Goal: Task Accomplishment & Management: Use online tool/utility

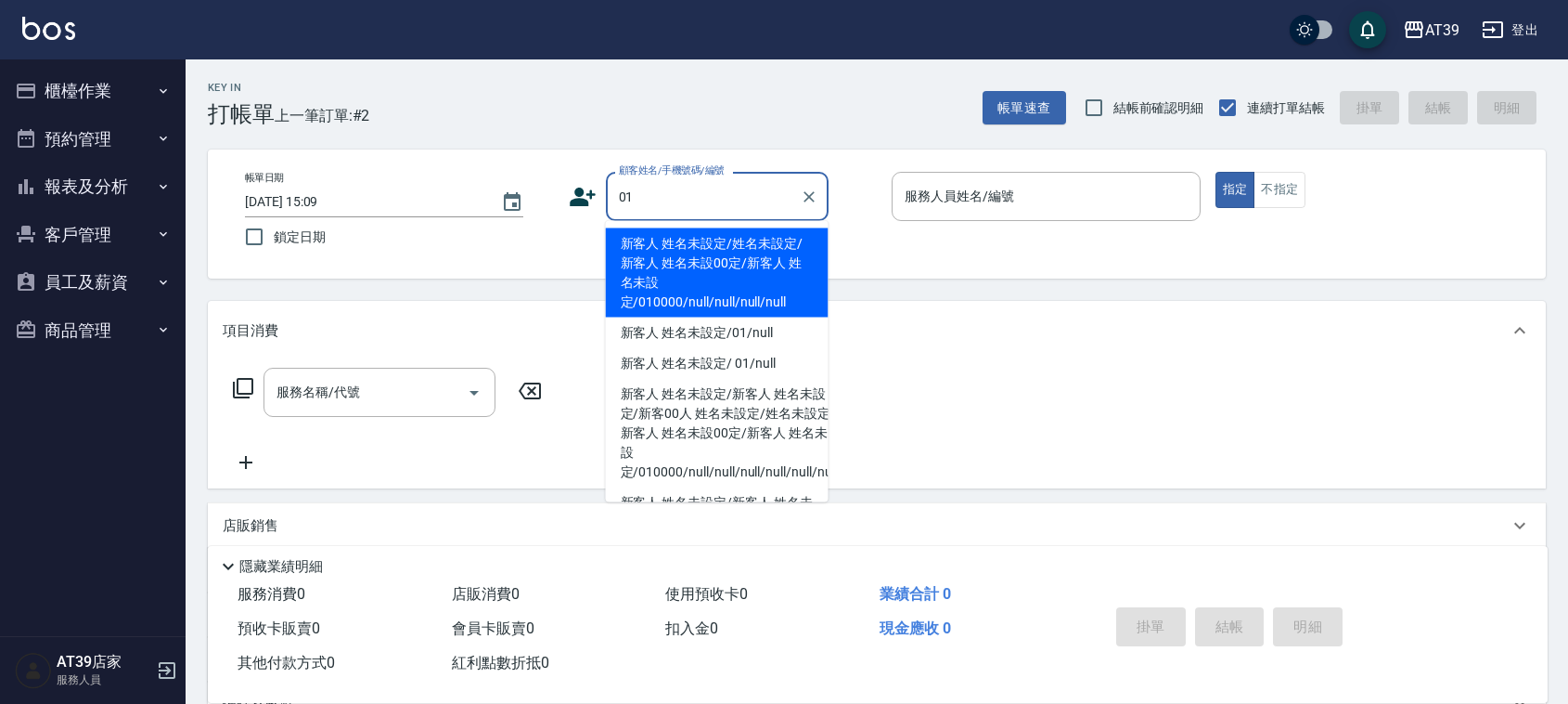
type input "新客人 姓名未設定/姓名未設定/新客人 姓名未設00定/新客人 姓名未設定/010000/null/null/null/null"
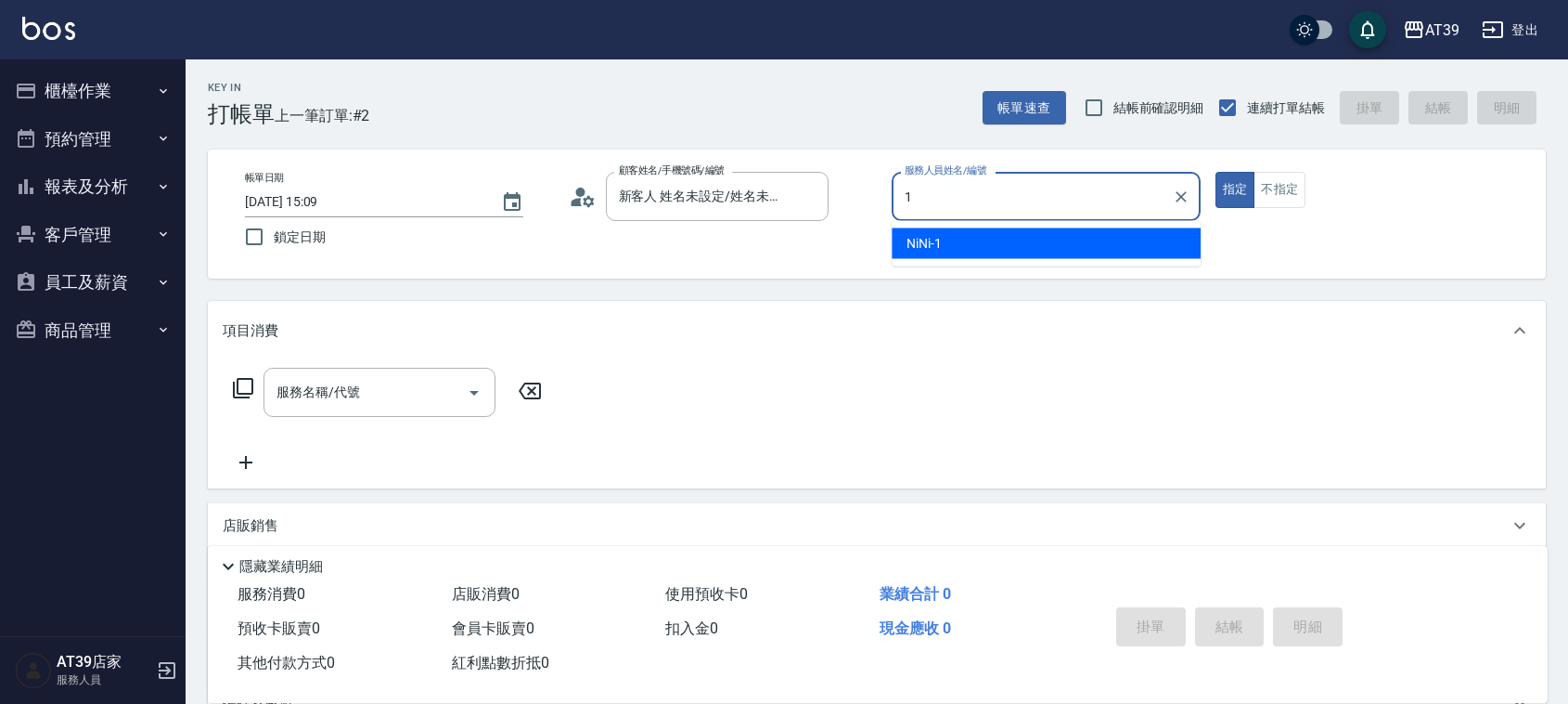
type input "1"
type button "true"
type input "NiNi-1"
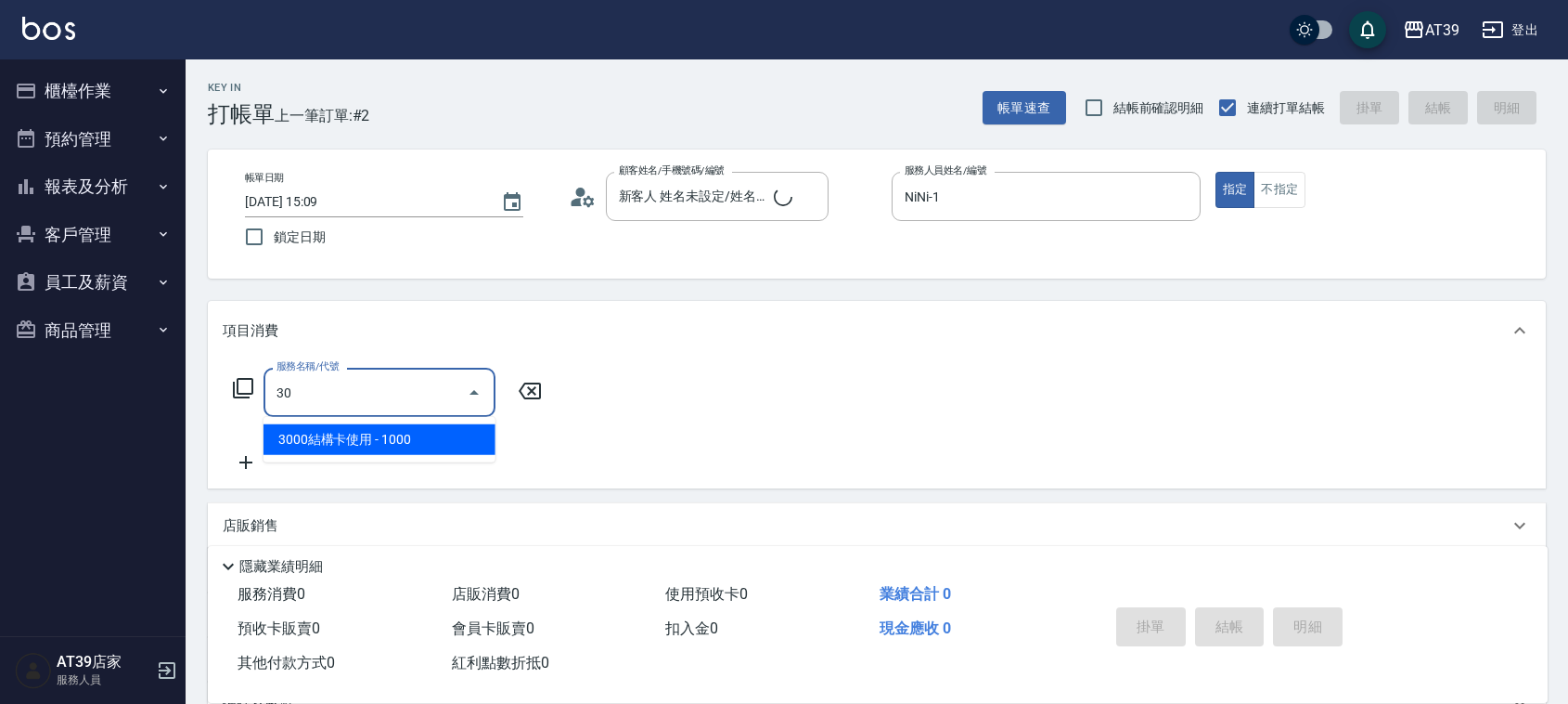
type input "306"
type input "新客人 姓名未設定/01/null"
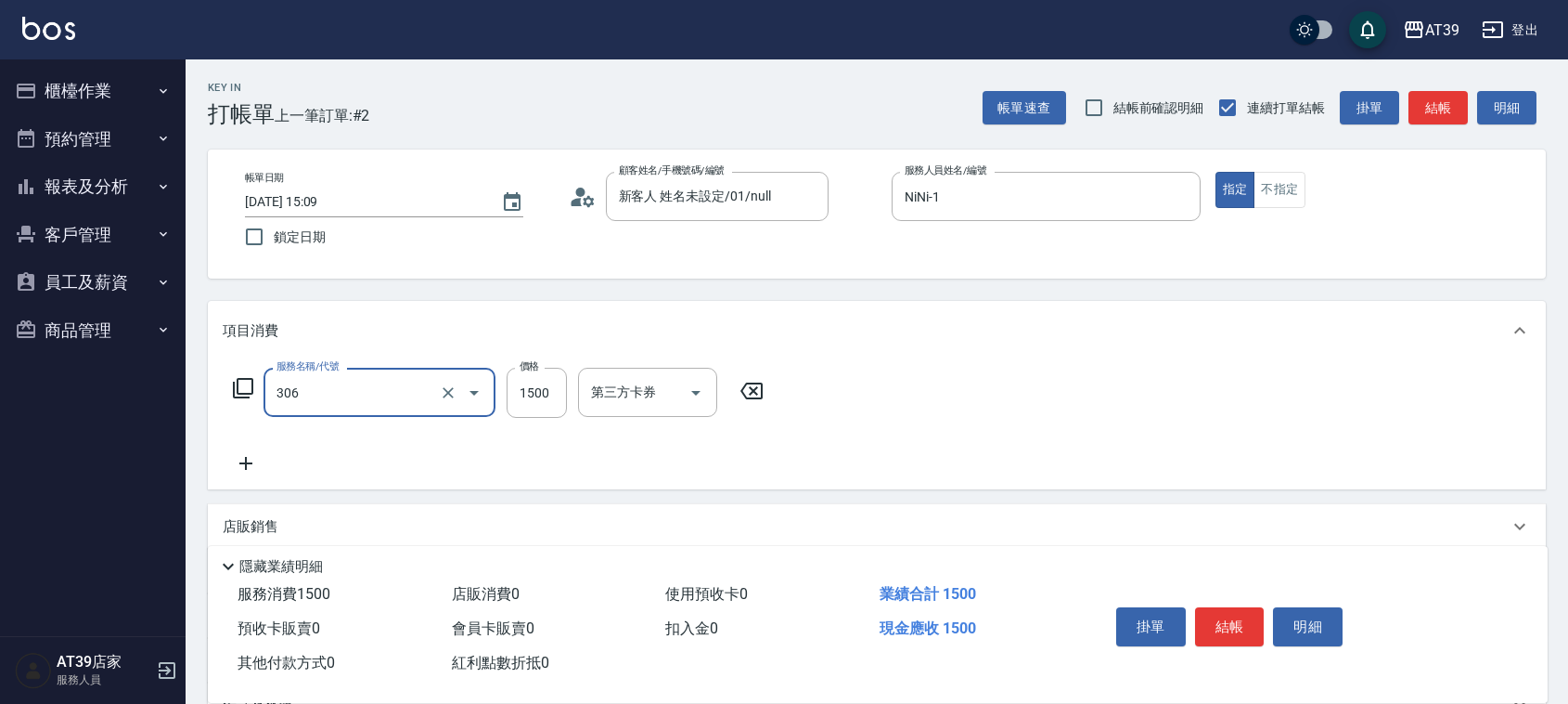
type input "離子燙(306)"
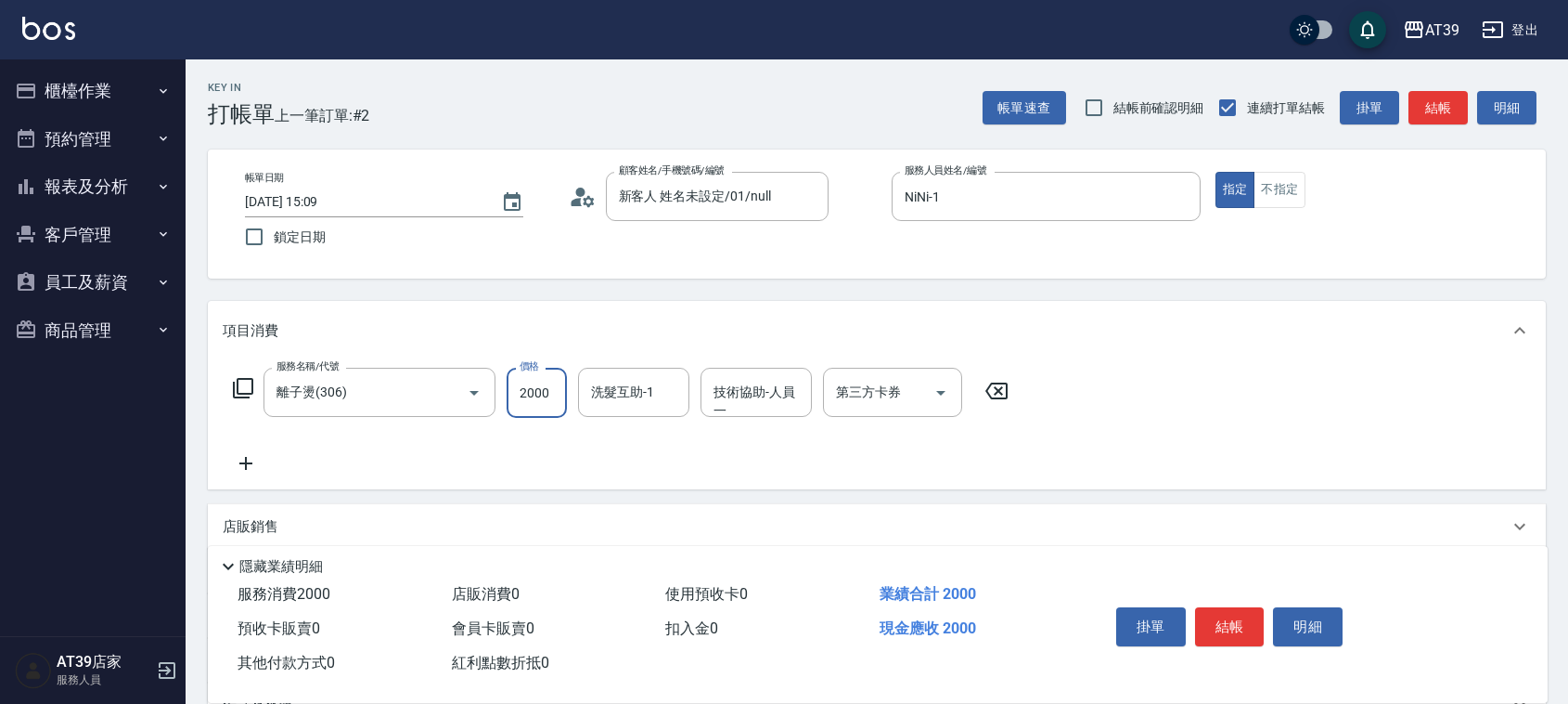
type input "2000"
type input "饅頭-87"
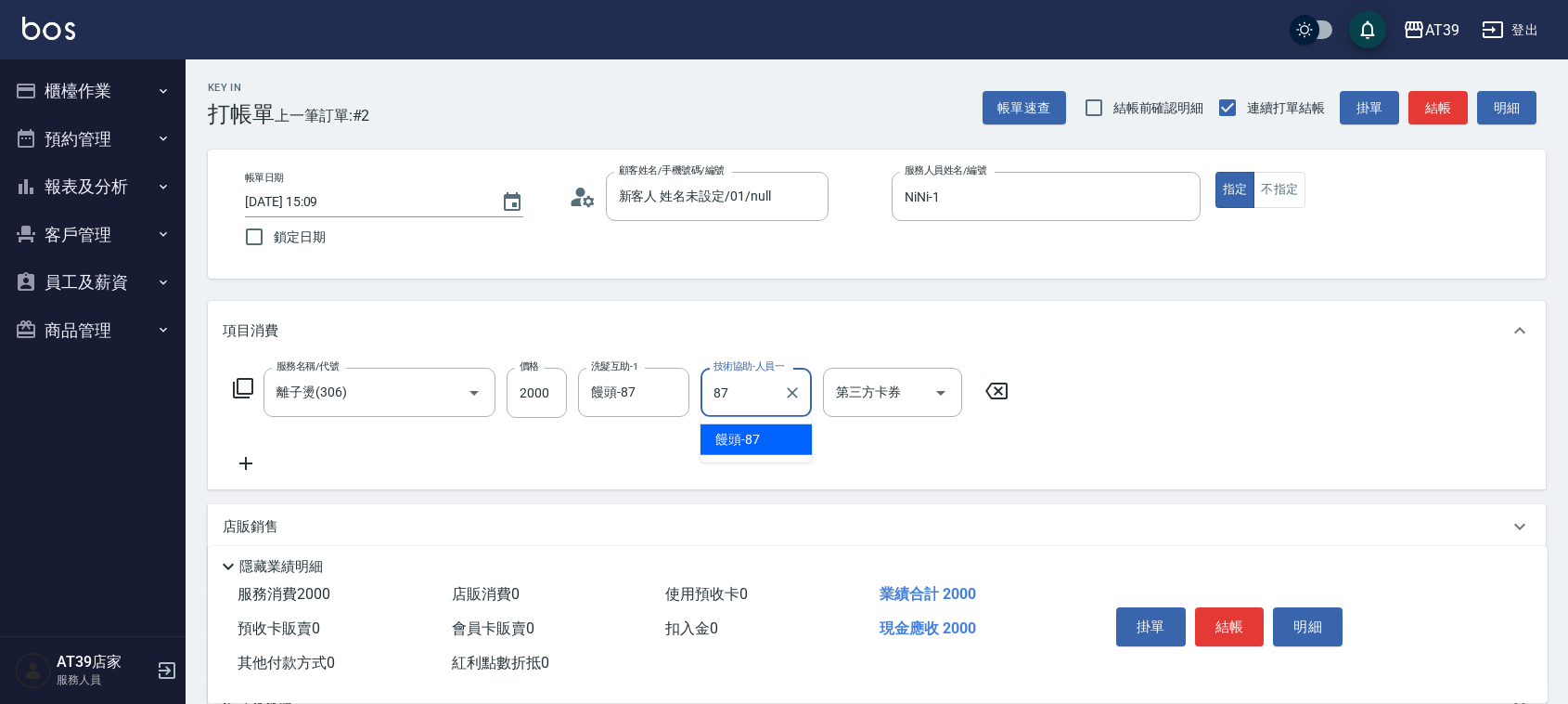
type input "饅頭-87"
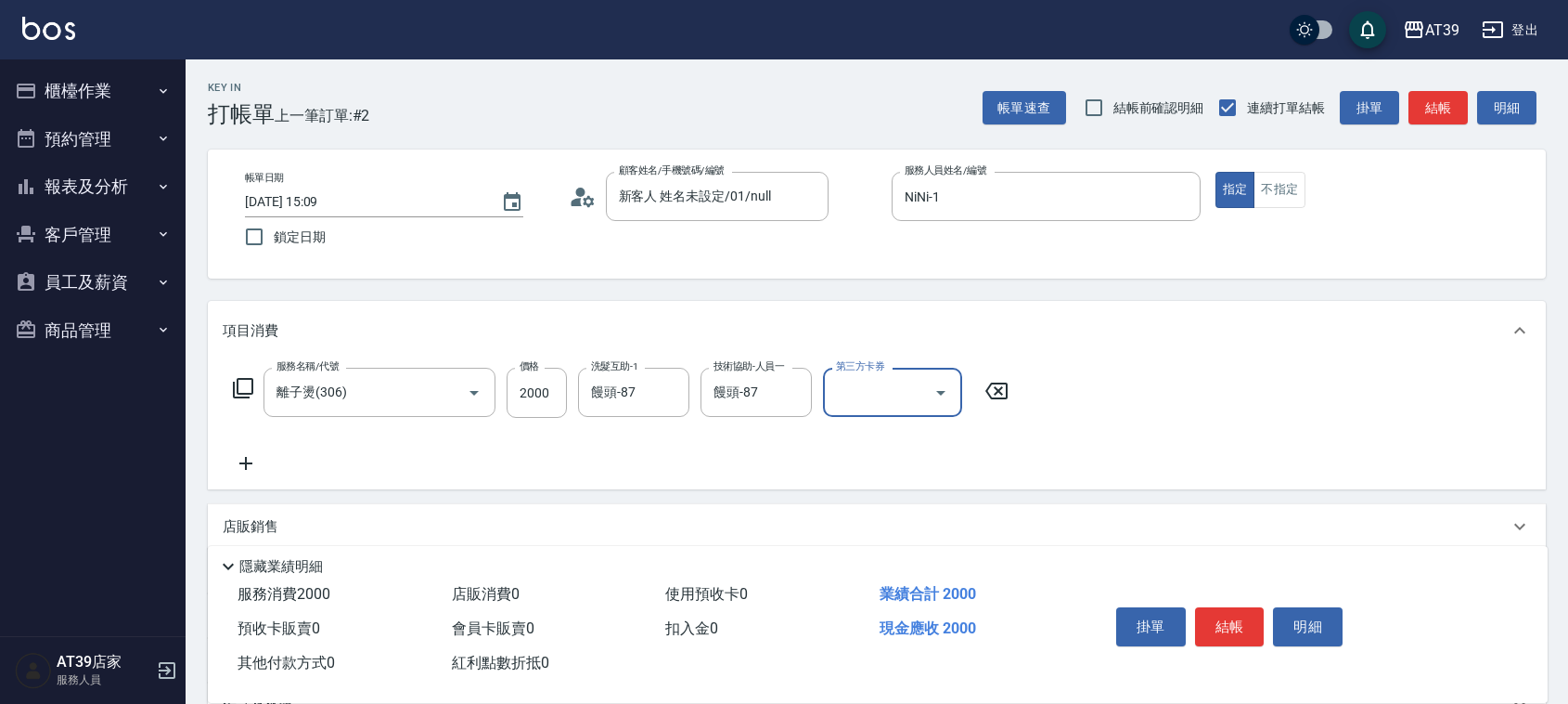
click at [1443, 105] on button "結帳" at bounding box center [1438, 108] width 59 height 34
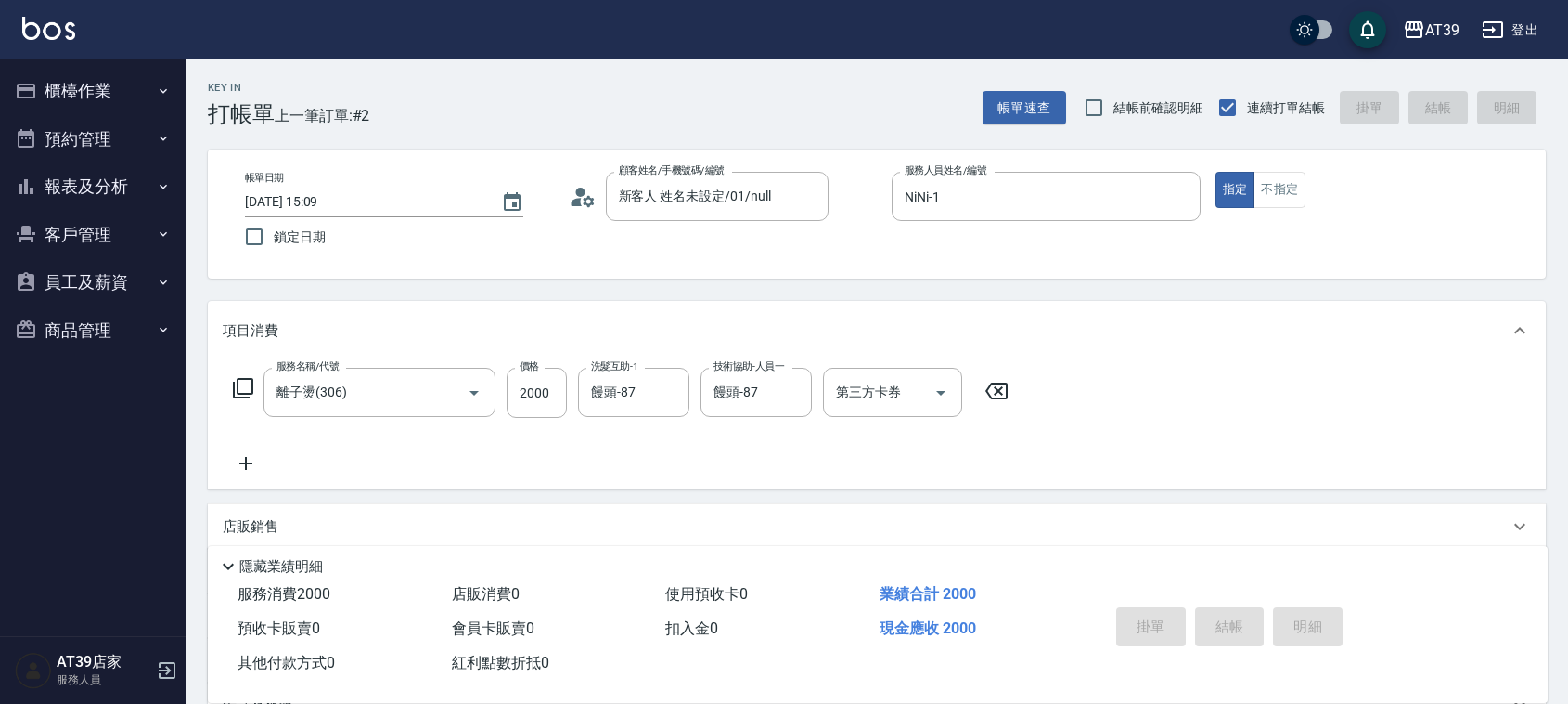
type input "[DATE] 17:53"
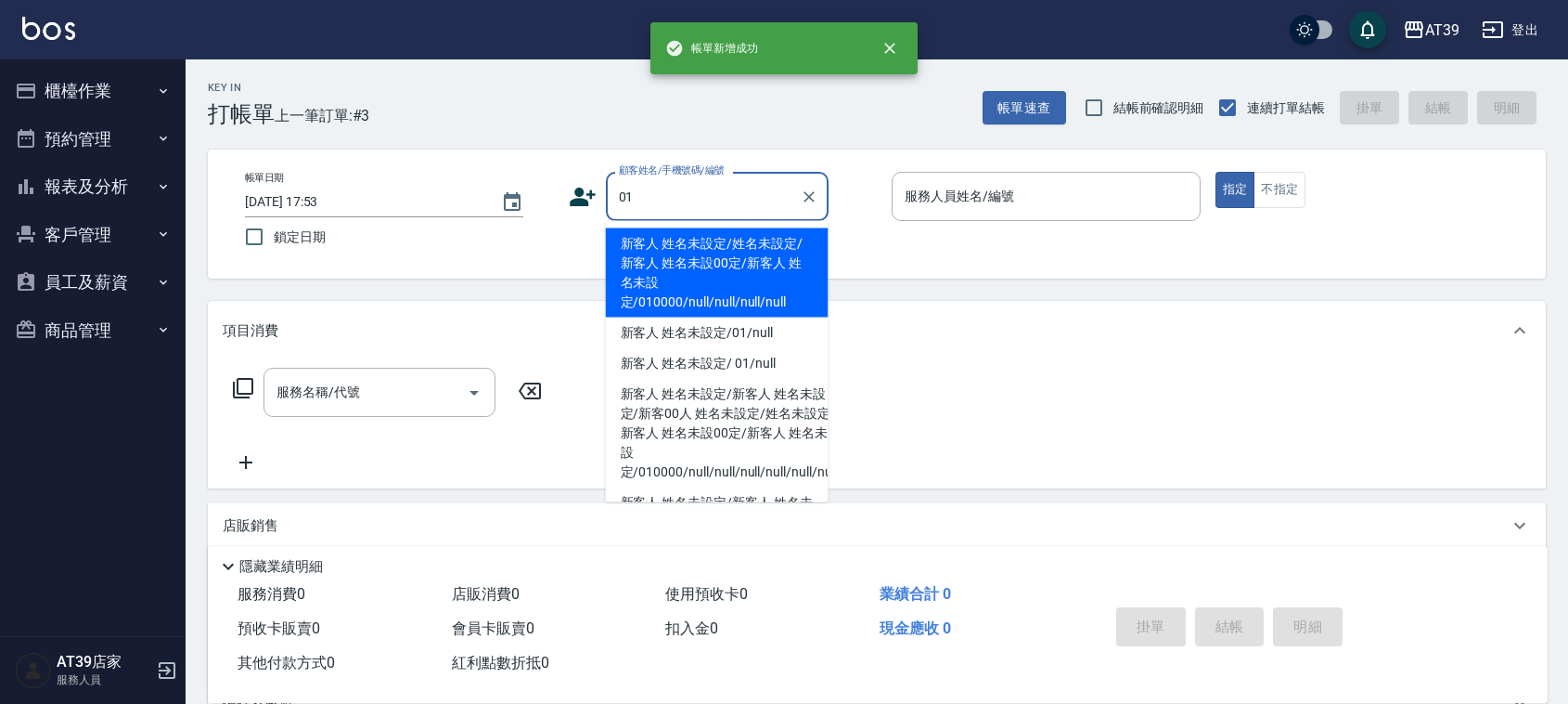
type input "新客人 姓名未設定/姓名未設定/新客人 姓名未設00定/新客人 姓名未設定/010000/null/null/null/null"
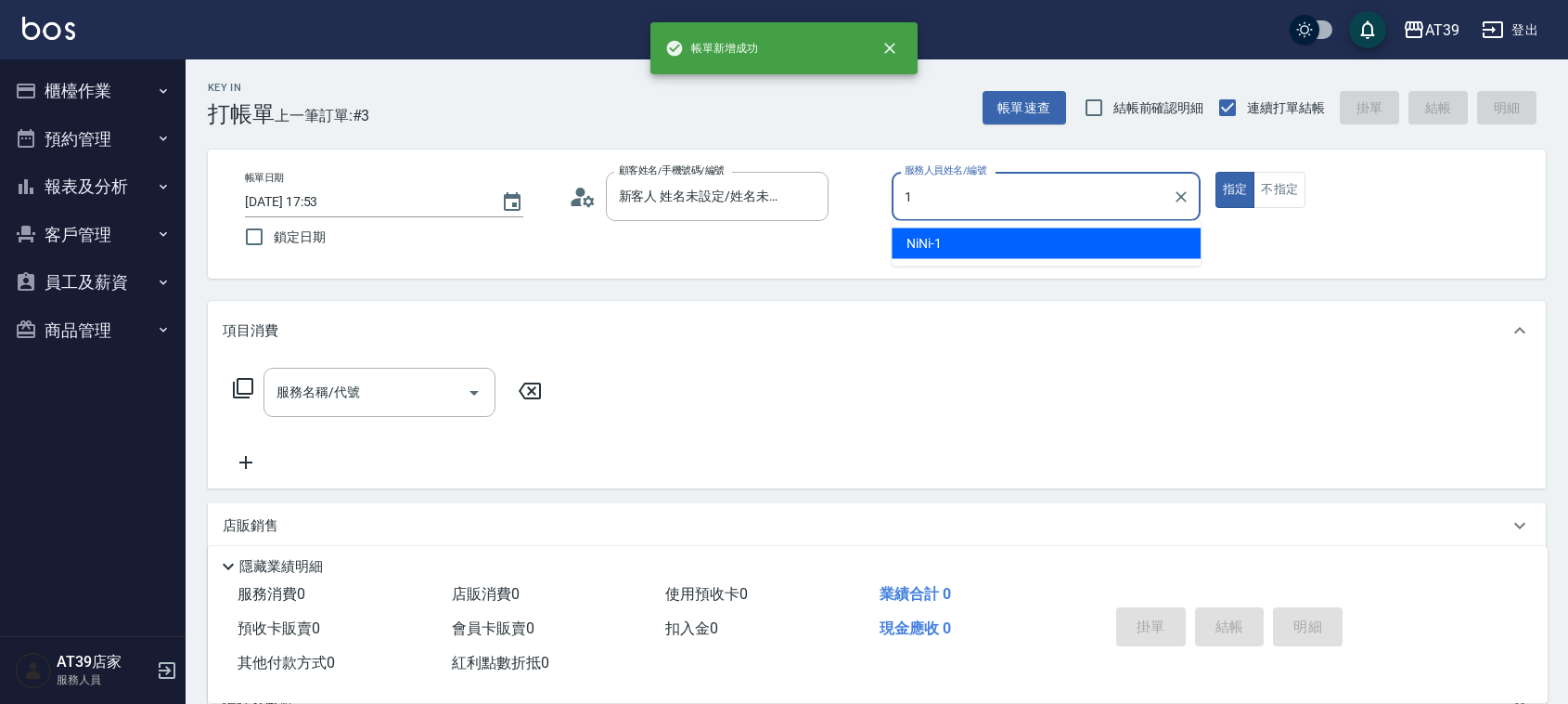
type input "NiNi-1"
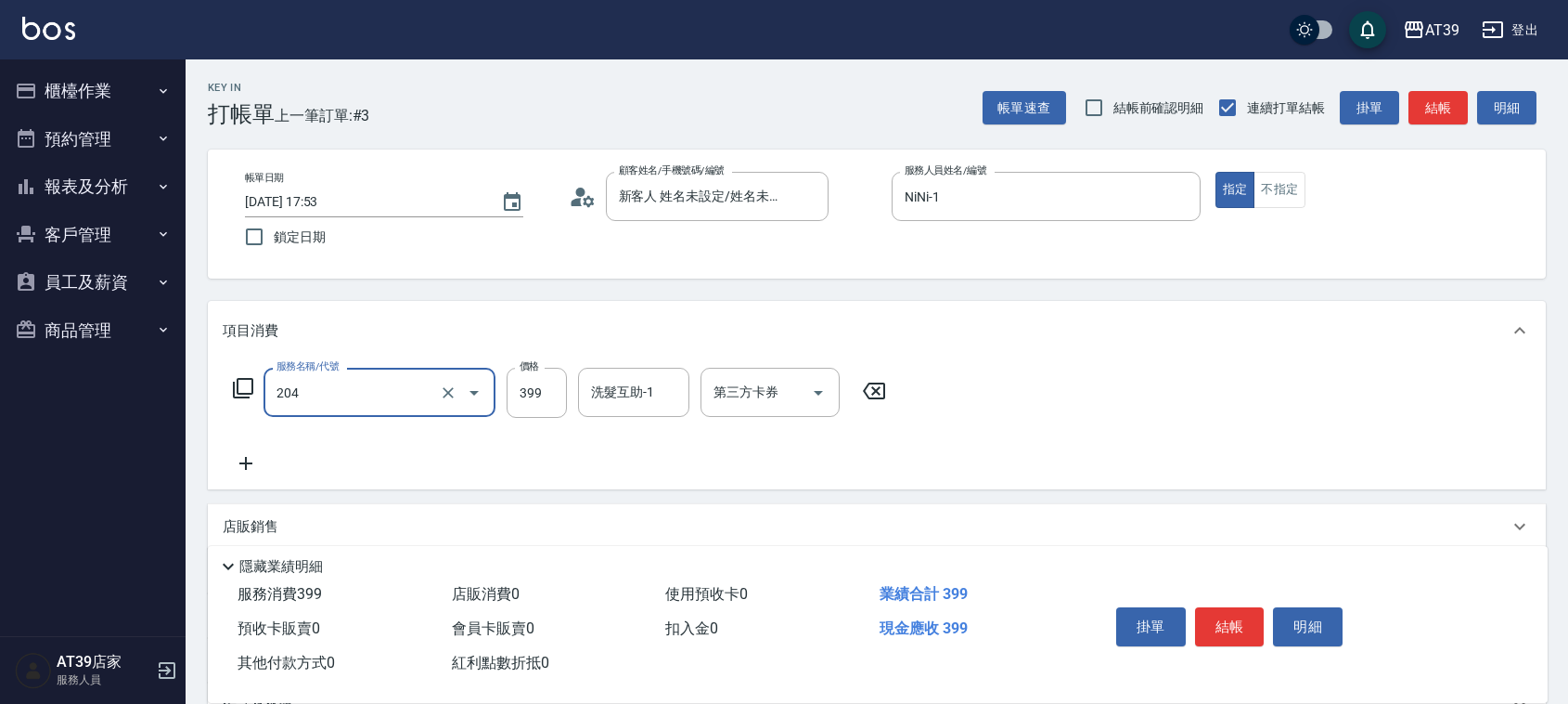
type input "A級洗+剪(204)"
type input "450"
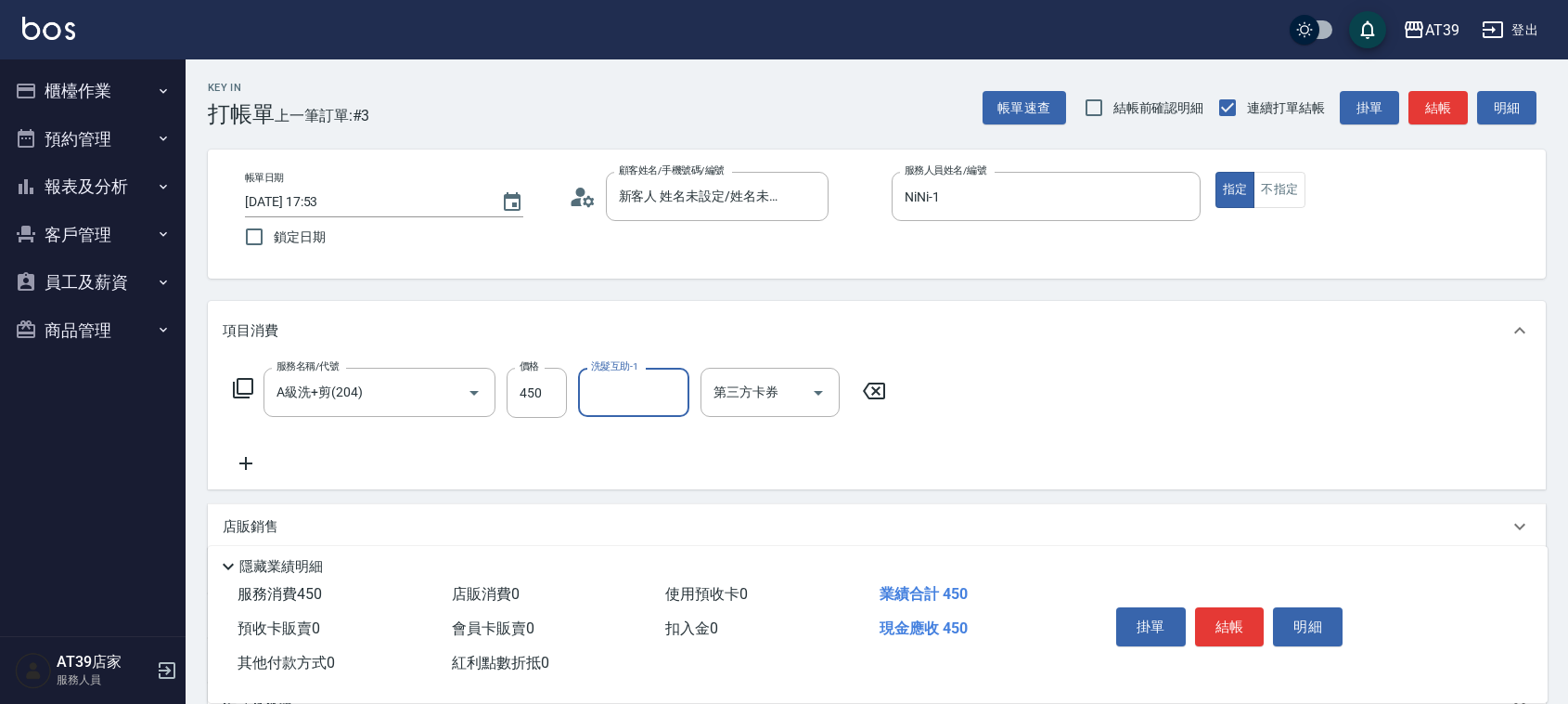
type input "2"
type input "[PERSON_NAME]-34"
click at [1264, 205] on button "不指定" at bounding box center [1279, 190] width 52 height 36
click at [1427, 128] on div "Key In 打帳單 上一筆訂單:#3 帳單速查 結帳前確認明細 連續打單結帳 掛單 結帳 明細 帳單日期 [DATE] 17:53 鎖定日期 顧客姓名/手機…" at bounding box center [877, 481] width 1383 height 845
click at [1427, 110] on button "結帳" at bounding box center [1438, 108] width 59 height 34
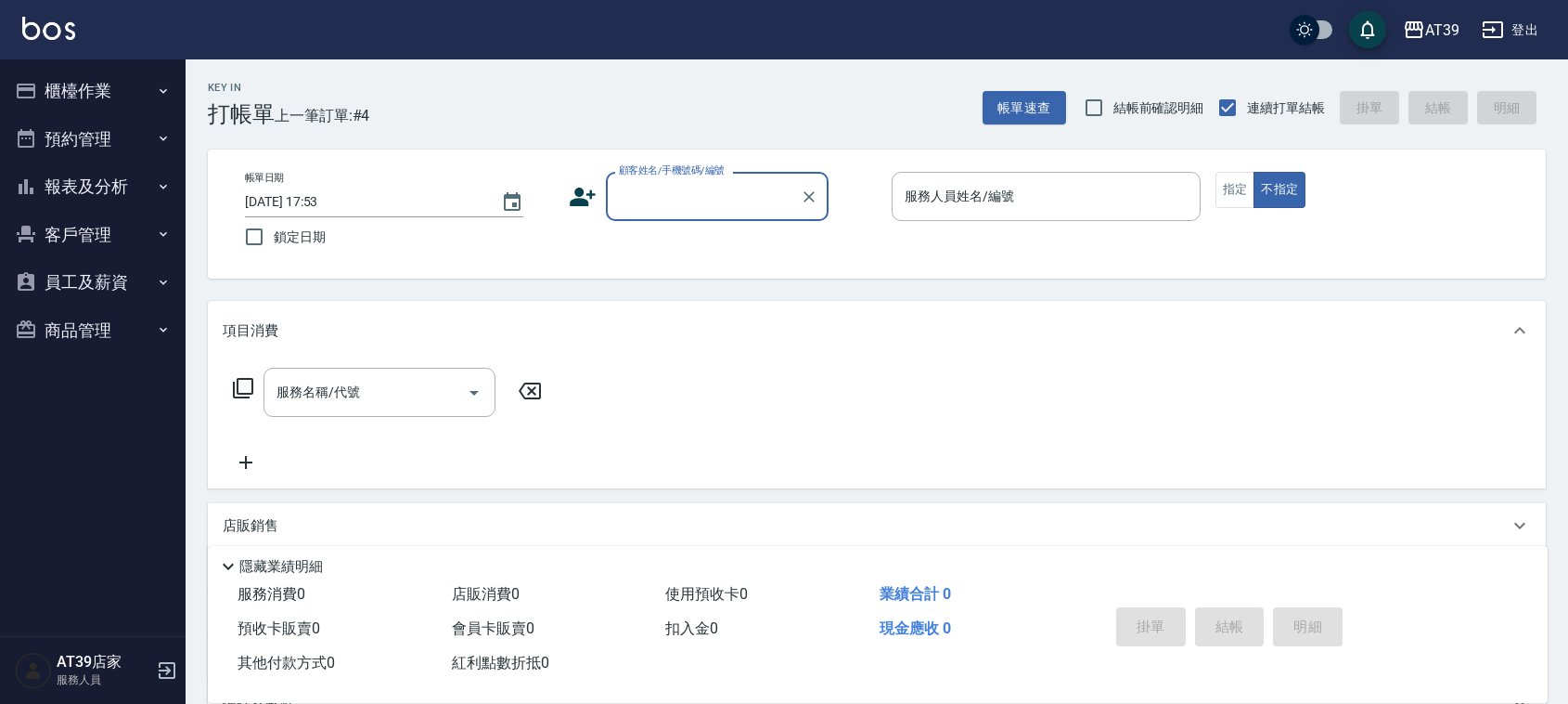
click at [99, 191] on button "報表及分析" at bounding box center [93, 187] width 171 height 48
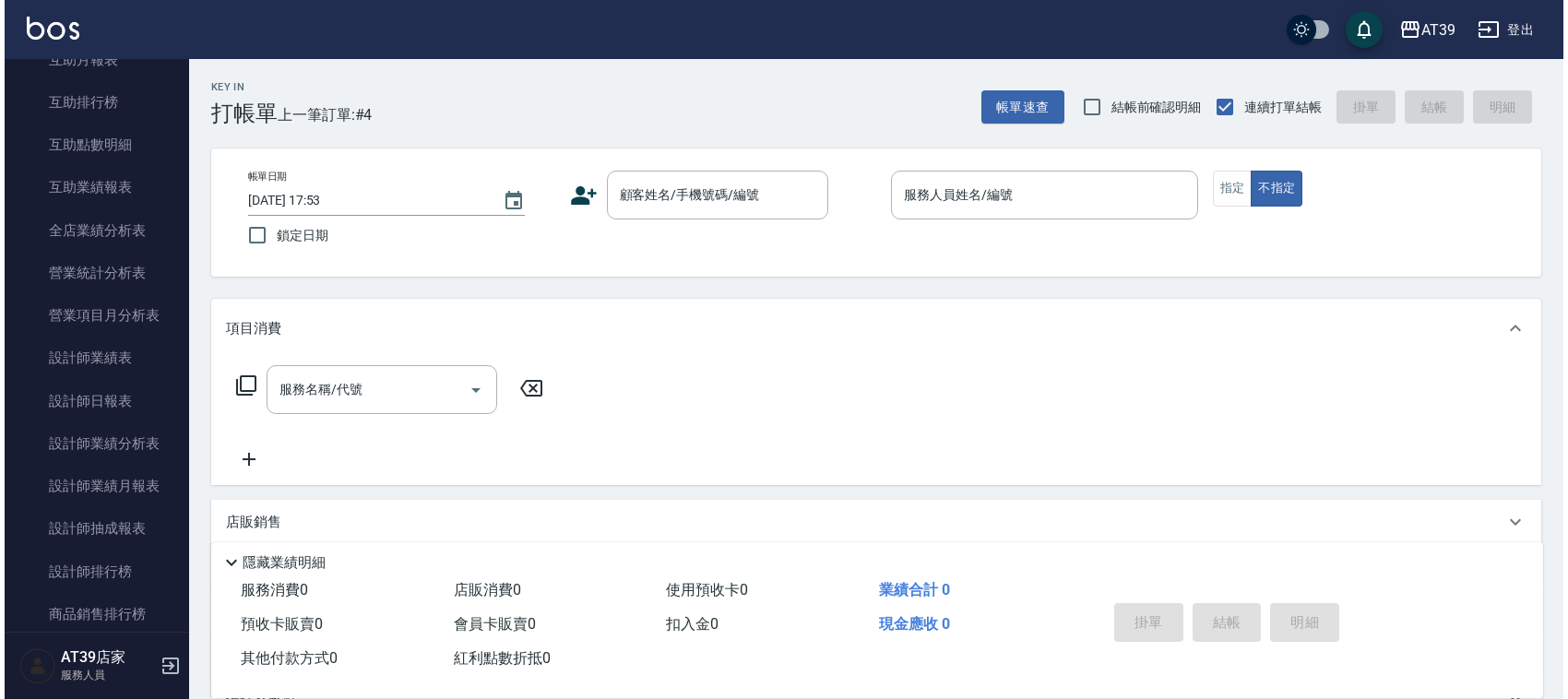
scroll to position [357, 0]
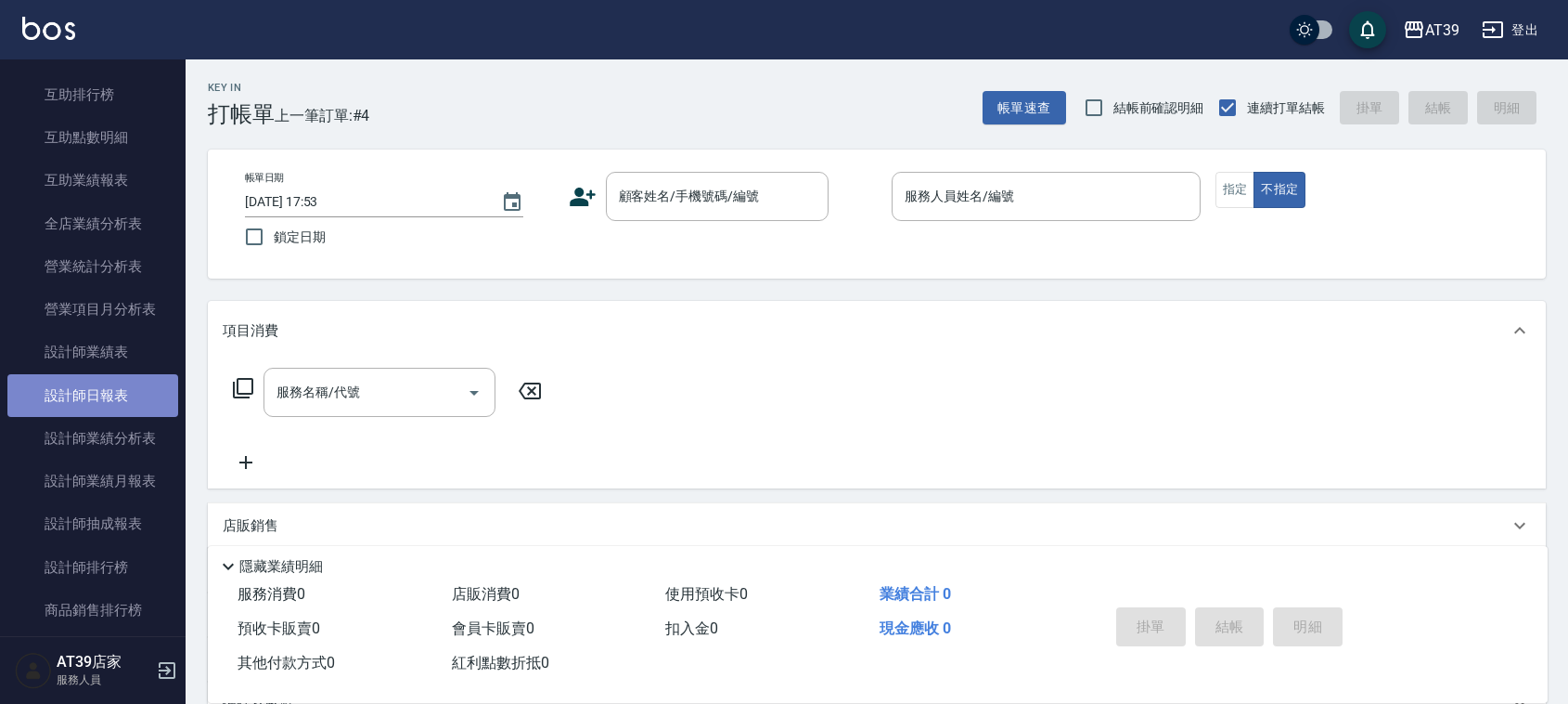
click at [117, 381] on link "設計師日報表" at bounding box center [93, 395] width 171 height 43
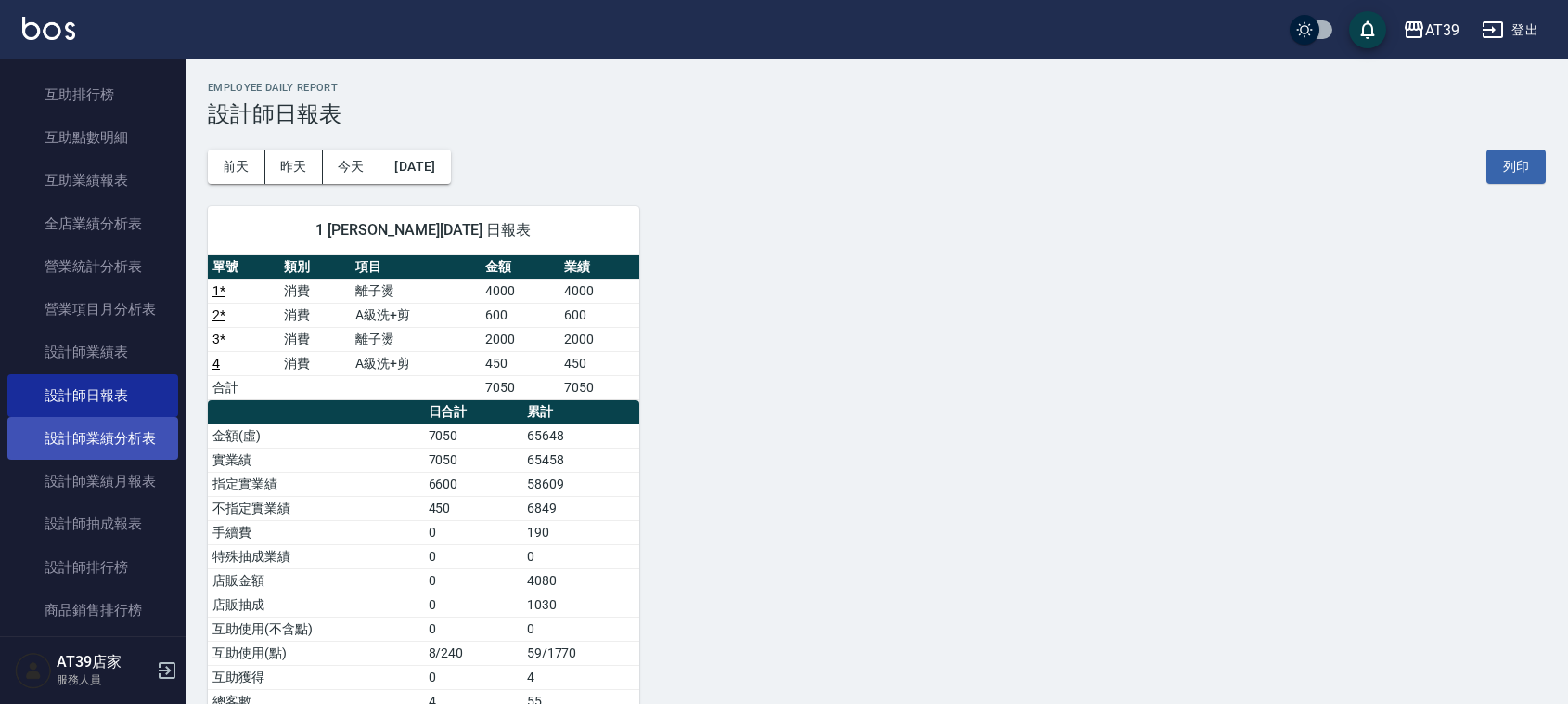
click at [143, 436] on link "設計師業績分析表" at bounding box center [93, 438] width 171 height 43
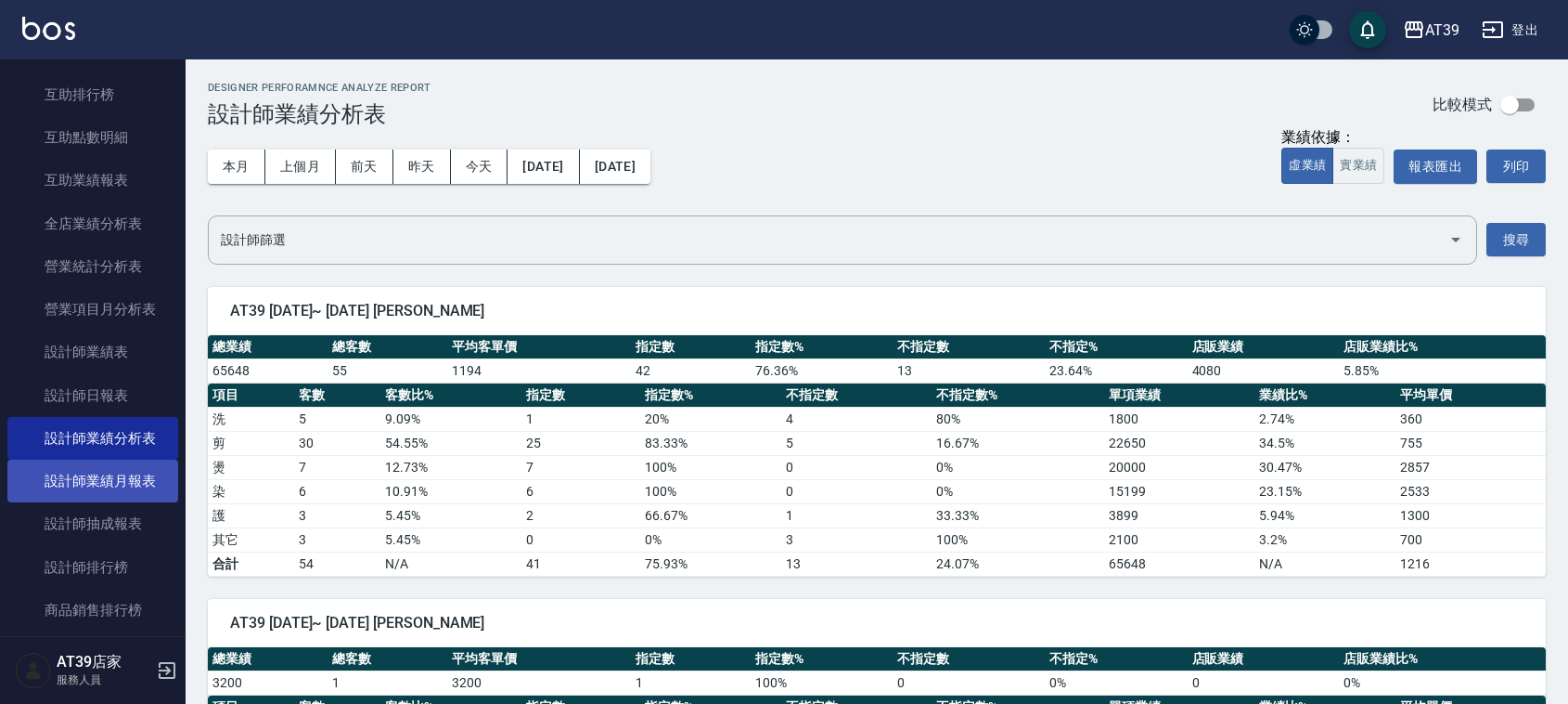
click at [118, 473] on link "設計師業績月報表" at bounding box center [93, 480] width 171 height 43
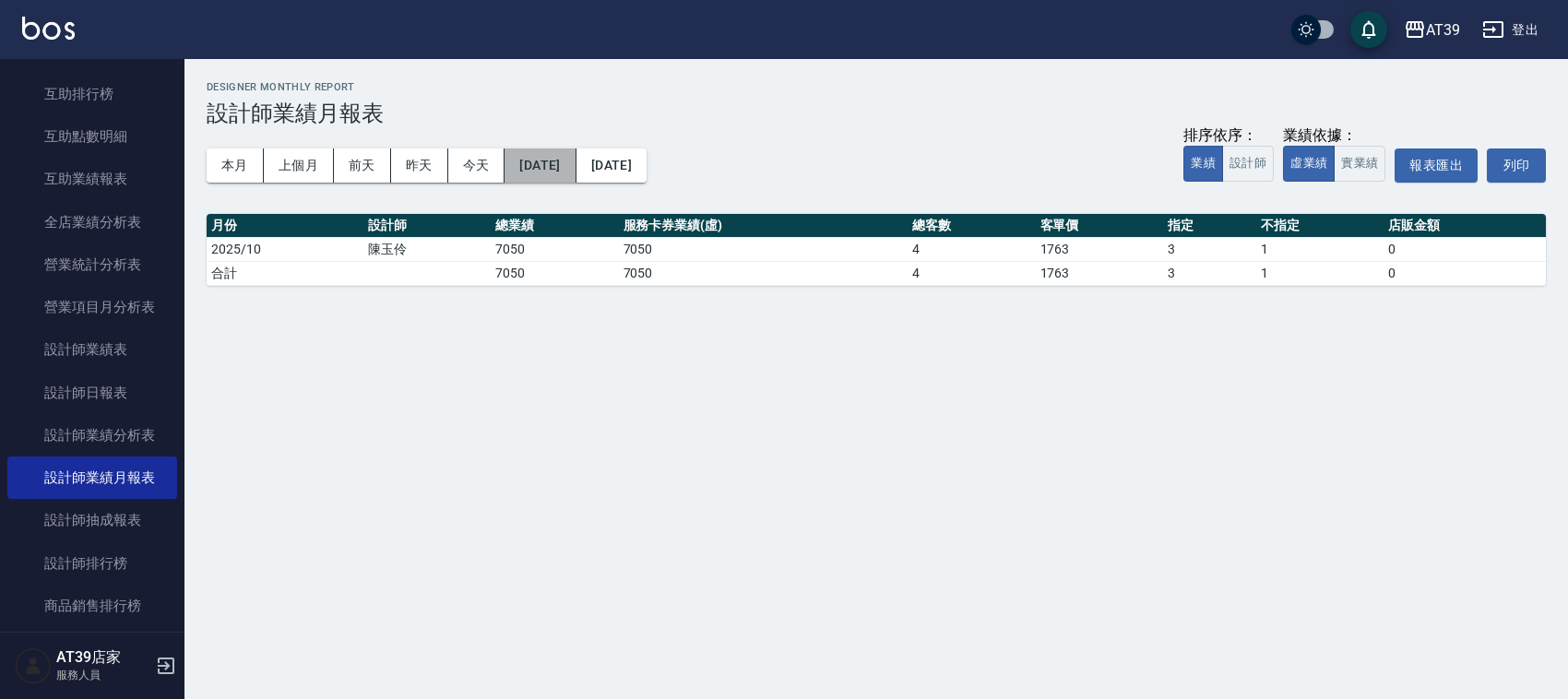
click at [540, 177] on button "[DATE]" at bounding box center [540, 165] width 71 height 34
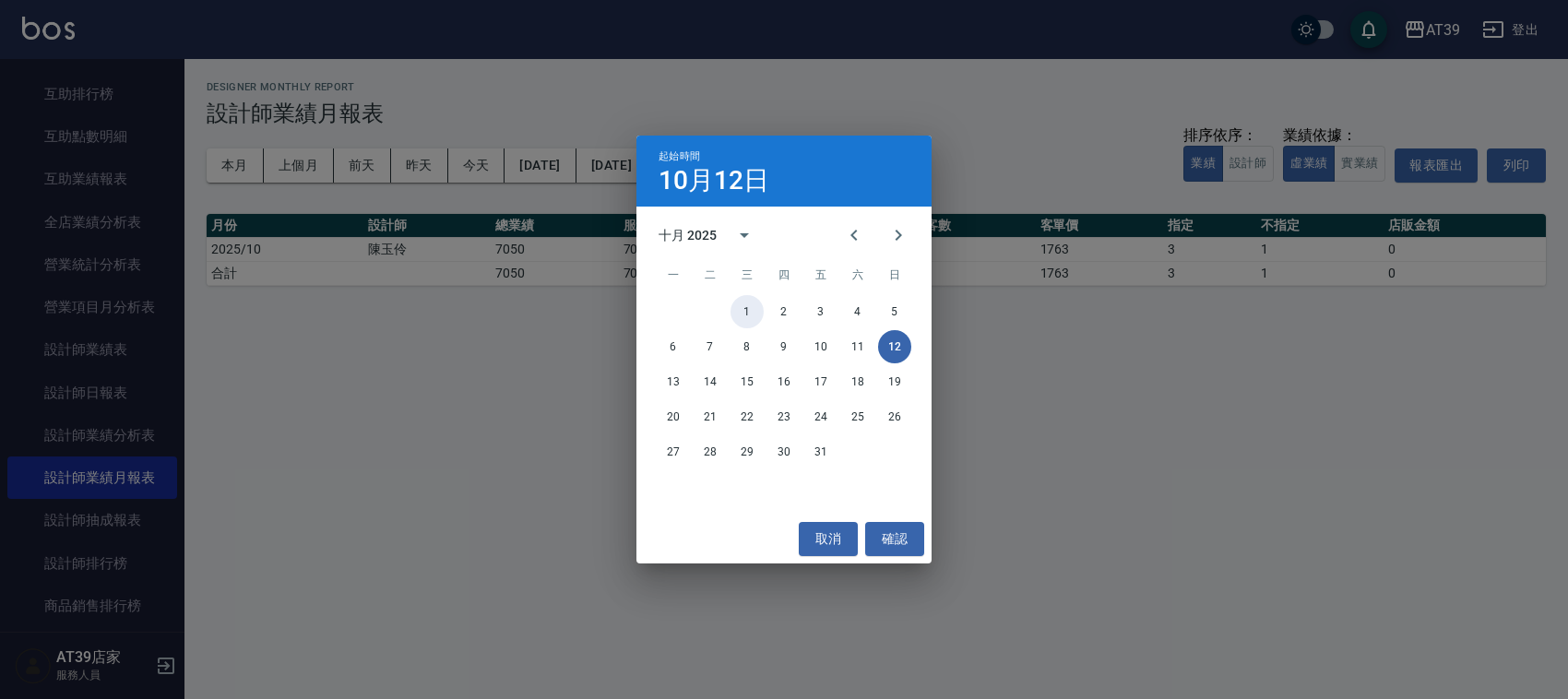
click at [735, 293] on div "1 2 3 4 5 6 7 8 9 10 11 12 13 14 15 16 17 18 19 20 21 22 23 24 25 26 27 28 29 3…" at bounding box center [784, 382] width 296 height 177
click at [745, 314] on button "1" at bounding box center [747, 312] width 33 height 33
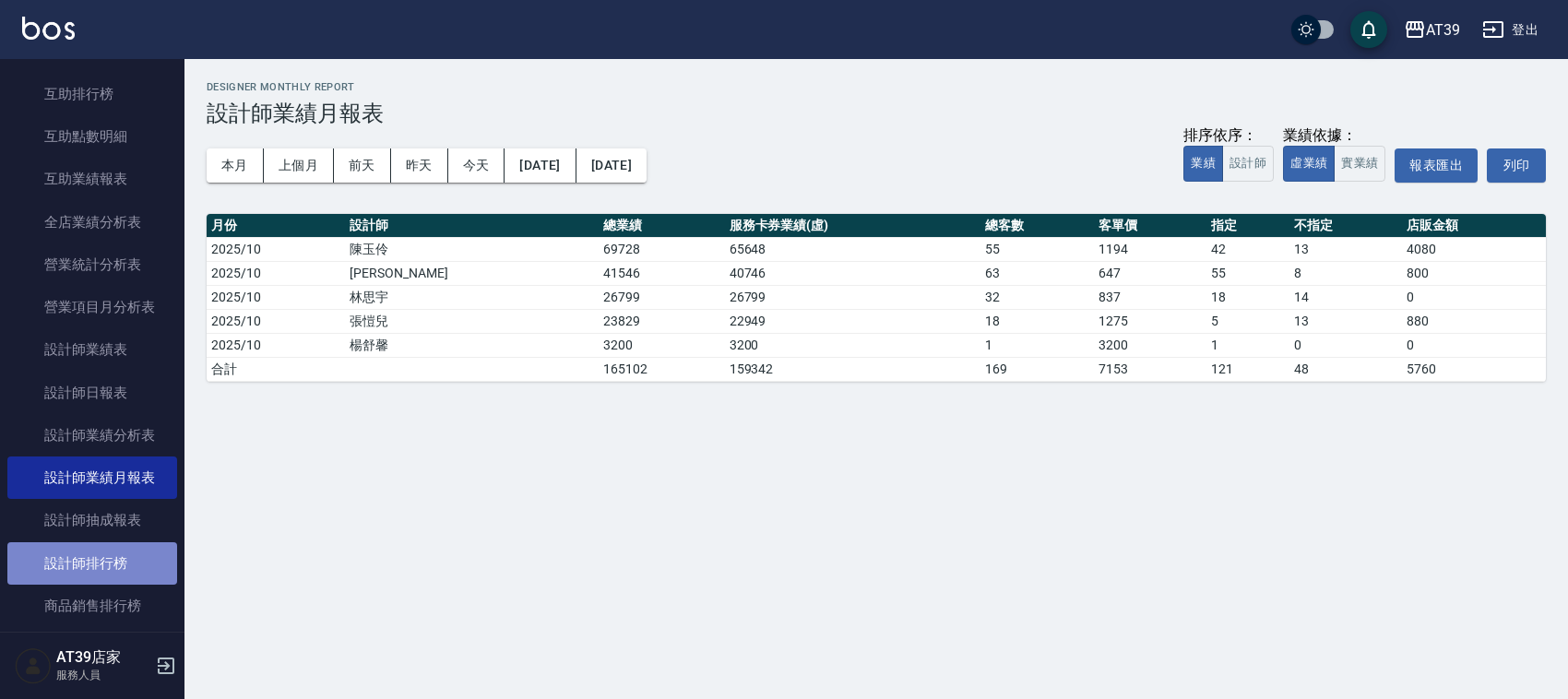
click at [126, 558] on link "設計師排行榜" at bounding box center [92, 563] width 170 height 43
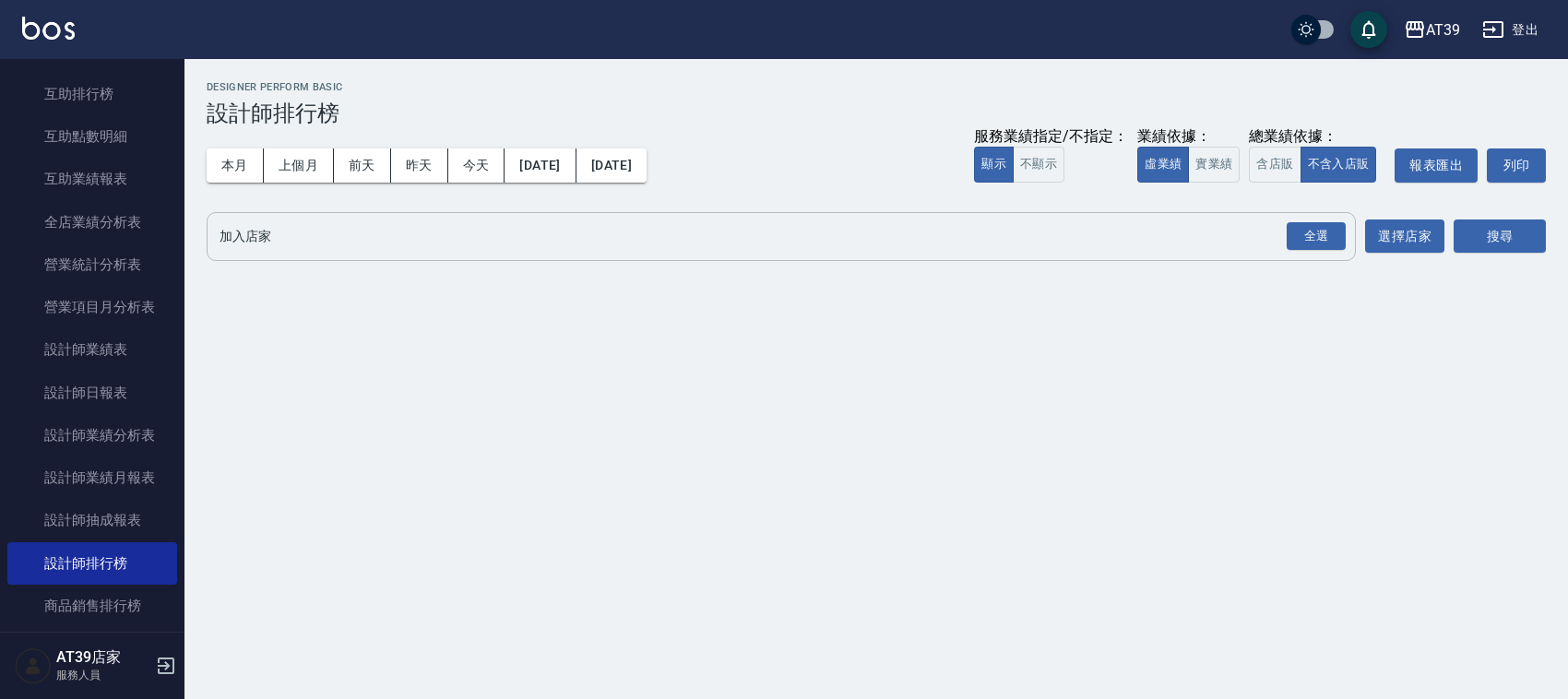
click at [1300, 213] on div "全選" at bounding box center [1315, 236] width 65 height 48
click at [1306, 245] on div "全選" at bounding box center [1316, 236] width 59 height 28
click at [1491, 266] on div "AT39 [DATE] - [DATE] 設計師排行榜 列印時間： [DATE][PHONE_NUMBER]:03 Designer Perform Basi…" at bounding box center [876, 176] width 1384 height 235
click at [1494, 263] on div "搜尋" at bounding box center [1500, 237] width 92 height 51
click at [1487, 224] on button "搜尋" at bounding box center [1500, 237] width 92 height 34
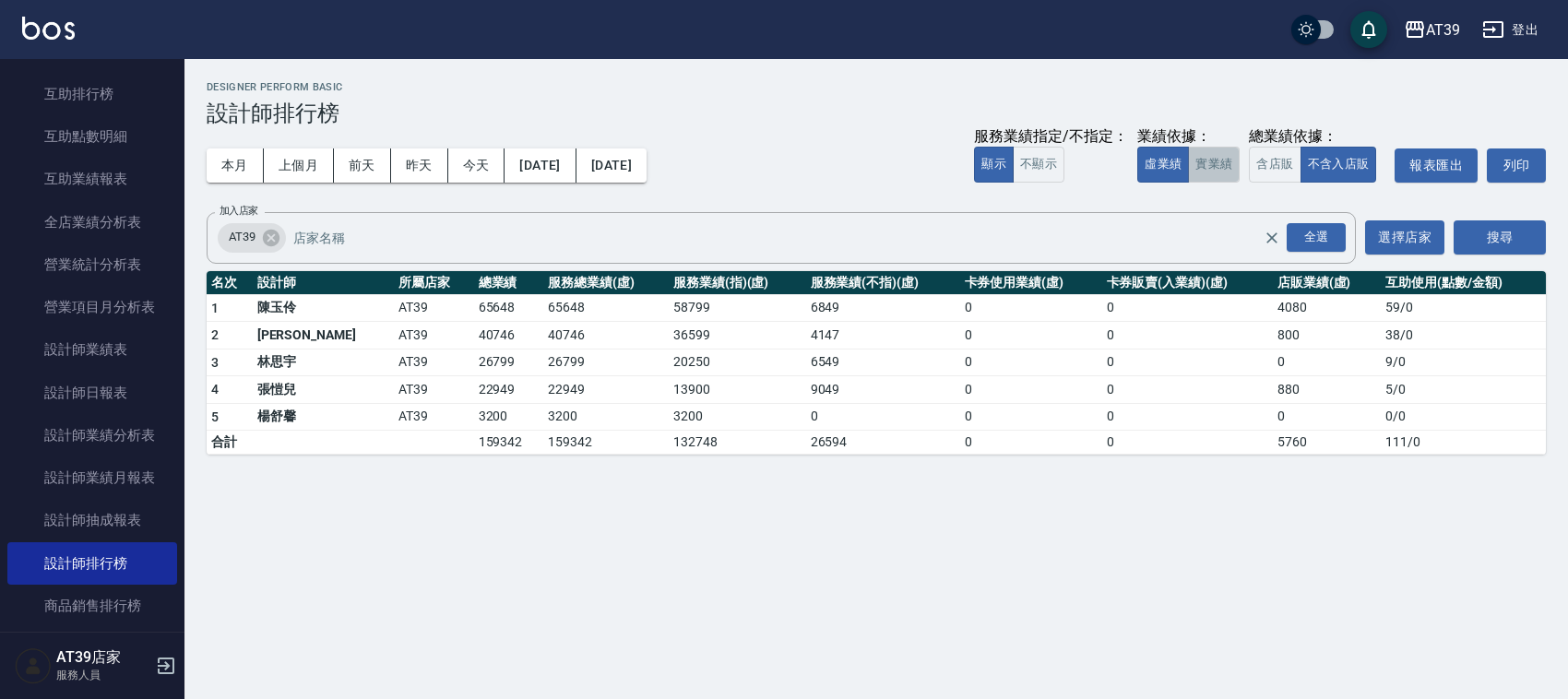
click at [1222, 171] on button "實業績" at bounding box center [1214, 164] width 51 height 36
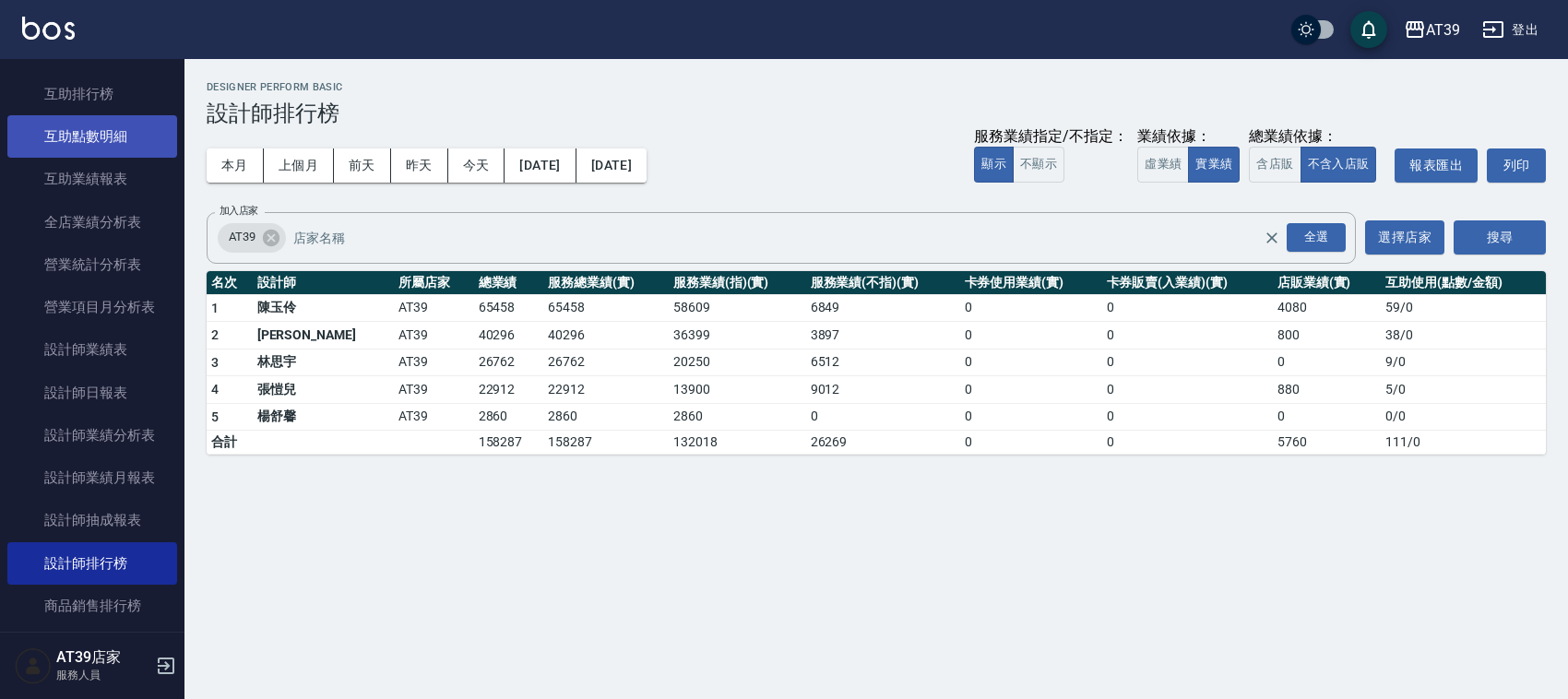
drag, startPoint x: 184, startPoint y: 300, endPoint x: 141, endPoint y: 120, distance: 185.1
click at [141, 120] on div "櫃檯作業 打帳單 帳單列表 現金收支登錄 每日結帳 排班表 現場電腦打卡 預約管理 預約管理 單日預約紀錄 單週預約紀錄 報表及分析 報表目錄 店家區間累計表…" at bounding box center [92, 379] width 185 height 640
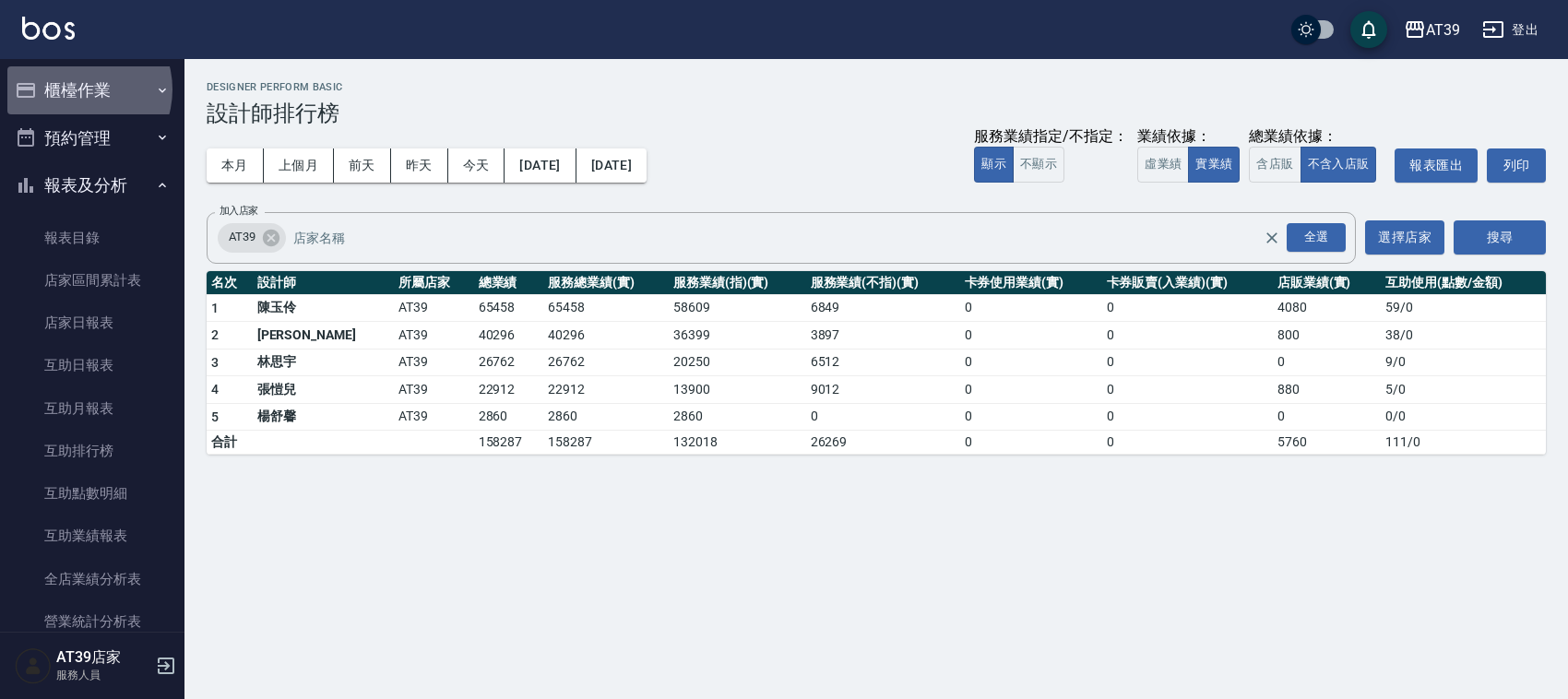
click at [77, 87] on button "櫃檯作業" at bounding box center [92, 90] width 170 height 47
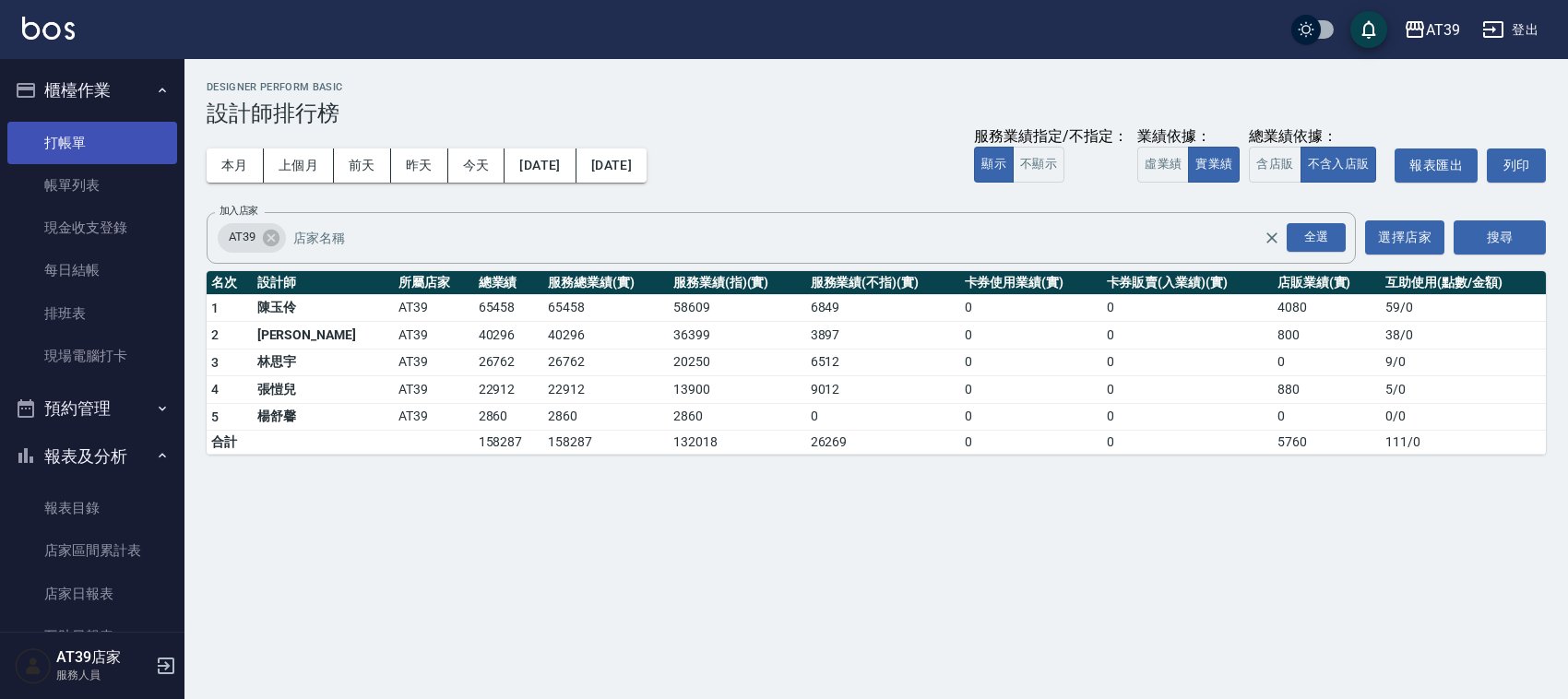
click at [80, 132] on link "打帳單" at bounding box center [92, 142] width 170 height 43
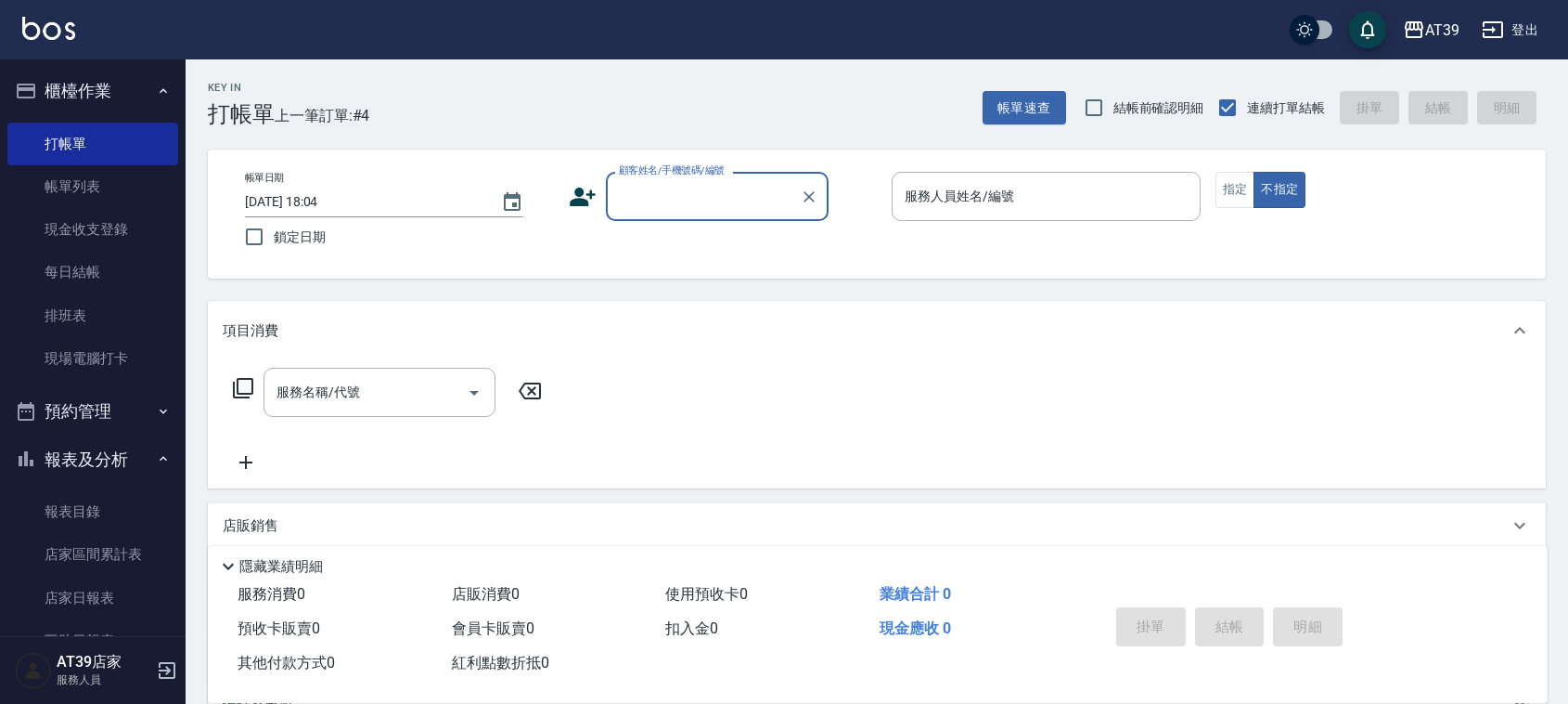
click at [161, 91] on icon "button" at bounding box center [163, 91] width 15 height 15
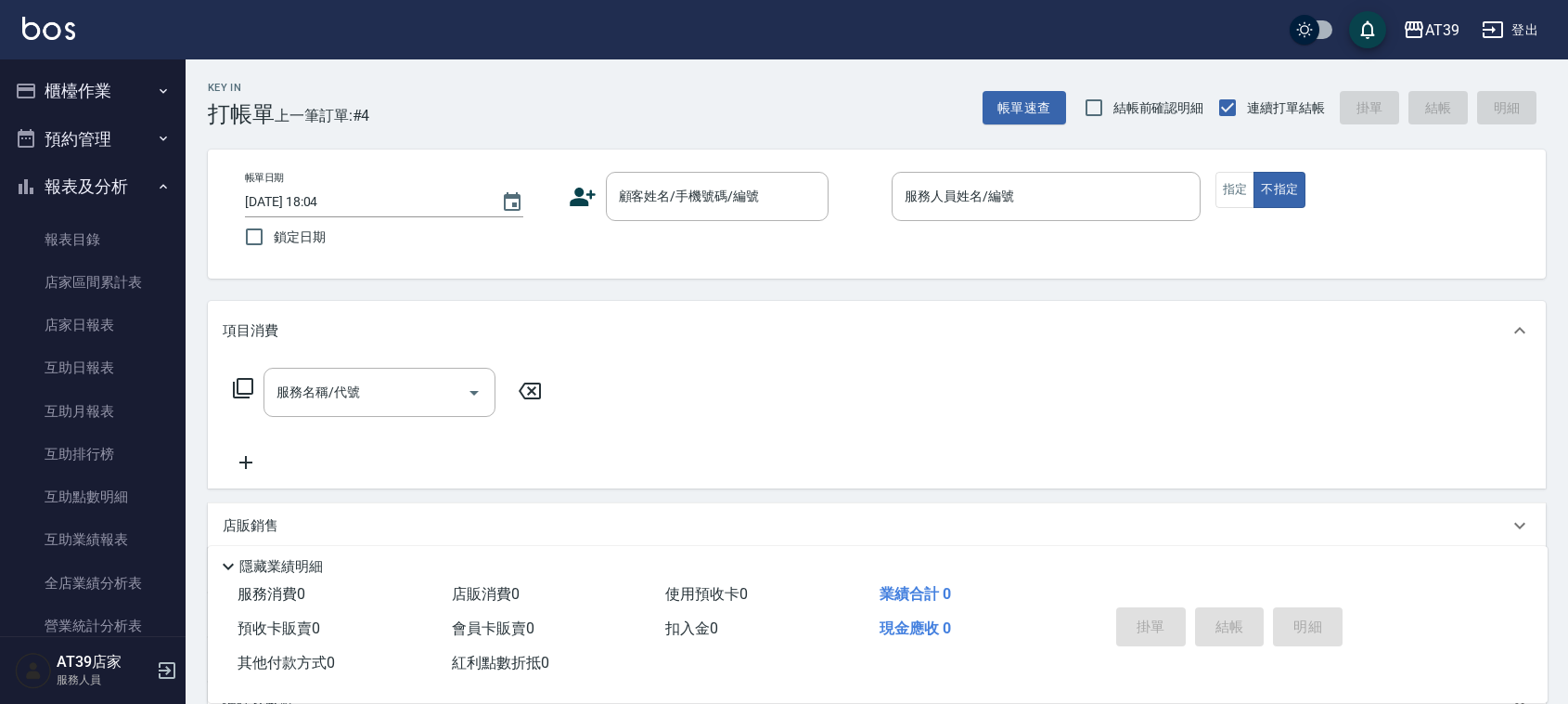
click at [163, 91] on button "櫃檯作業" at bounding box center [93, 91] width 171 height 48
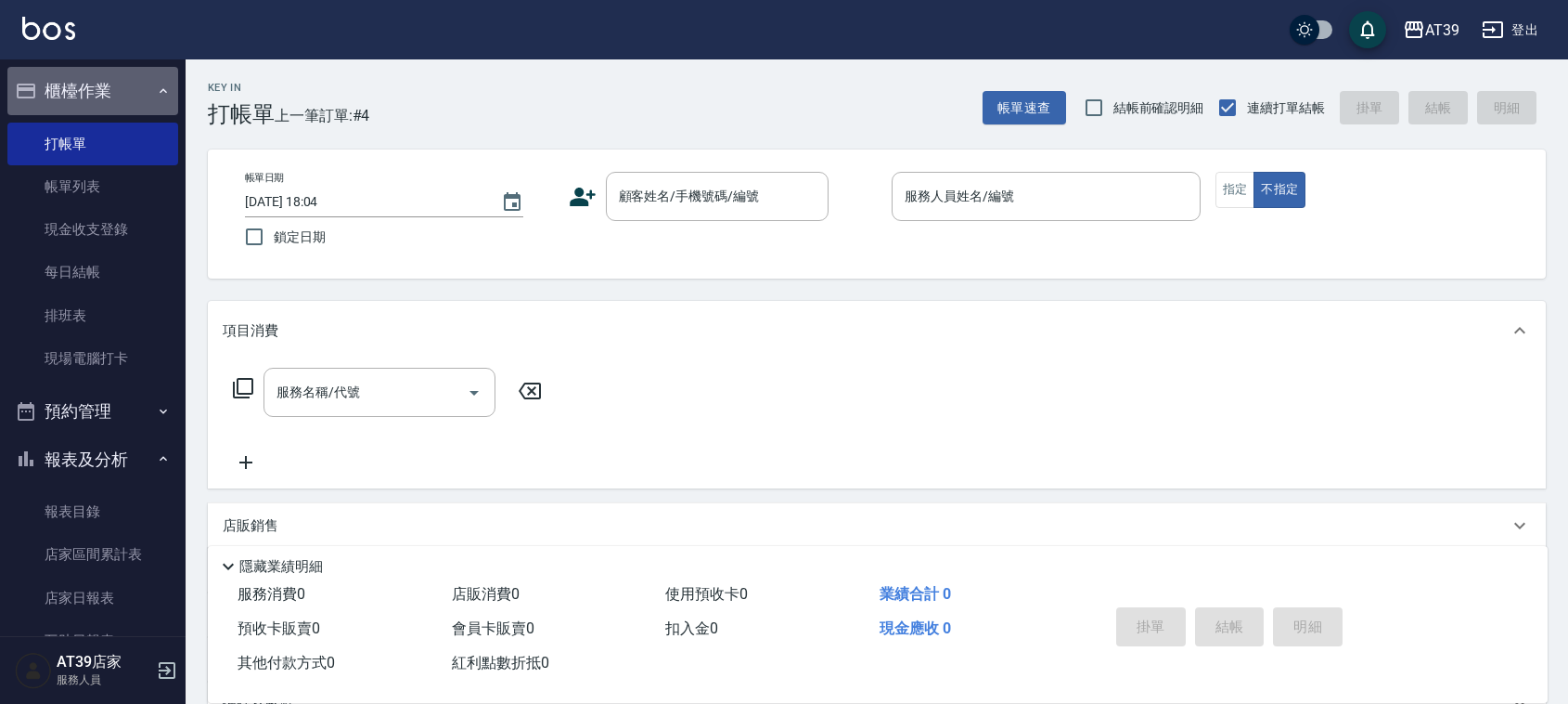
click at [107, 89] on button "櫃檯作業" at bounding box center [93, 91] width 171 height 48
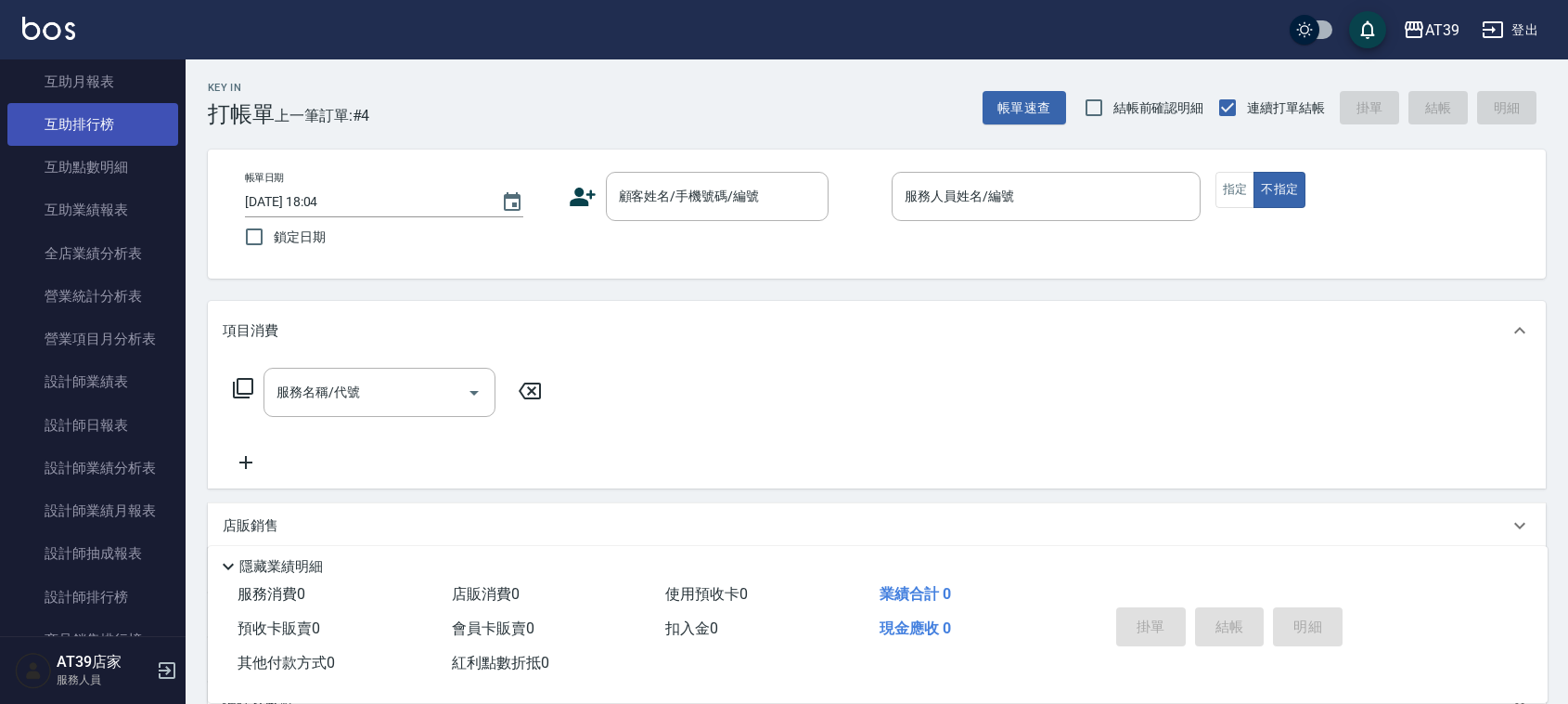
scroll to position [348, 0]
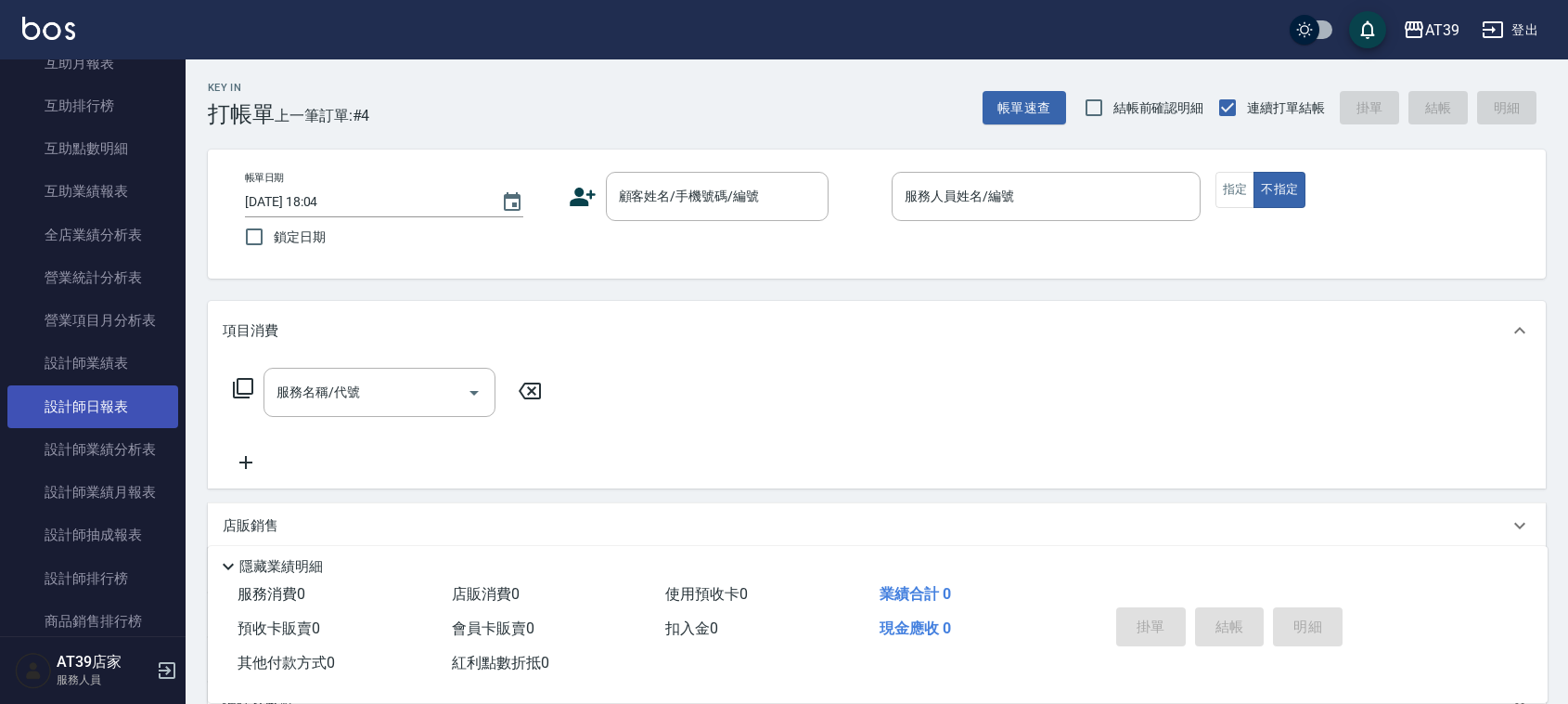
click at [98, 407] on link "設計師日報表" at bounding box center [93, 407] width 171 height 43
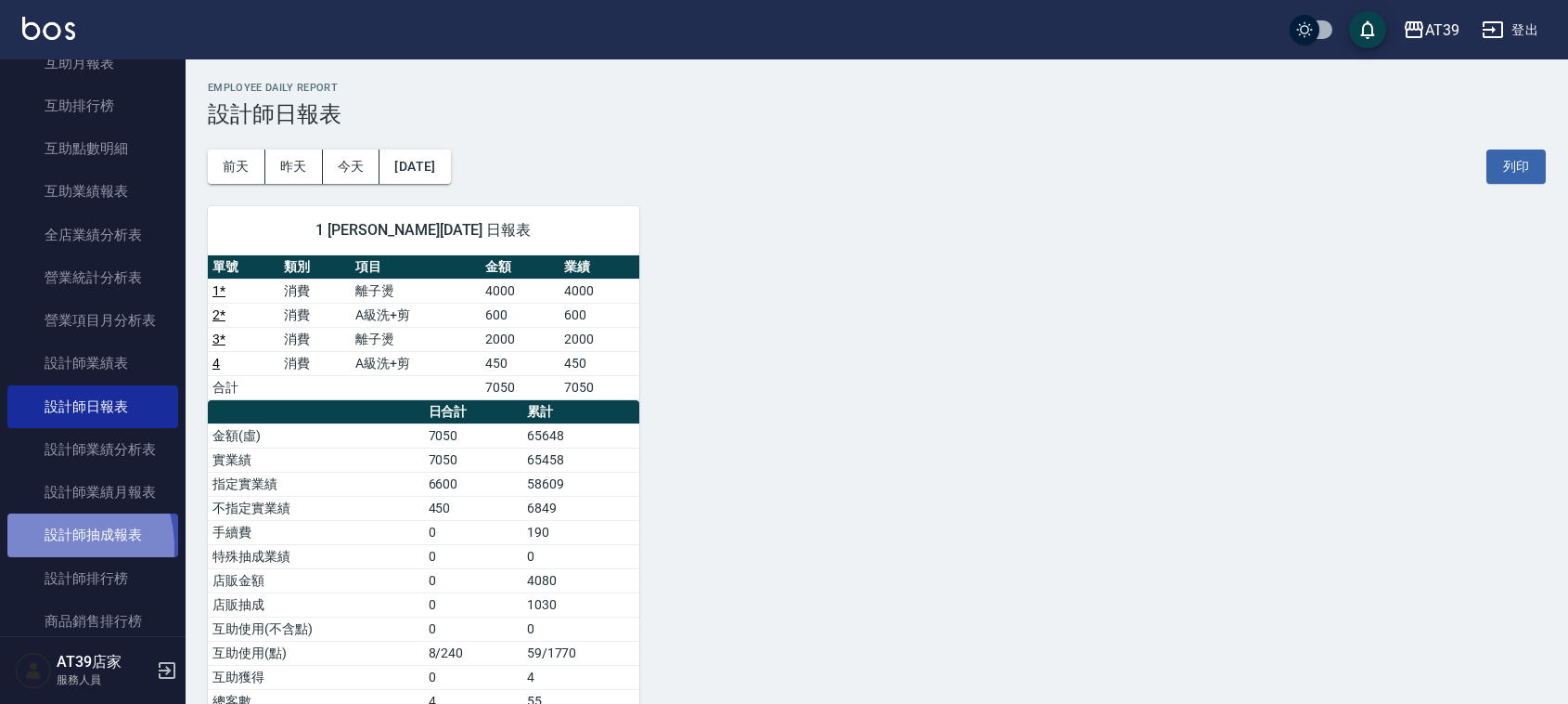
click at [42, 548] on link "設計師抽成報表" at bounding box center [93, 535] width 171 height 43
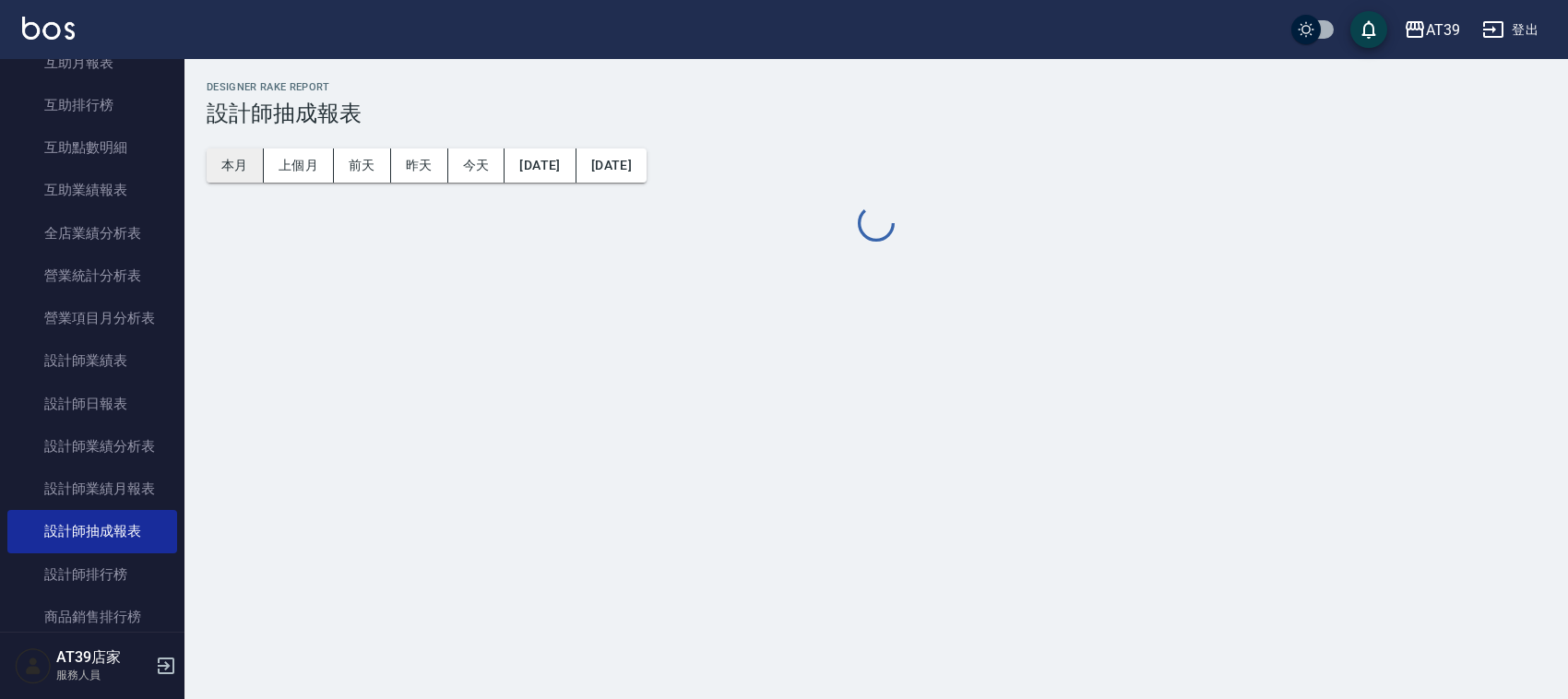
click at [244, 172] on button "本月" at bounding box center [235, 165] width 57 height 34
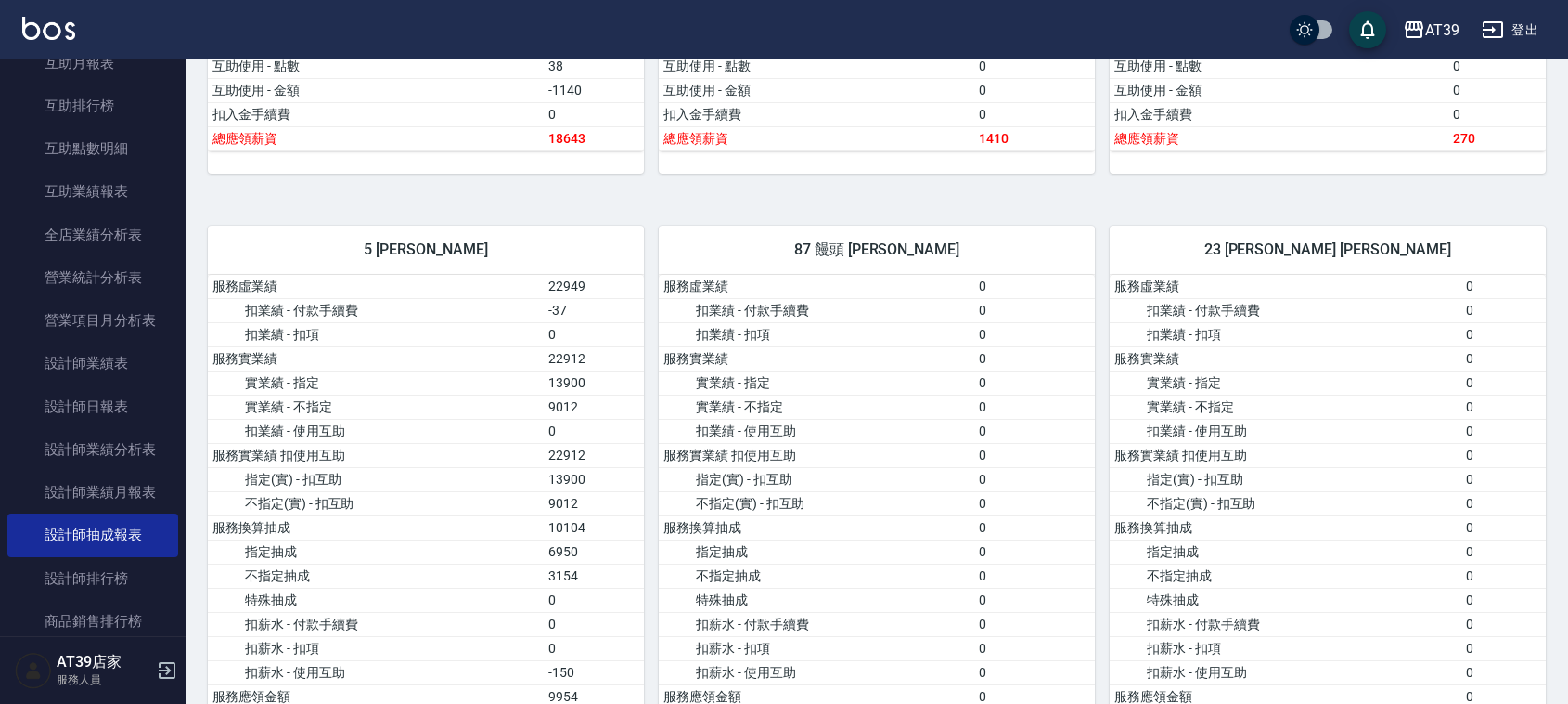
scroll to position [1624, 0]
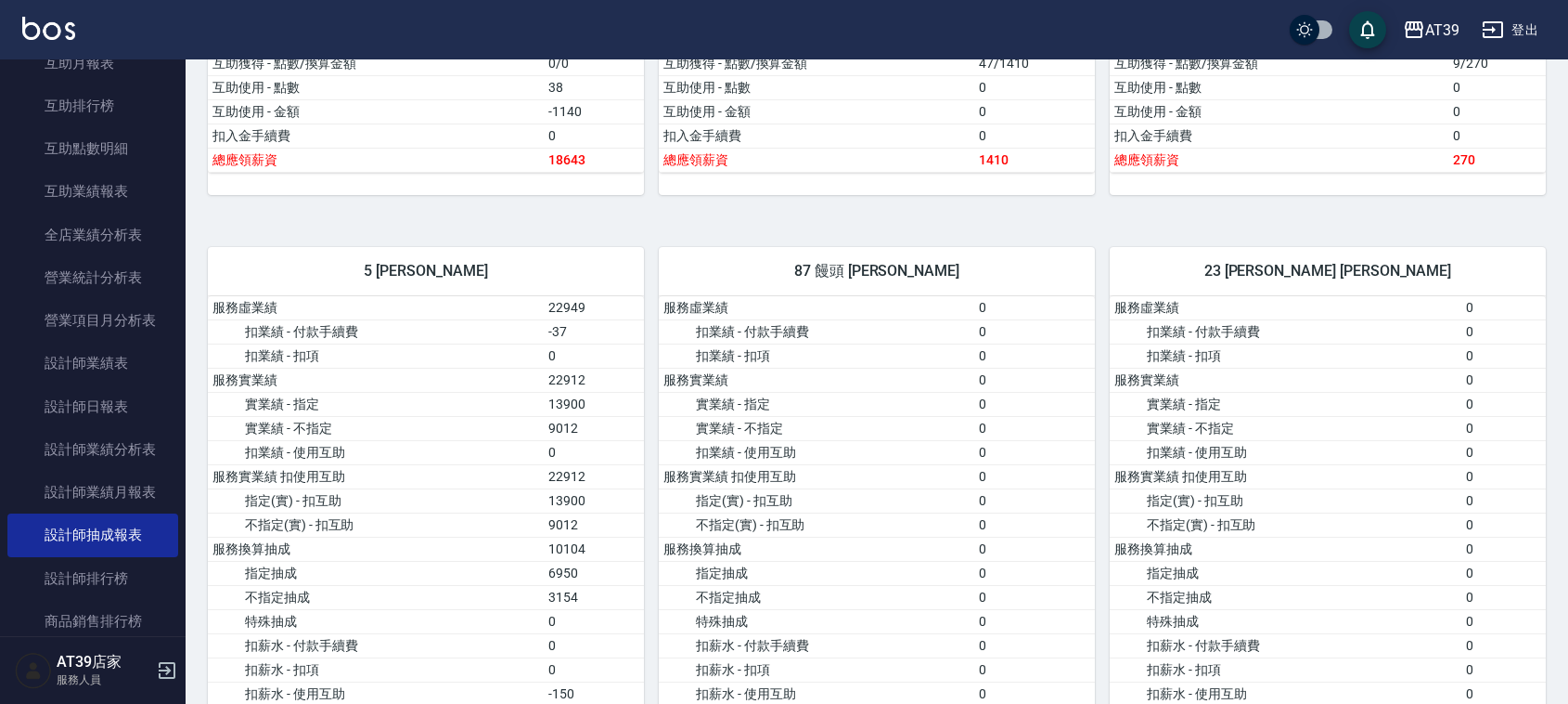
click at [61, 45] on div "AT39 登出" at bounding box center [784, 30] width 1568 height 59
click at [61, 33] on img at bounding box center [48, 28] width 53 height 23
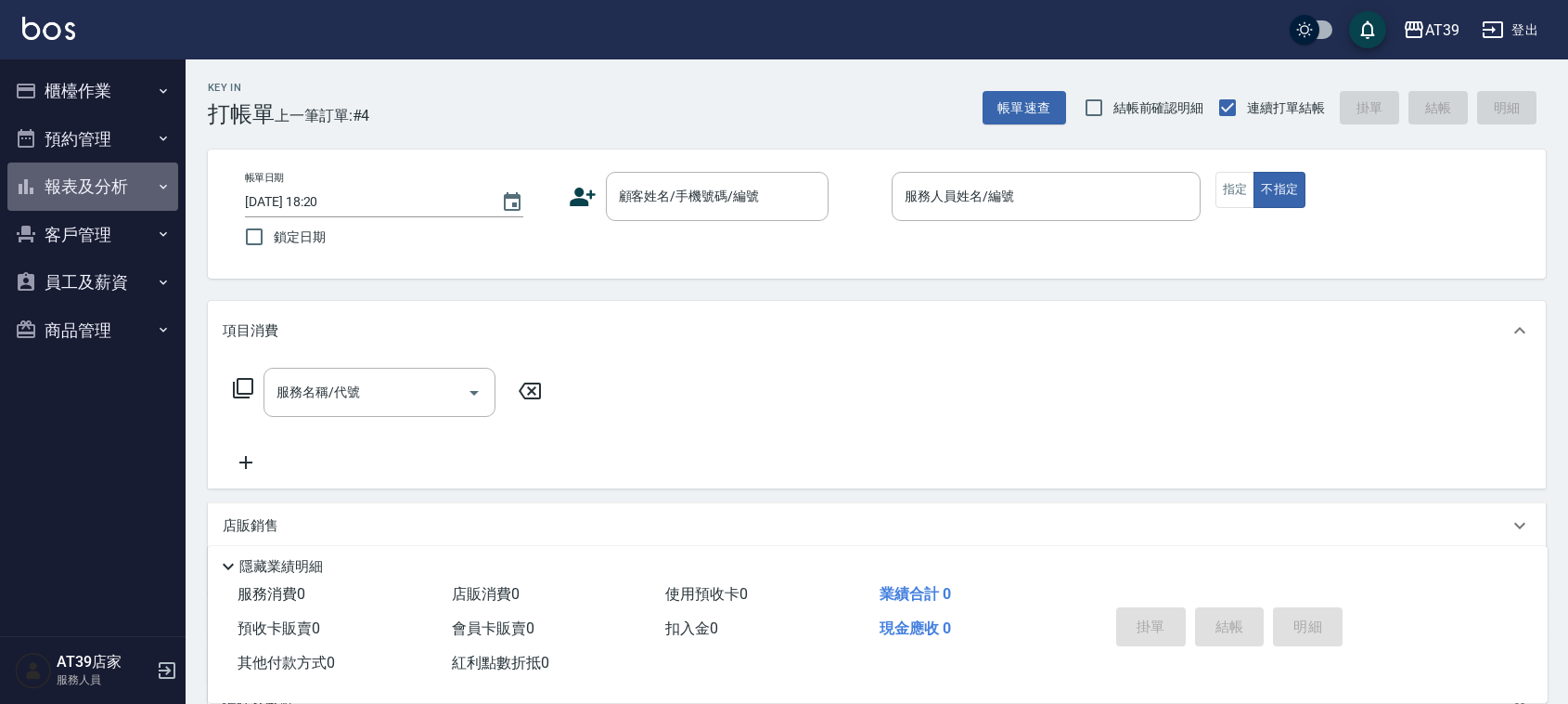
click at [150, 173] on button "報表及分析" at bounding box center [93, 187] width 171 height 48
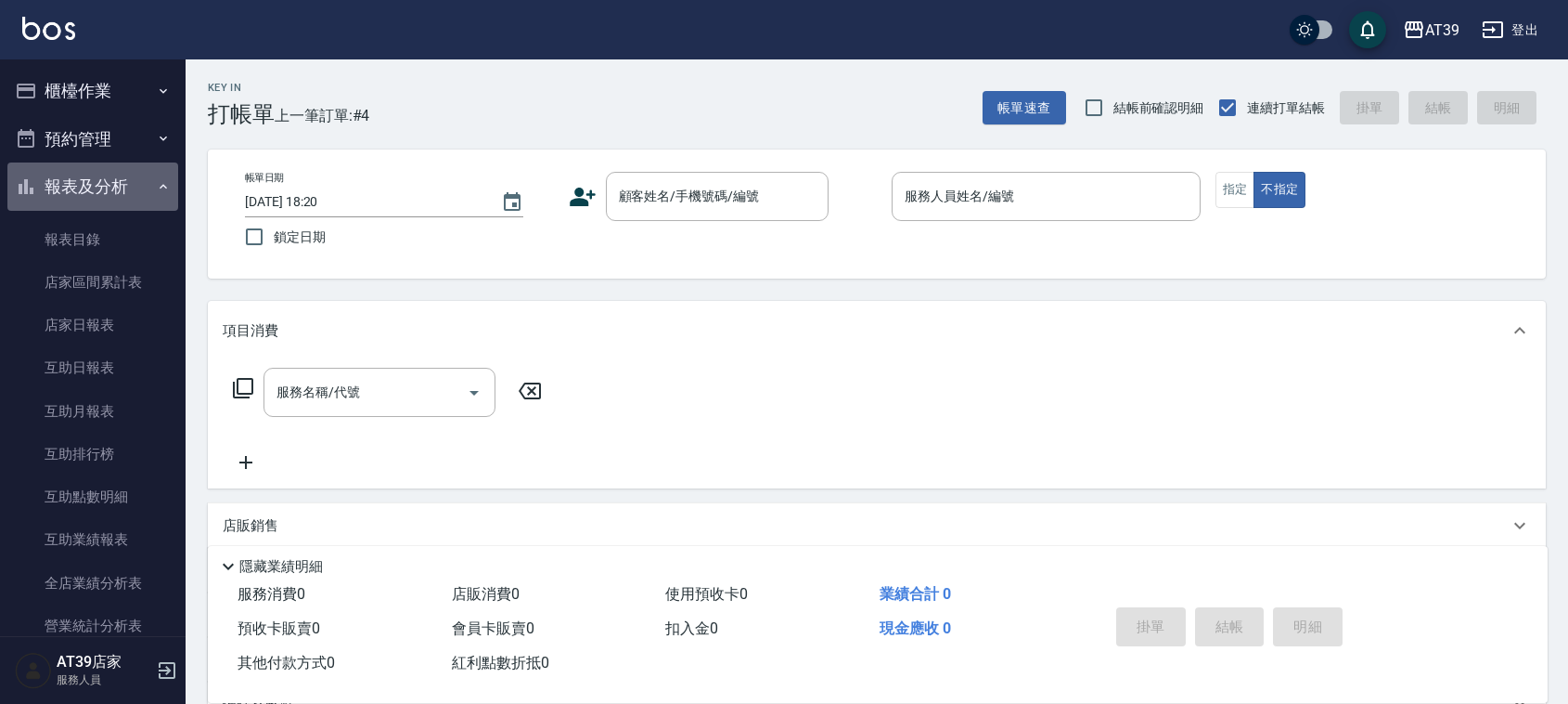
click at [150, 173] on button "報表及分析" at bounding box center [93, 187] width 171 height 48
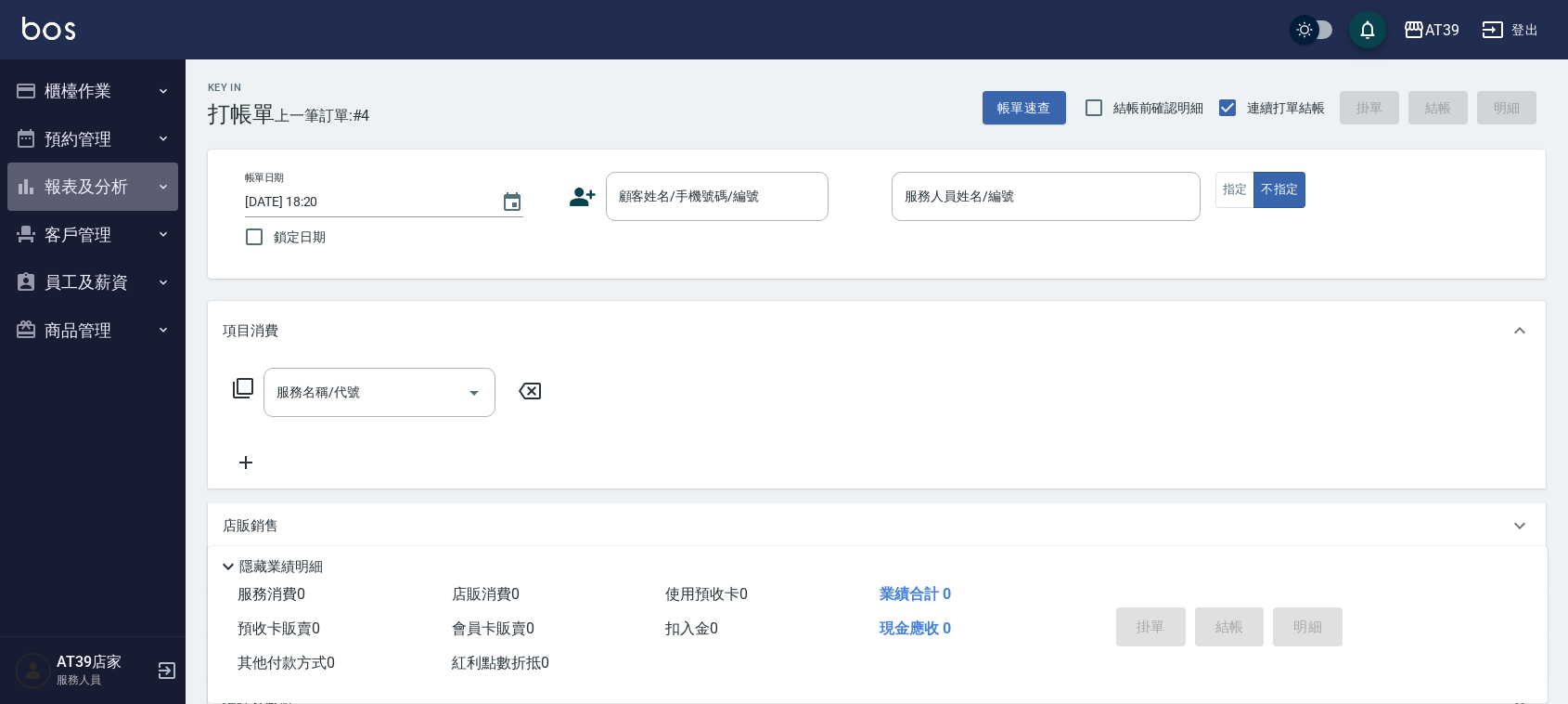
click at [150, 173] on button "報表及分析" at bounding box center [93, 187] width 171 height 48
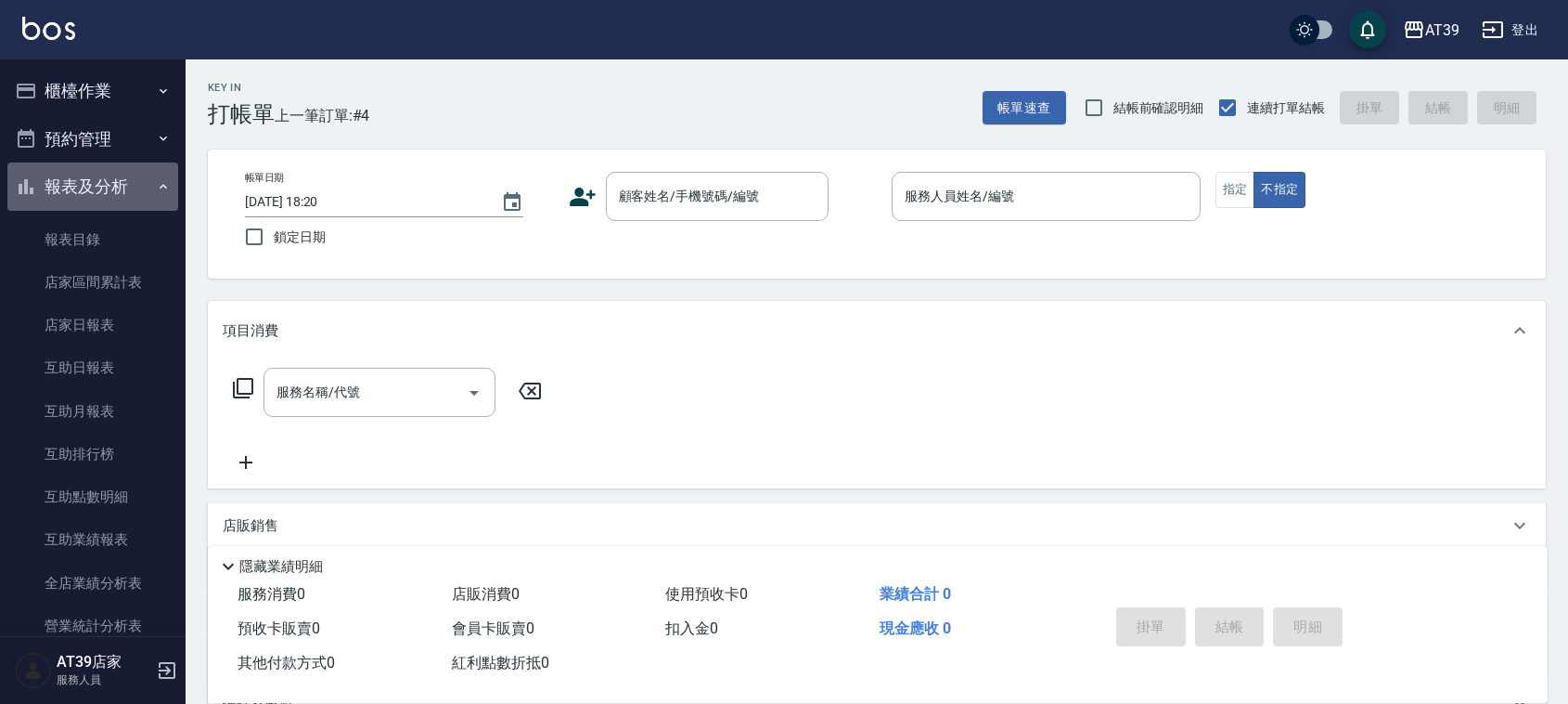
click at [150, 173] on button "報表及分析" at bounding box center [93, 187] width 171 height 48
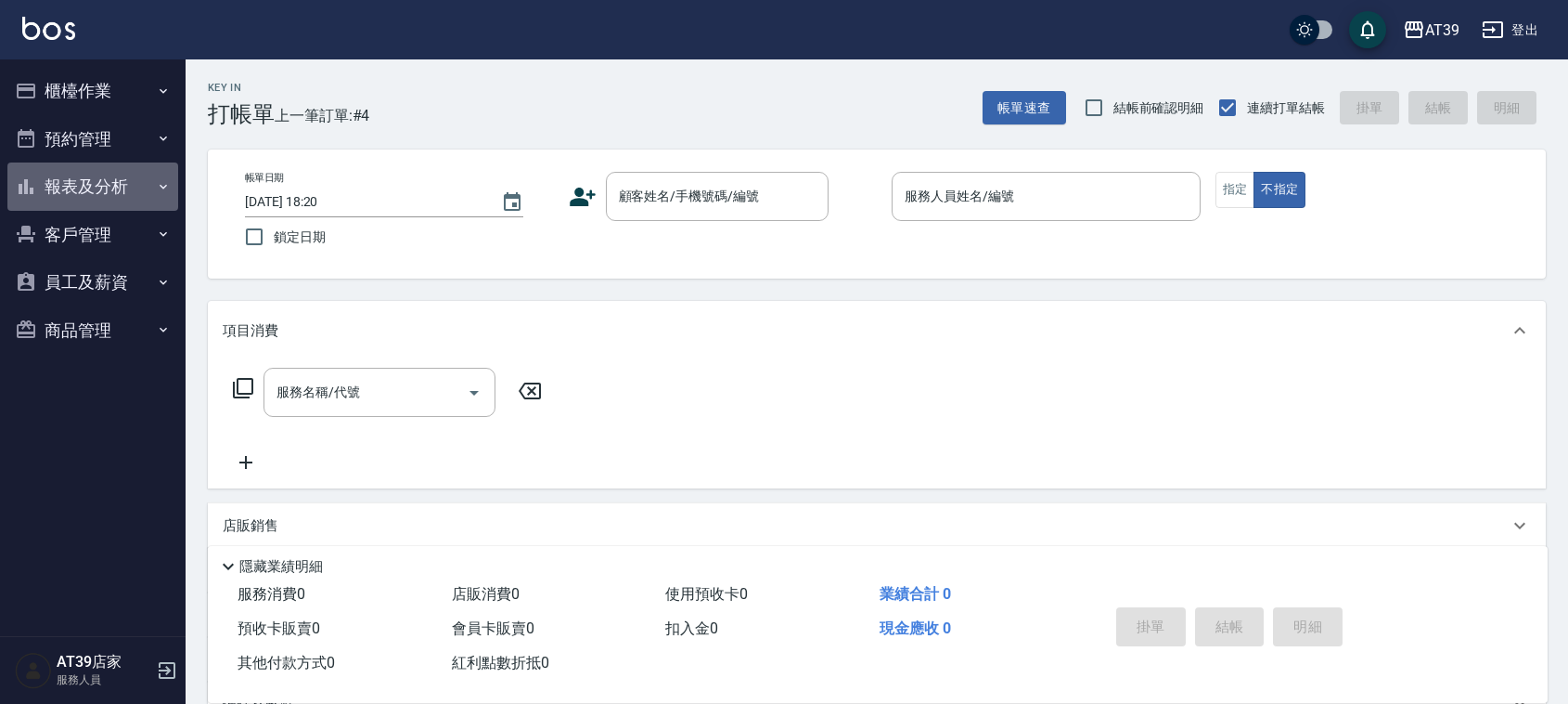
click at [150, 173] on button "報表及分析" at bounding box center [93, 187] width 171 height 48
click at [151, 181] on button "報表及分析" at bounding box center [93, 187] width 171 height 48
click at [151, 182] on button "報表及分析" at bounding box center [93, 187] width 171 height 48
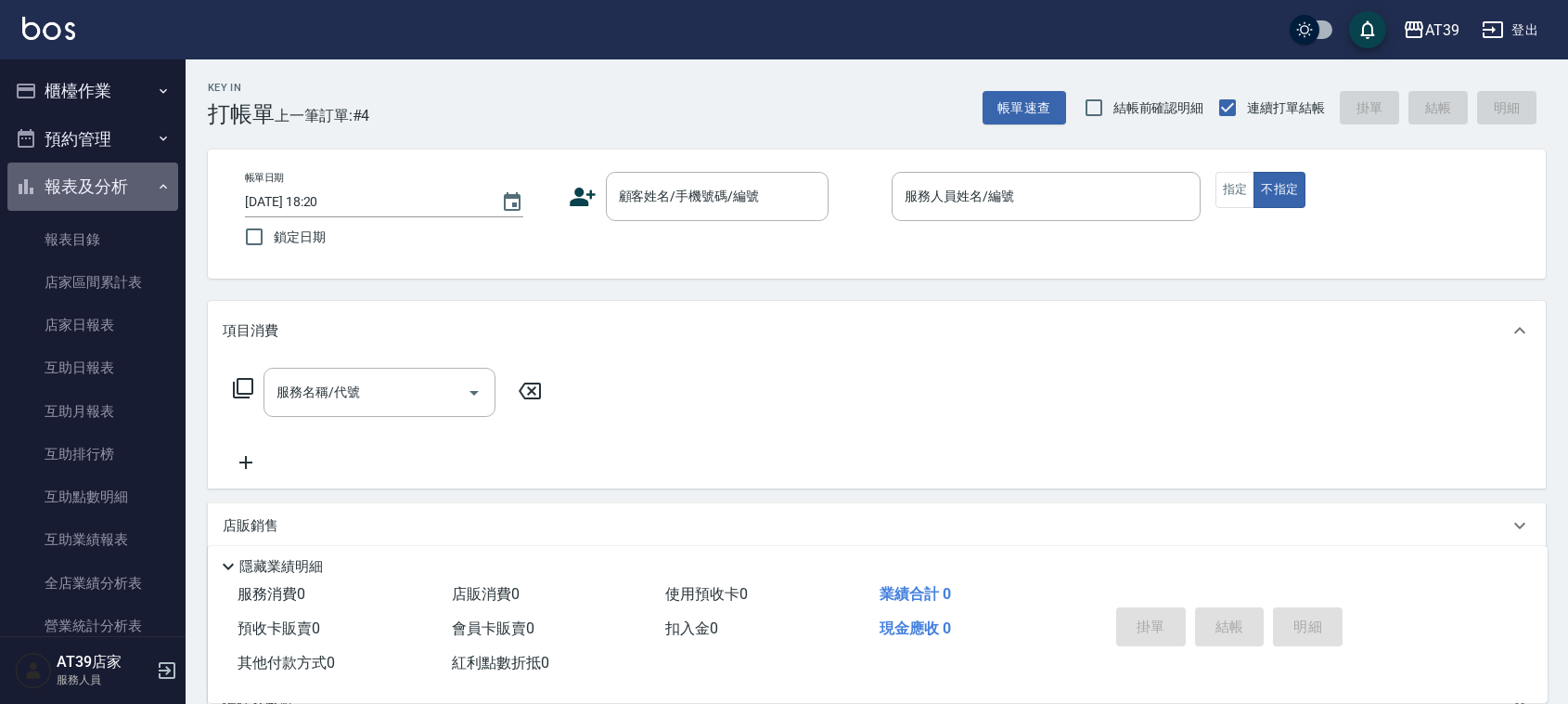
click at [156, 182] on icon "button" at bounding box center [163, 187] width 15 height 15
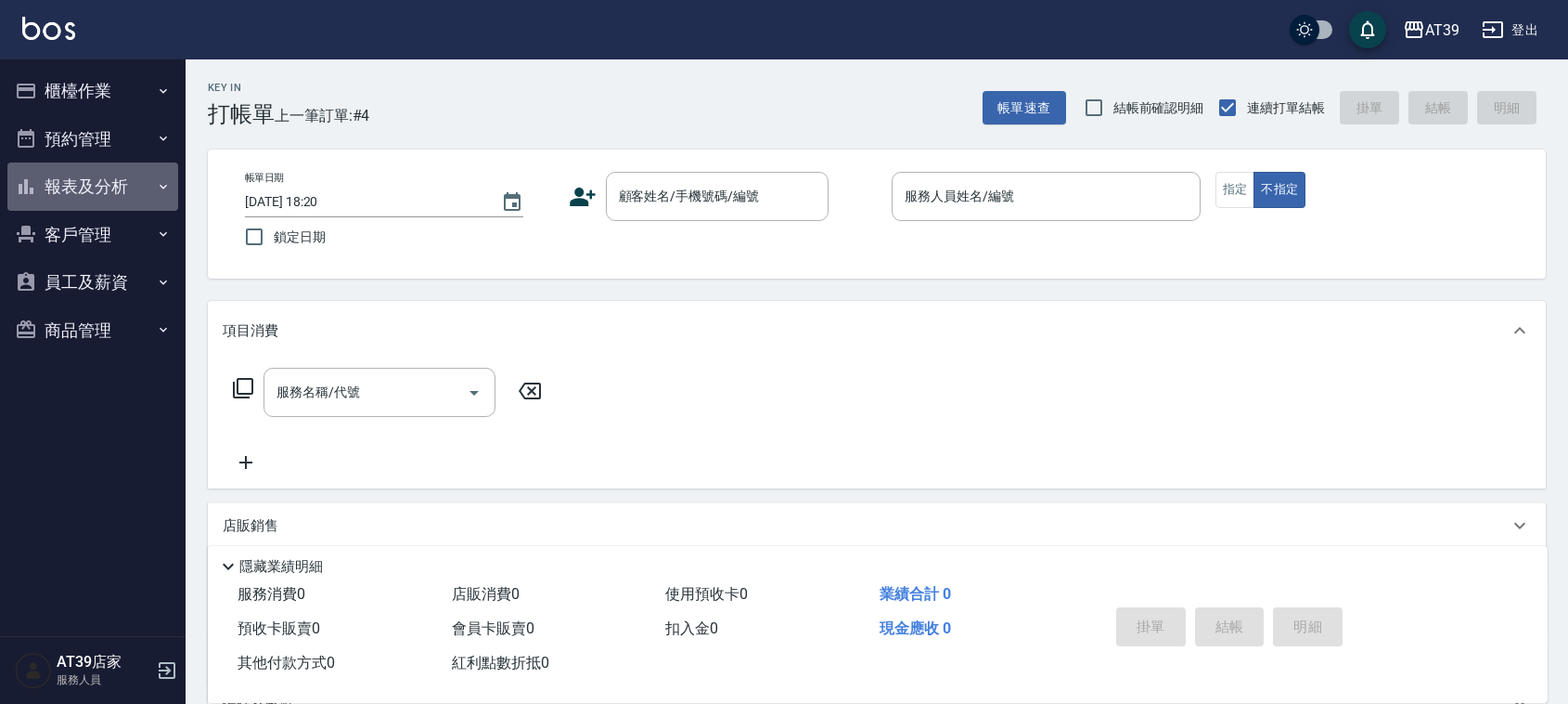
click at [151, 182] on button "報表及分析" at bounding box center [93, 187] width 171 height 48
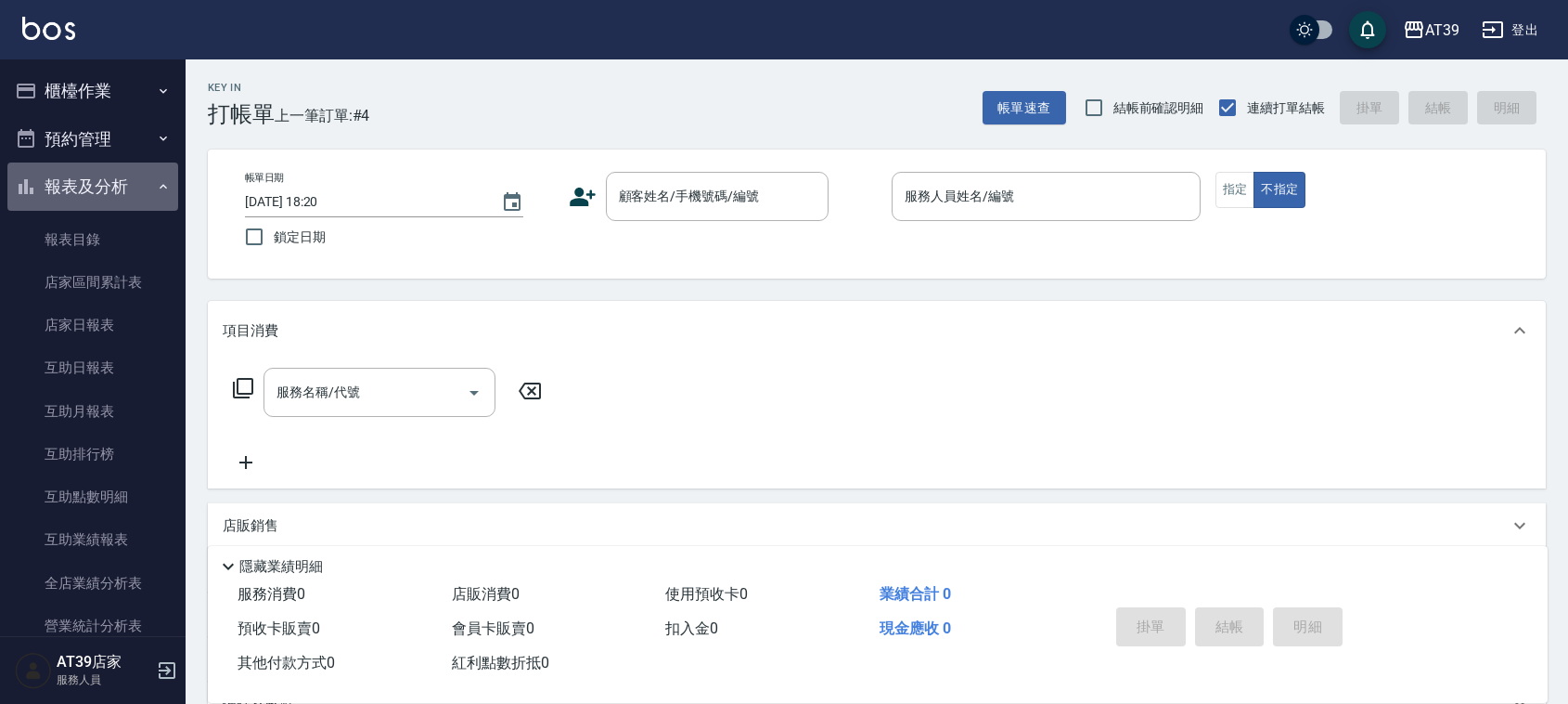
click at [156, 182] on icon "button" at bounding box center [163, 187] width 15 height 15
click at [151, 182] on button "報表及分析" at bounding box center [93, 187] width 171 height 48
click at [156, 182] on icon "button" at bounding box center [163, 187] width 15 height 15
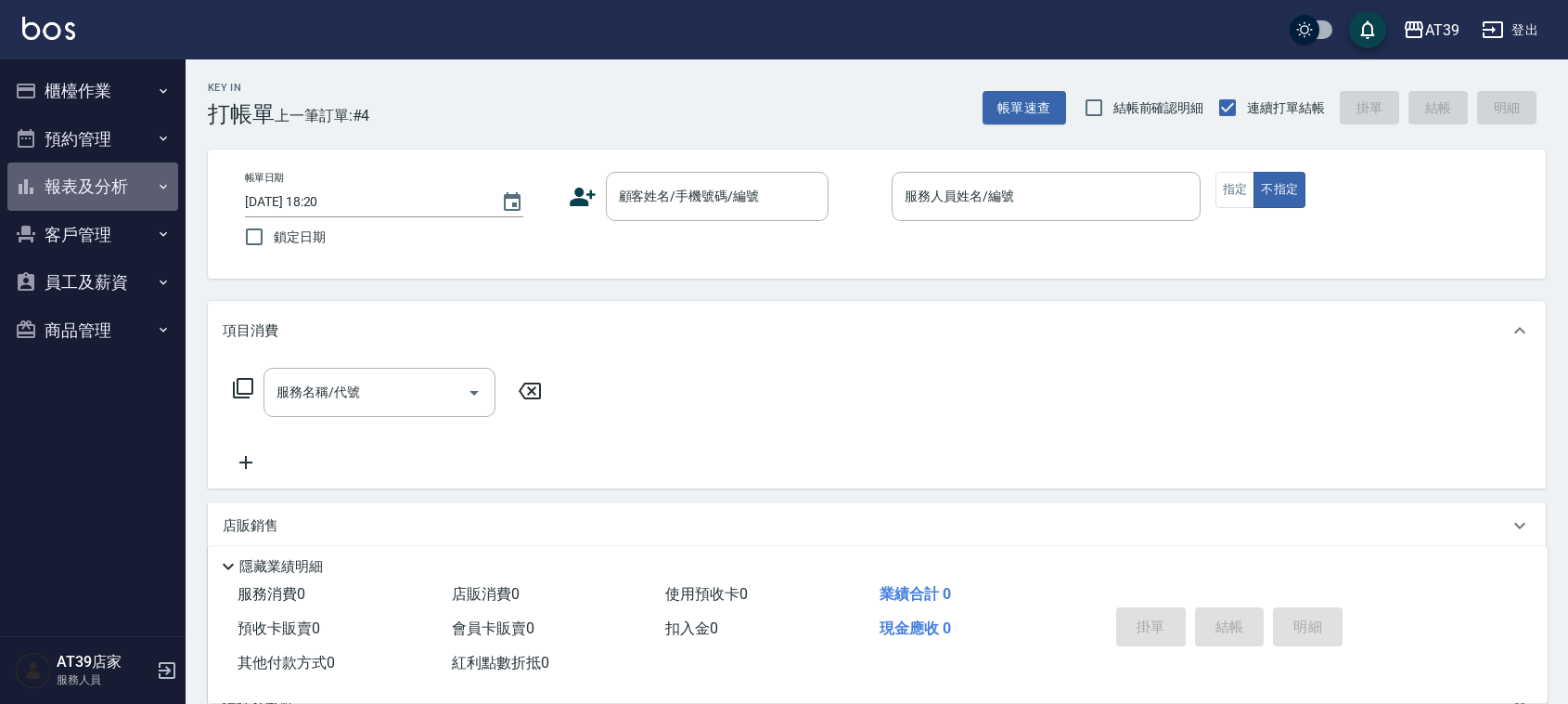
click at [151, 182] on button "報表及分析" at bounding box center [93, 187] width 171 height 48
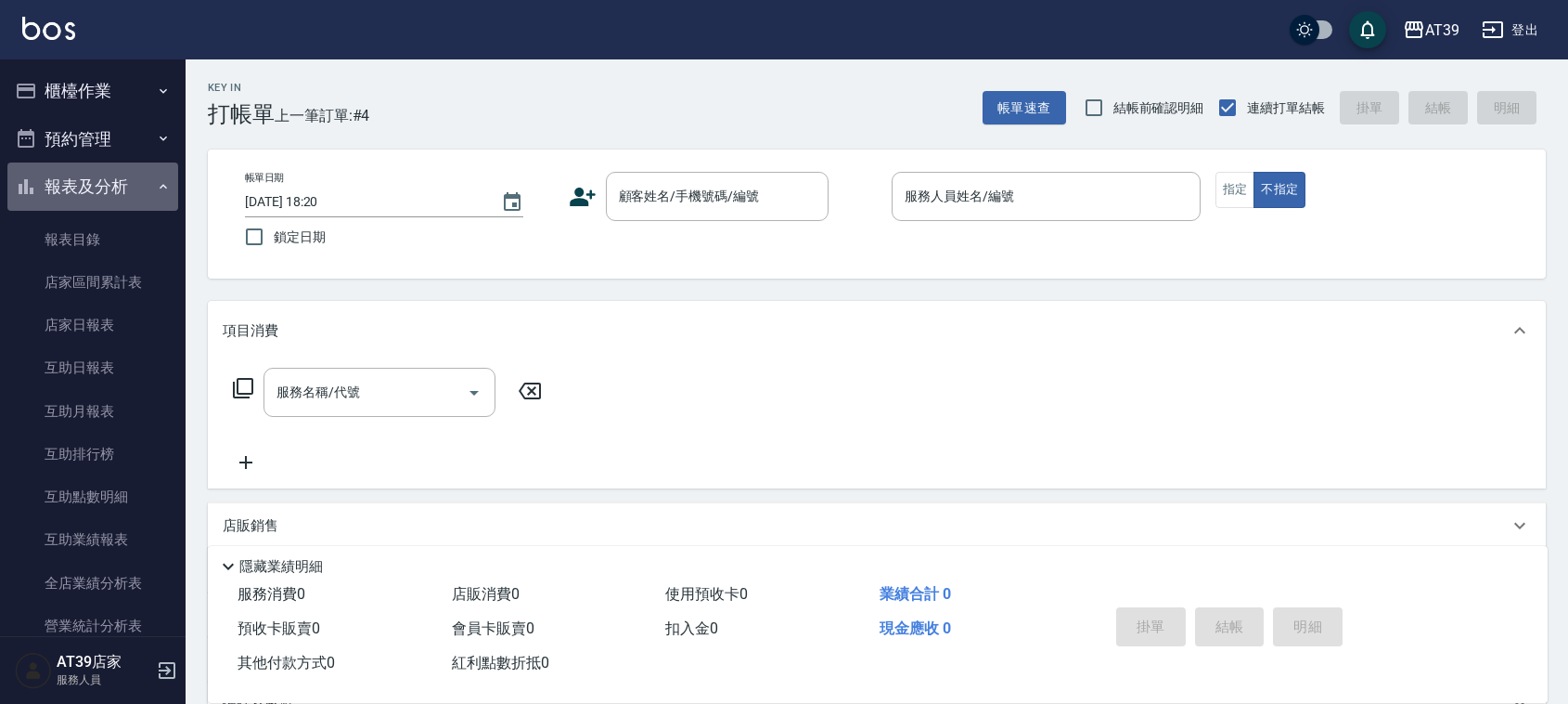
click at [143, 182] on button "報表及分析" at bounding box center [93, 187] width 171 height 48
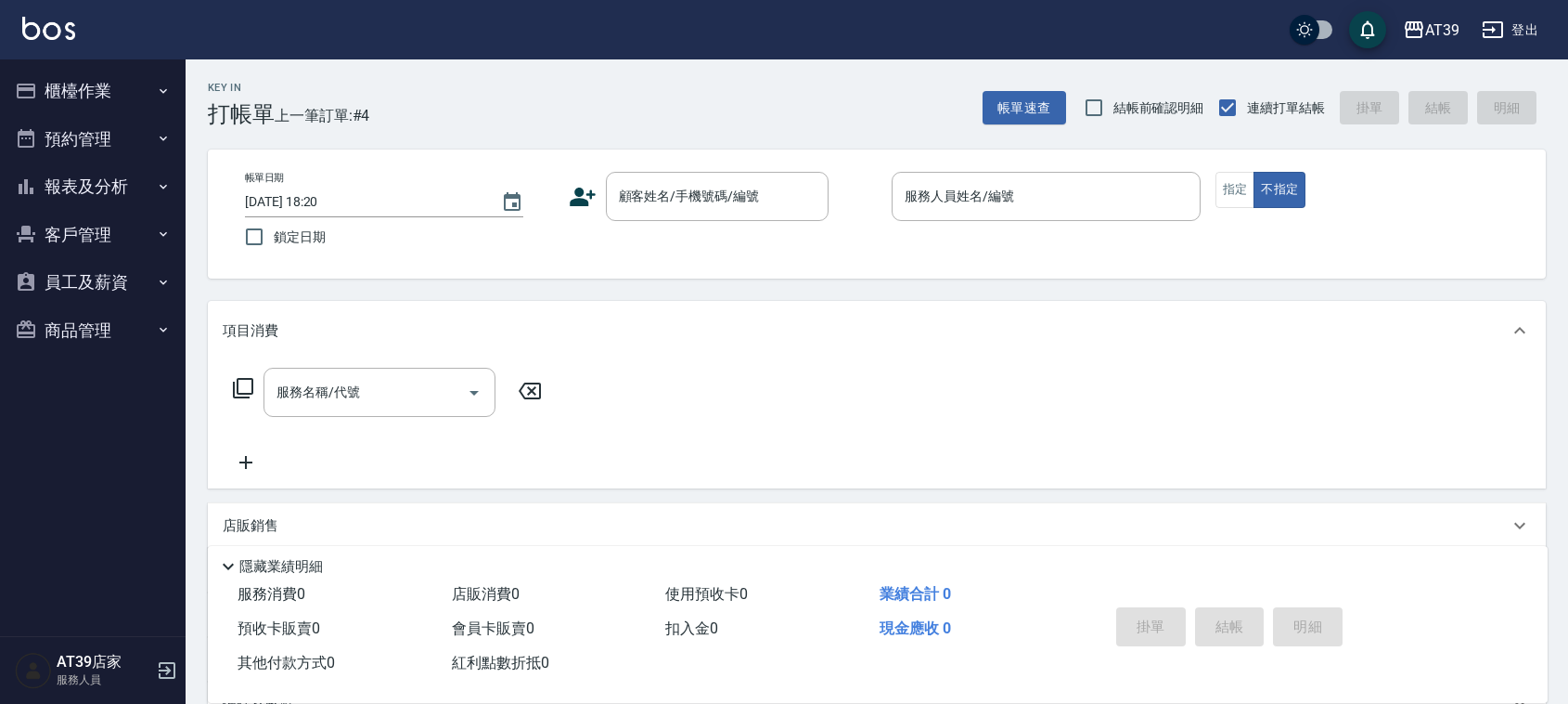
click at [143, 182] on button "報表及分析" at bounding box center [93, 187] width 171 height 48
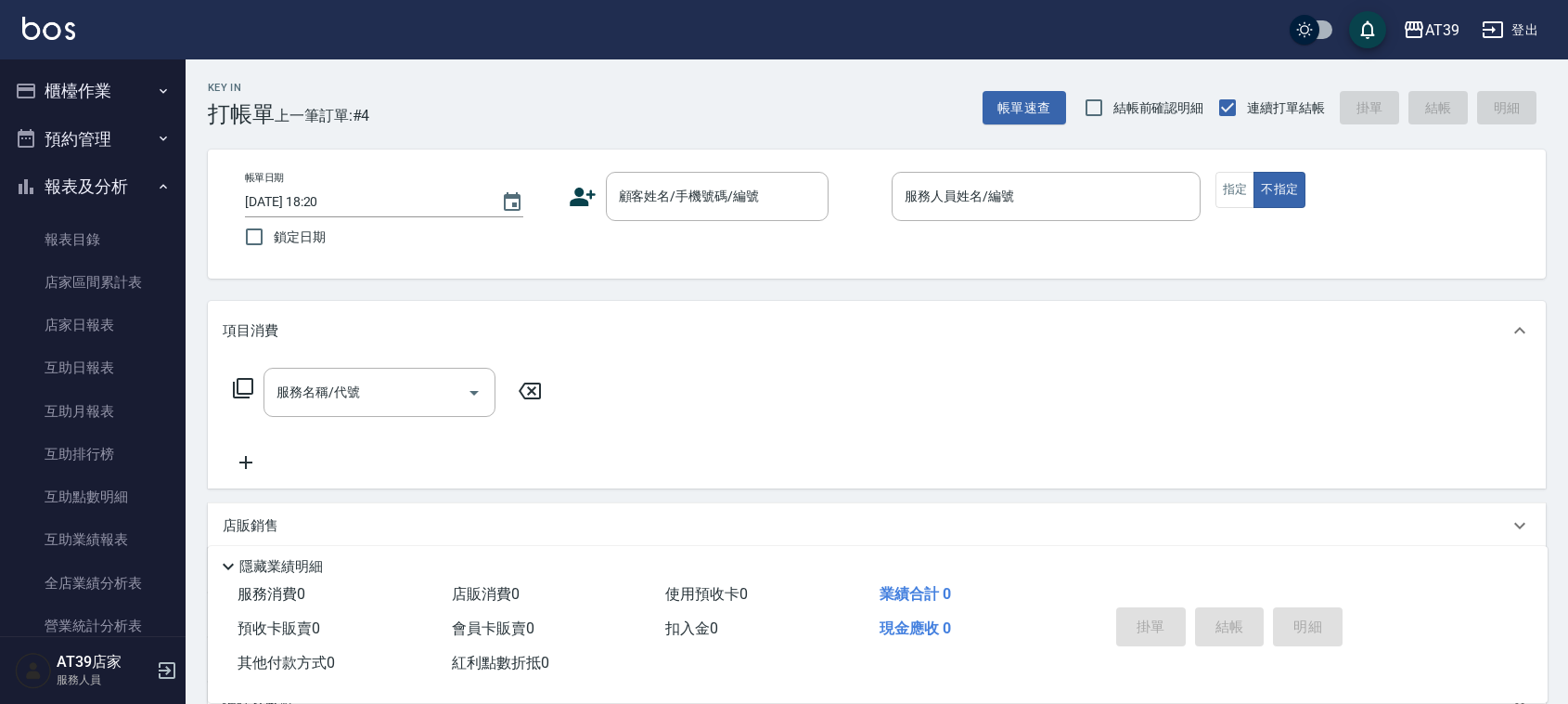
click at [143, 182] on button "報表及分析" at bounding box center [93, 187] width 171 height 48
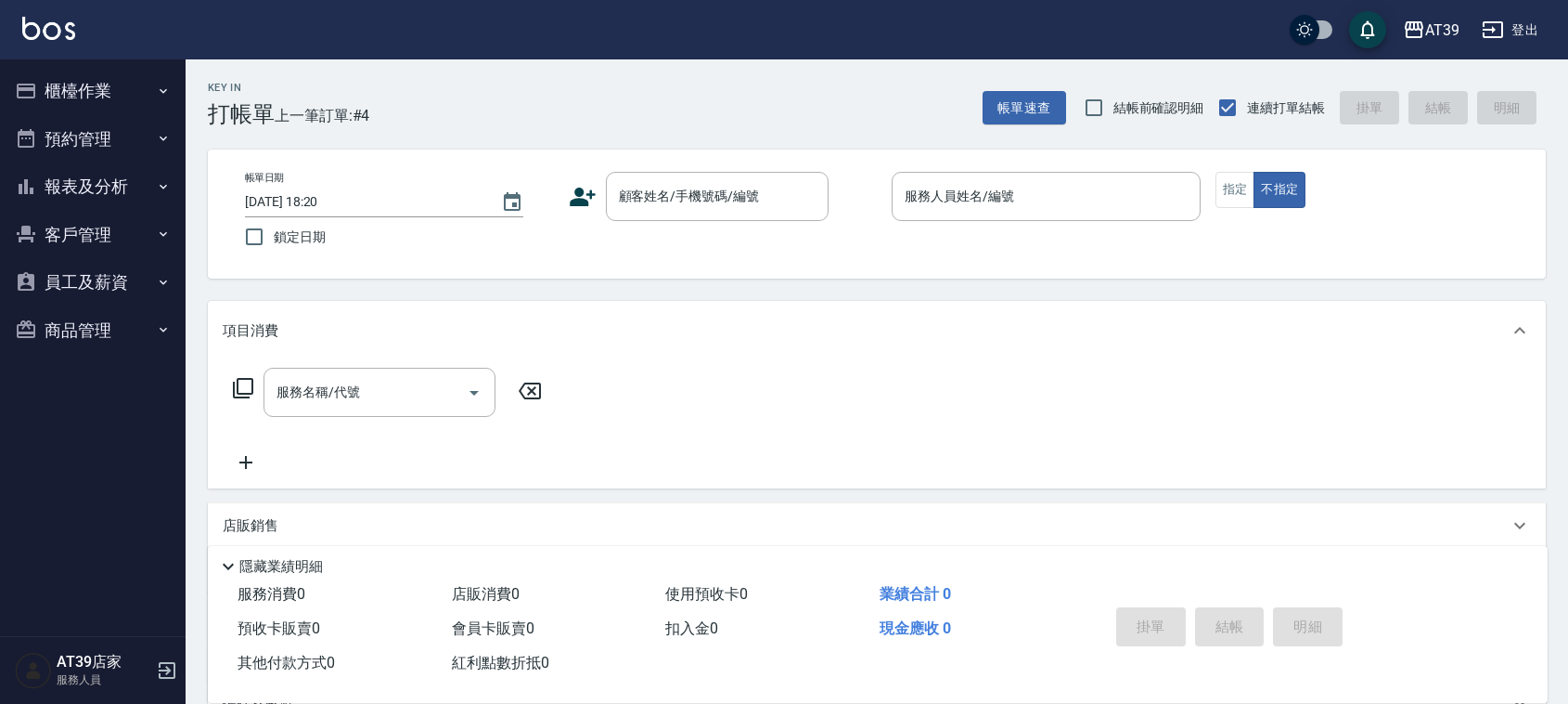
click at [645, 229] on div "帳單日期 [DATE] 18:20 鎖定日期 顧客姓名/手機號碼/編號 顧客姓名/手機號碼/編號 服務人員姓名/編號 服務人員姓名/編號 指定 不指定" at bounding box center [877, 214] width 1294 height 84
drag, startPoint x: 645, startPoint y: 220, endPoint x: 642, endPoint y: 209, distance: 11.4
click at [645, 219] on div "顧客姓名/手機號碼/編號" at bounding box center [717, 196] width 223 height 49
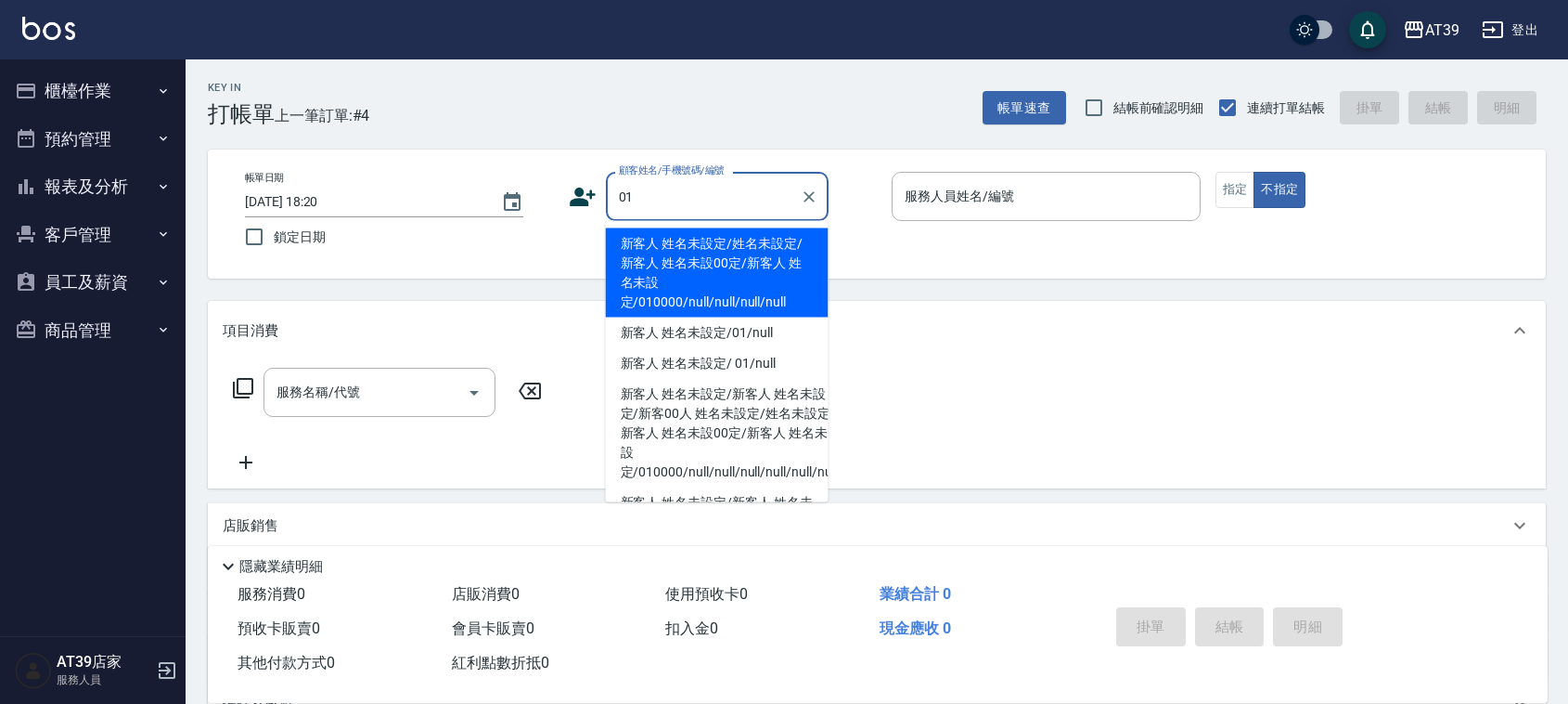
type input "新客人 姓名未設定/姓名未設定/新客人 姓名未設00定/新客人 姓名未設定/010000/null/null/null/null"
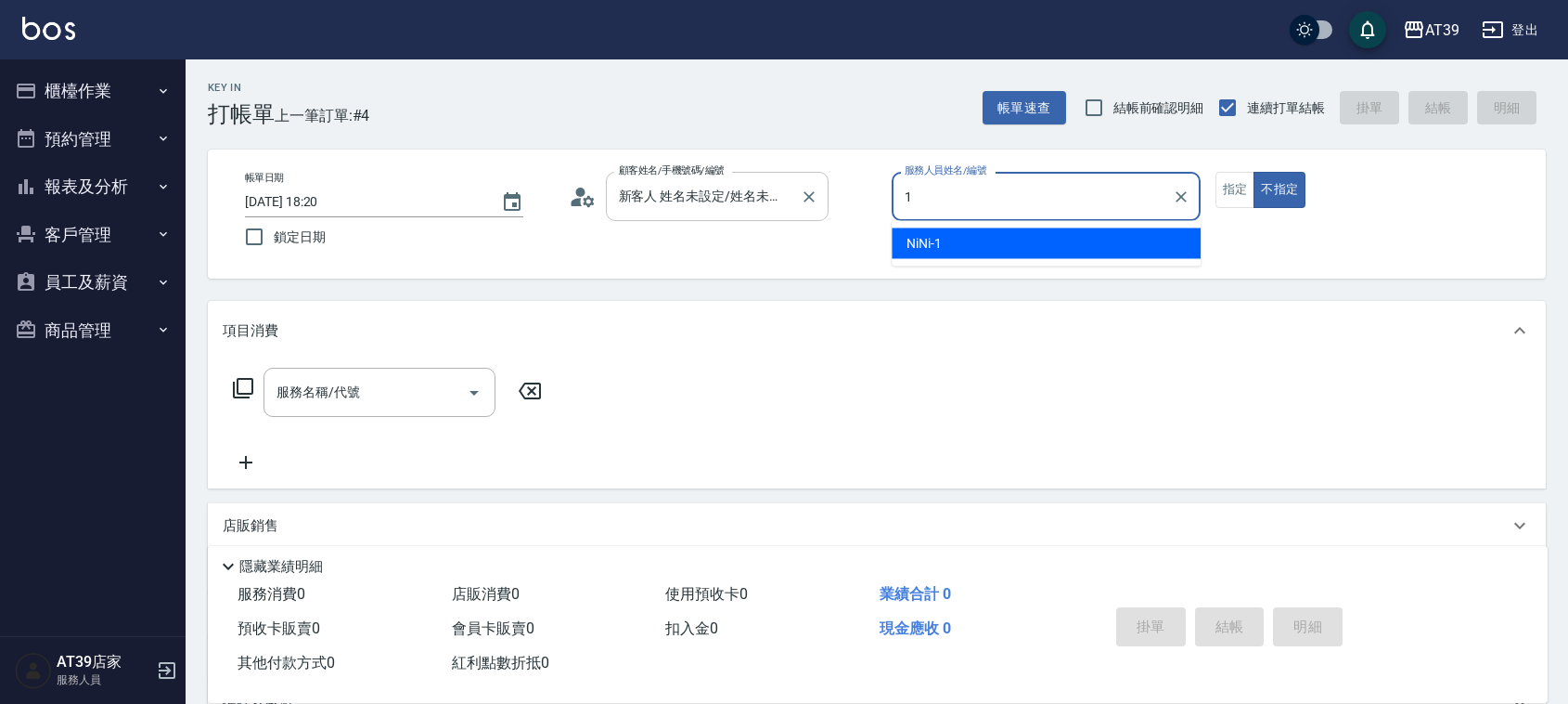
type input "NiNi-1"
type button "false"
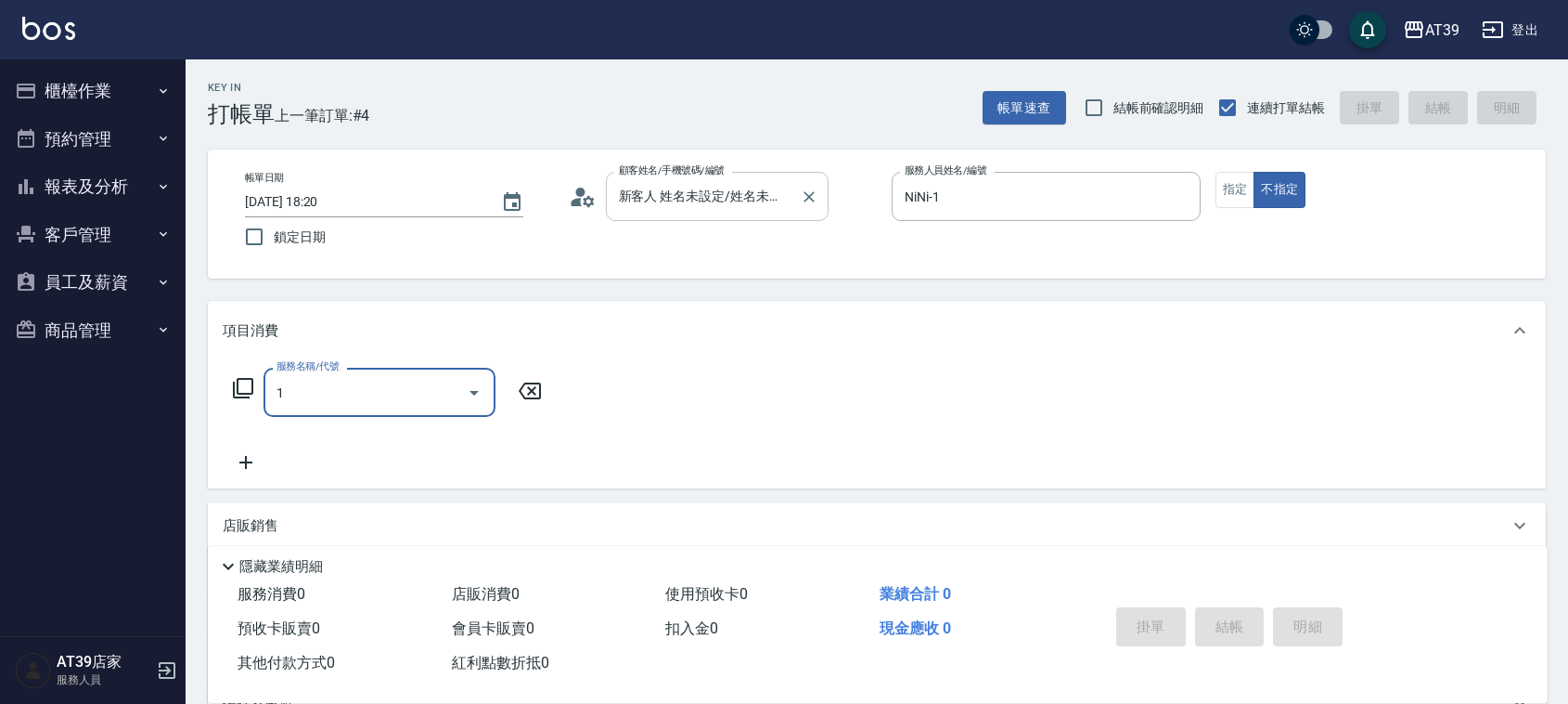
type input "10"
type input "新客人 姓名未設定/01/null"
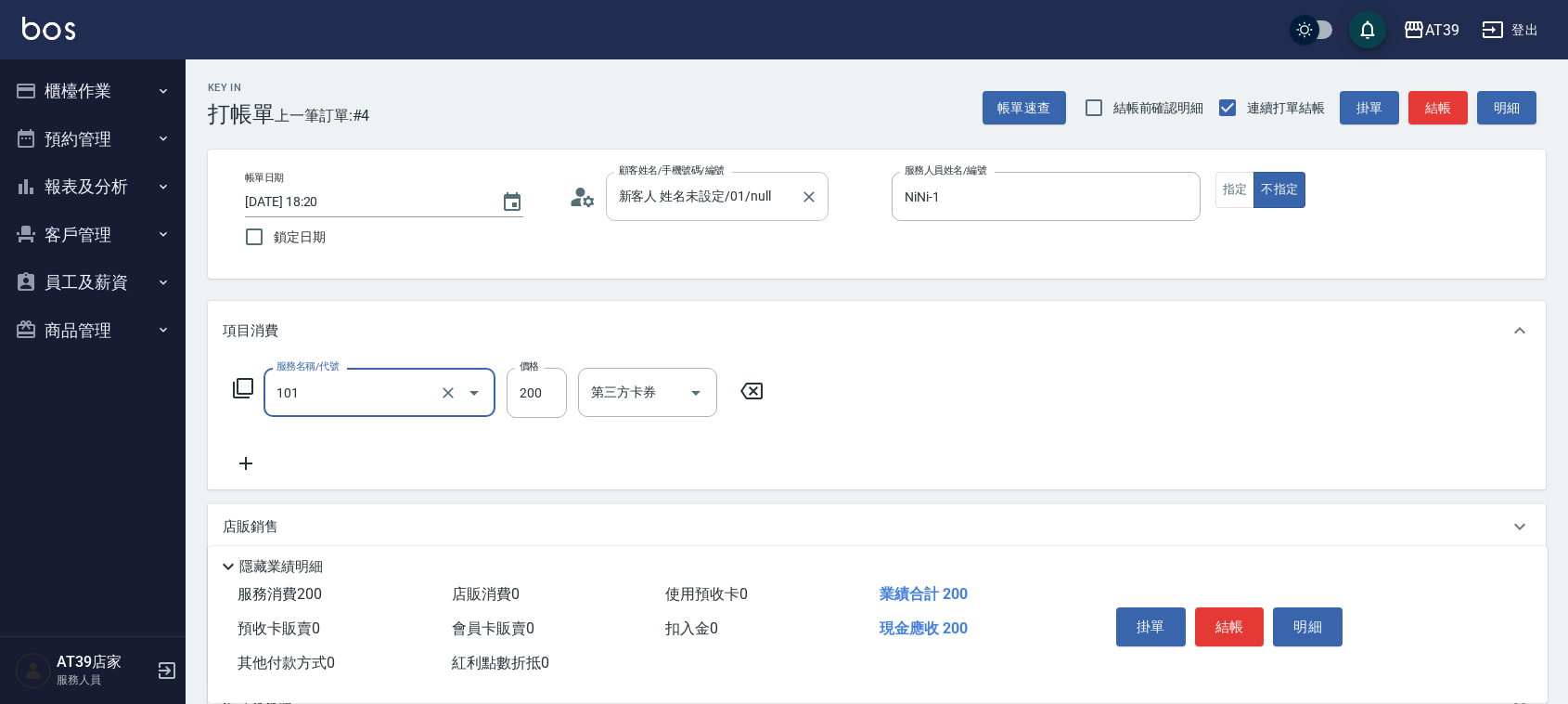
type input "洗髮(101)"
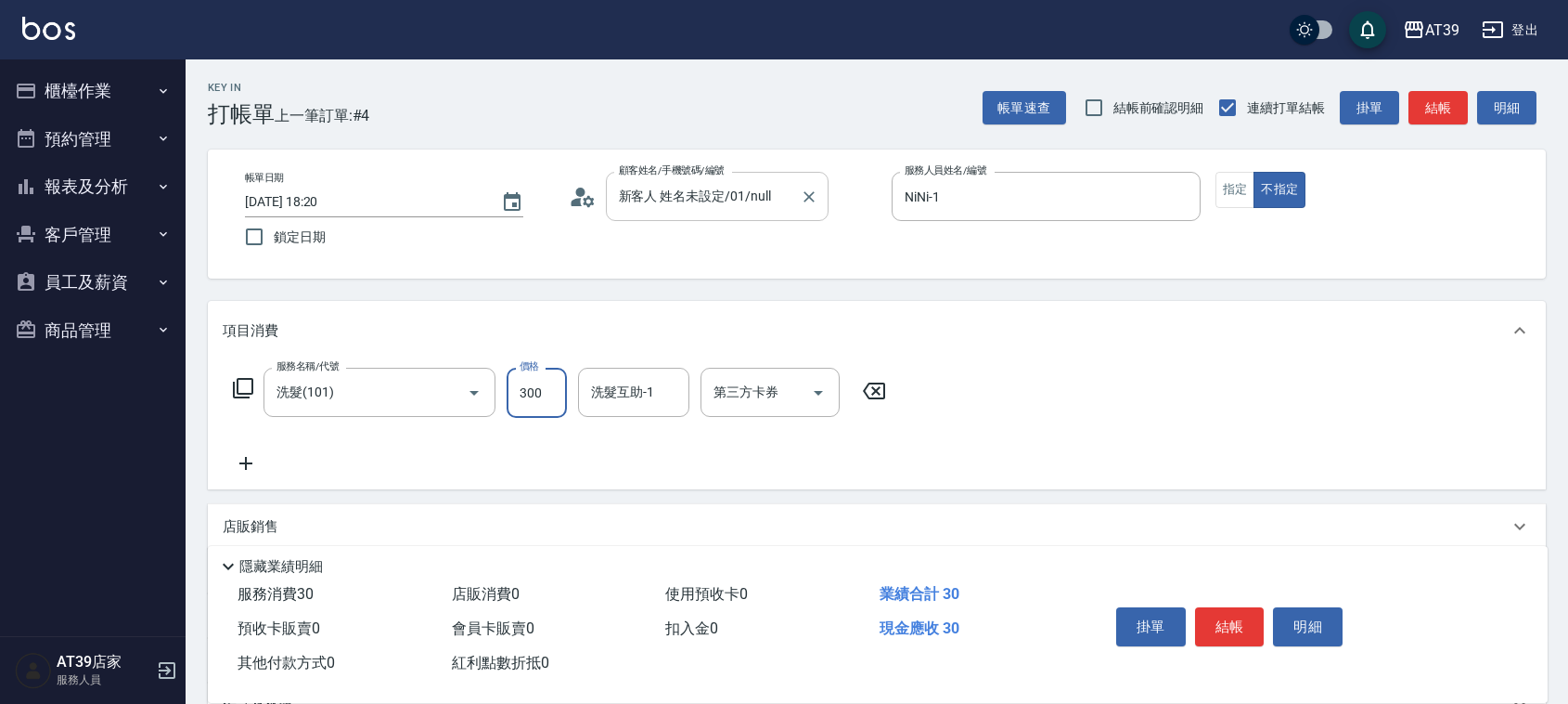
type input "300"
type input "8"
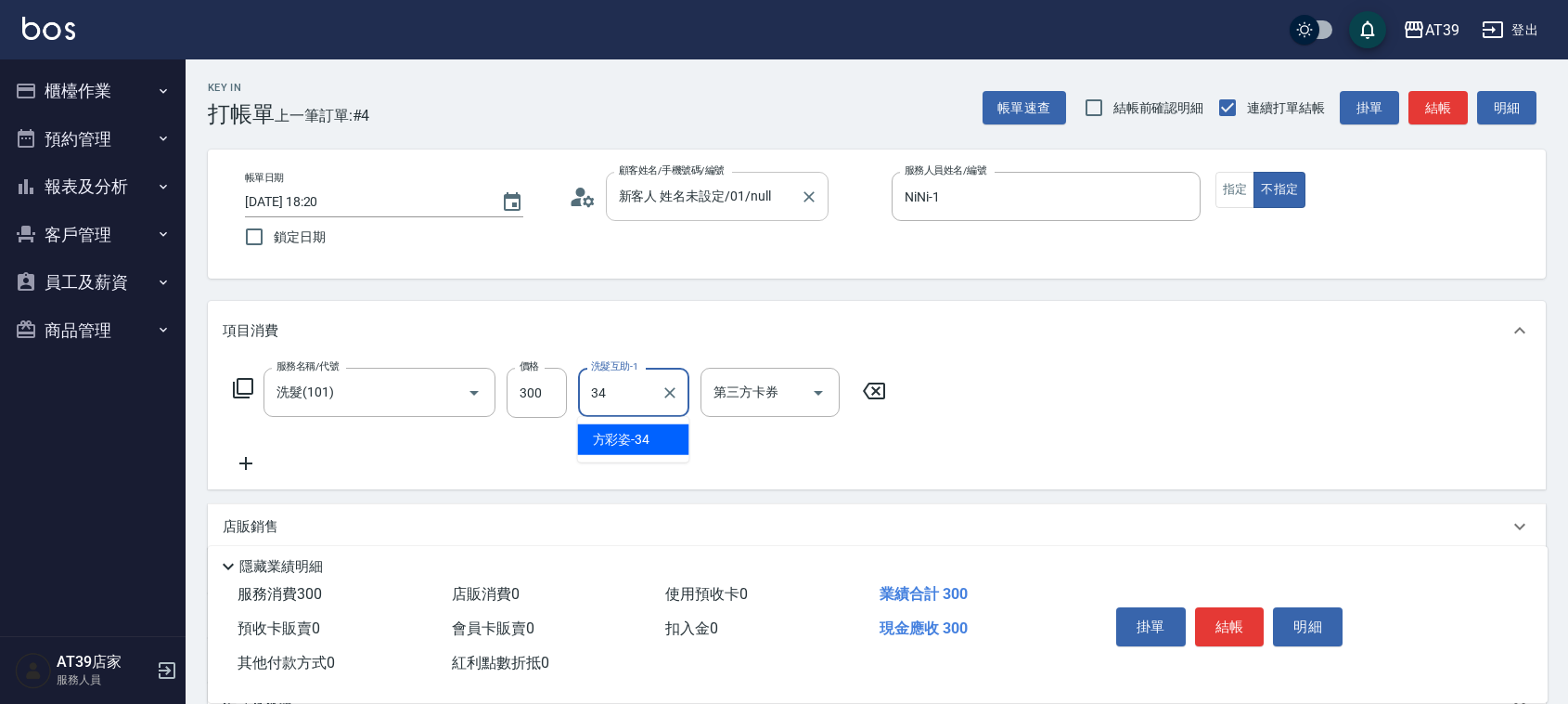
type input "[PERSON_NAME]-34"
click at [1431, 100] on button "結帳" at bounding box center [1438, 108] width 59 height 34
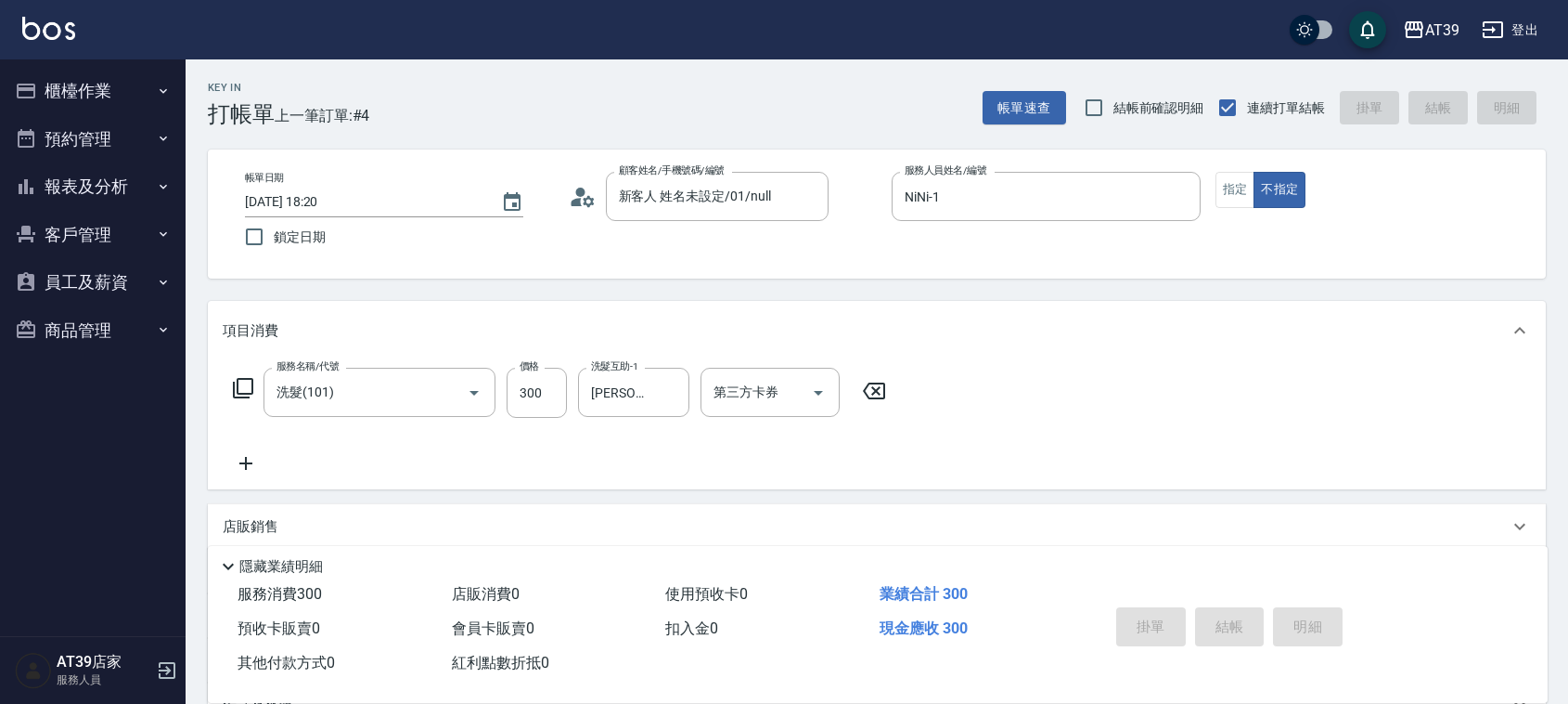
type input "[DATE] 18:27"
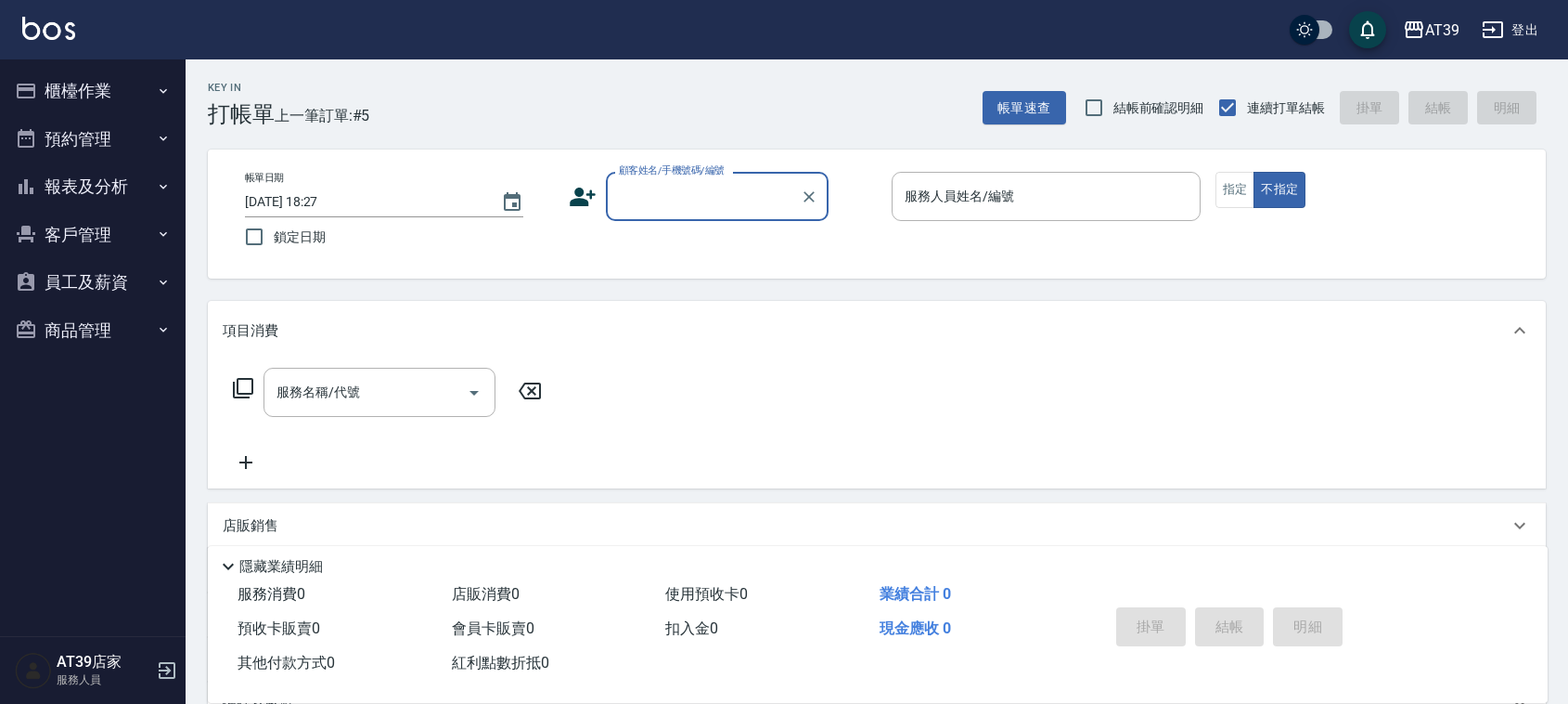
click at [90, 187] on button "報表及分析" at bounding box center [93, 187] width 171 height 48
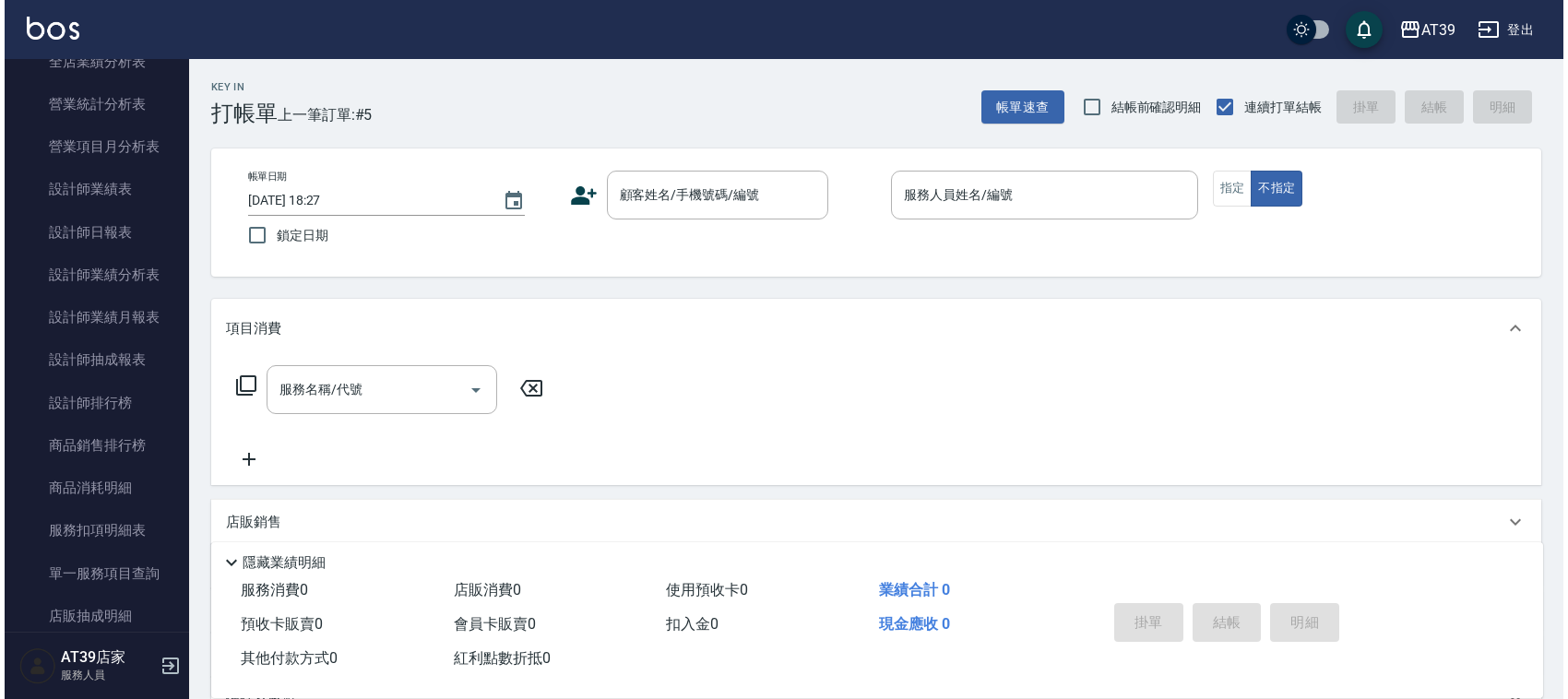
scroll to position [521, 0]
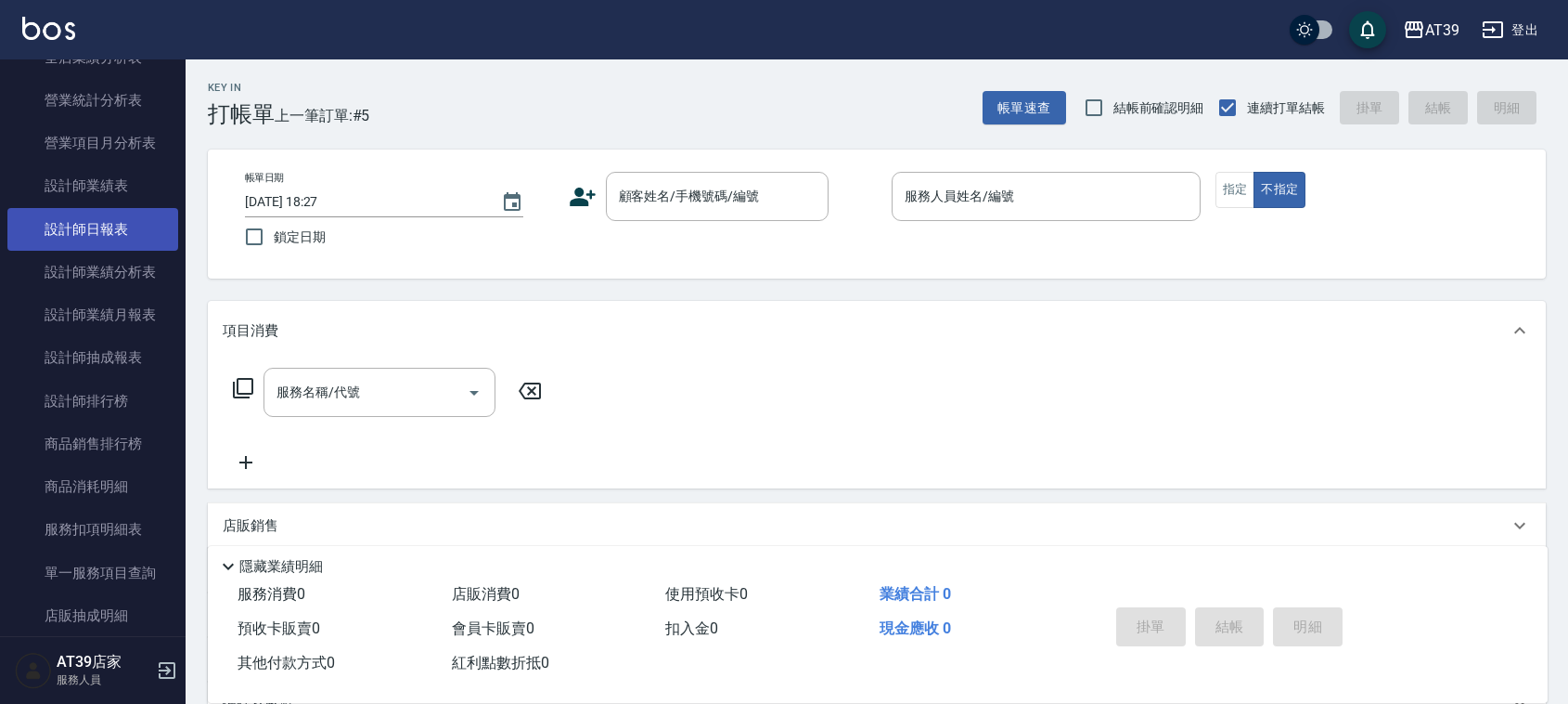
click at [102, 235] on link "設計師日報表" at bounding box center [93, 229] width 171 height 43
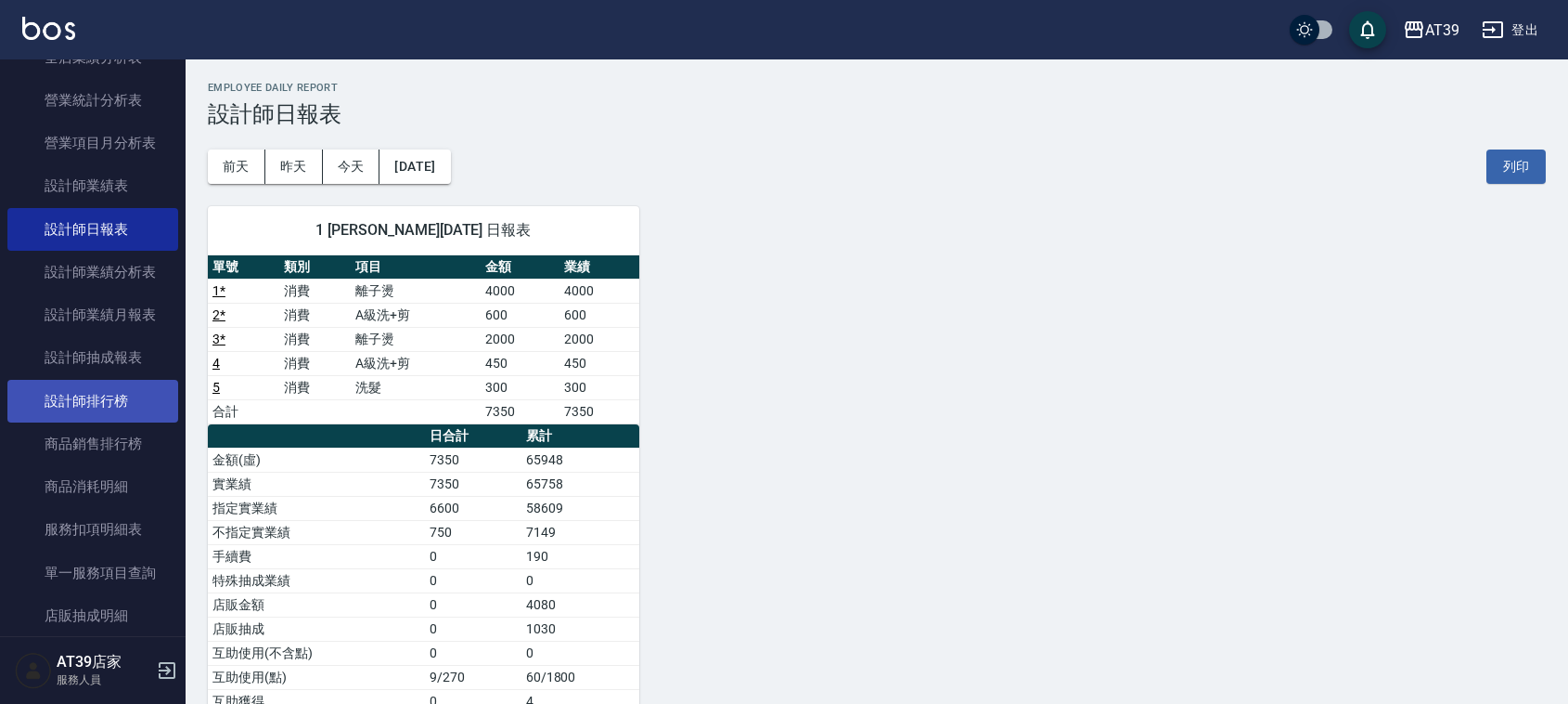
click at [122, 409] on link "設計師排行榜" at bounding box center [93, 401] width 171 height 43
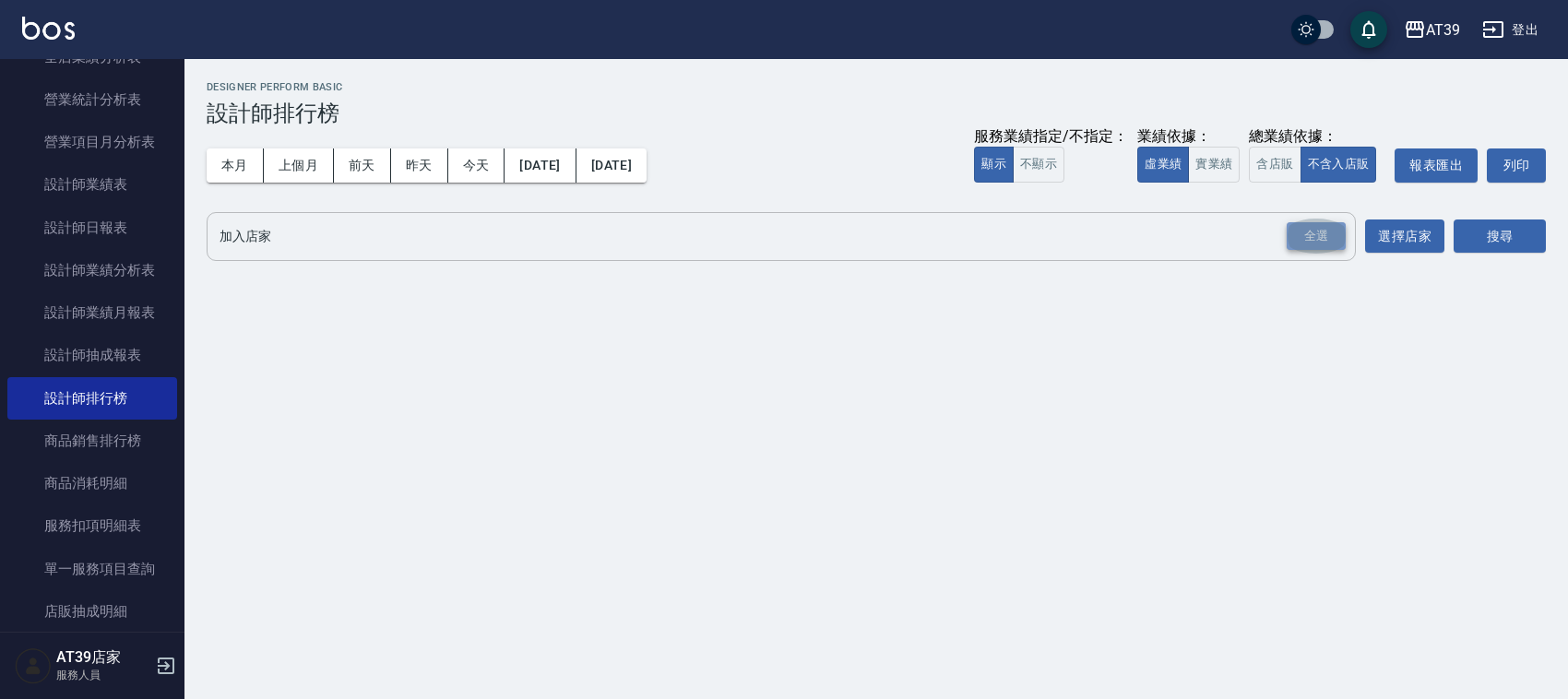
click at [1292, 242] on div "全選" at bounding box center [1316, 236] width 59 height 28
click at [1518, 233] on button "搜尋" at bounding box center [1500, 237] width 92 height 34
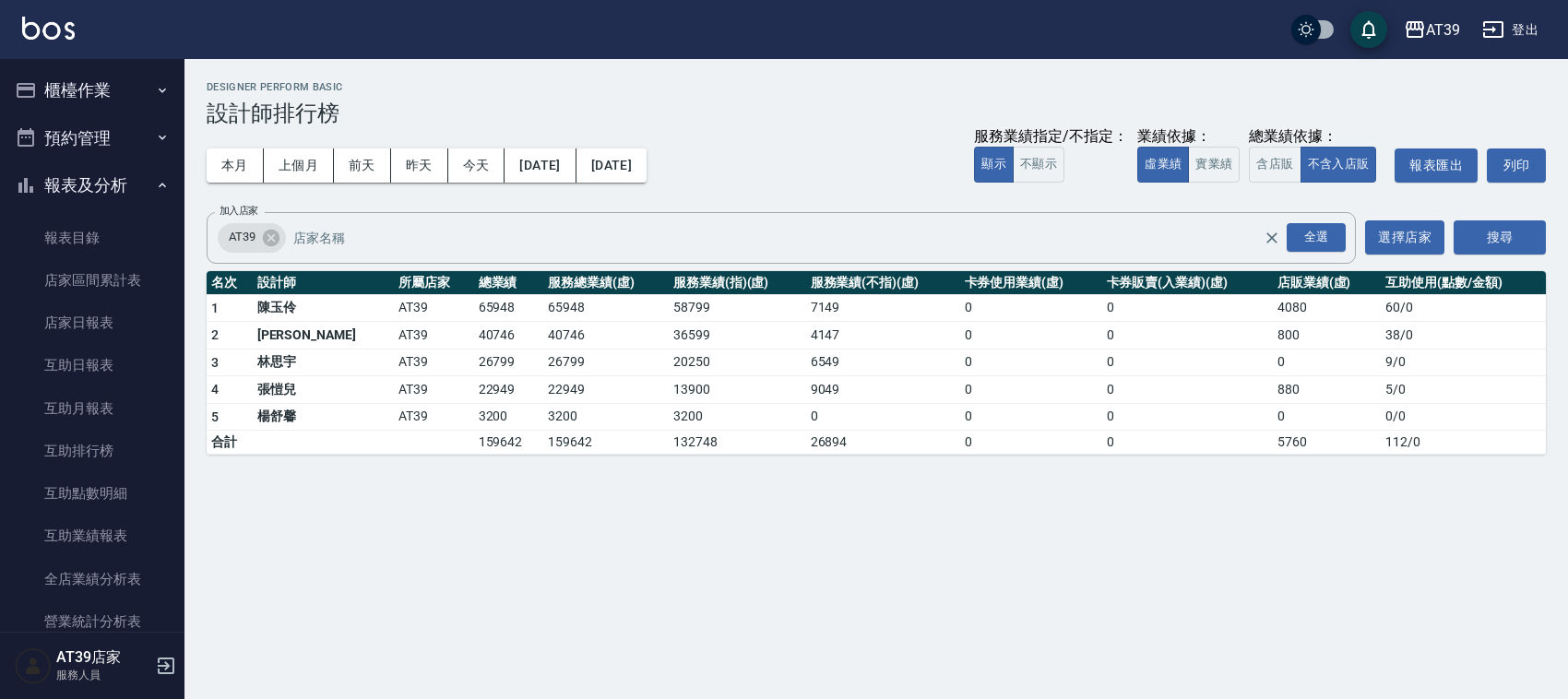
click at [132, 85] on button "櫃檯作業" at bounding box center [92, 90] width 170 height 47
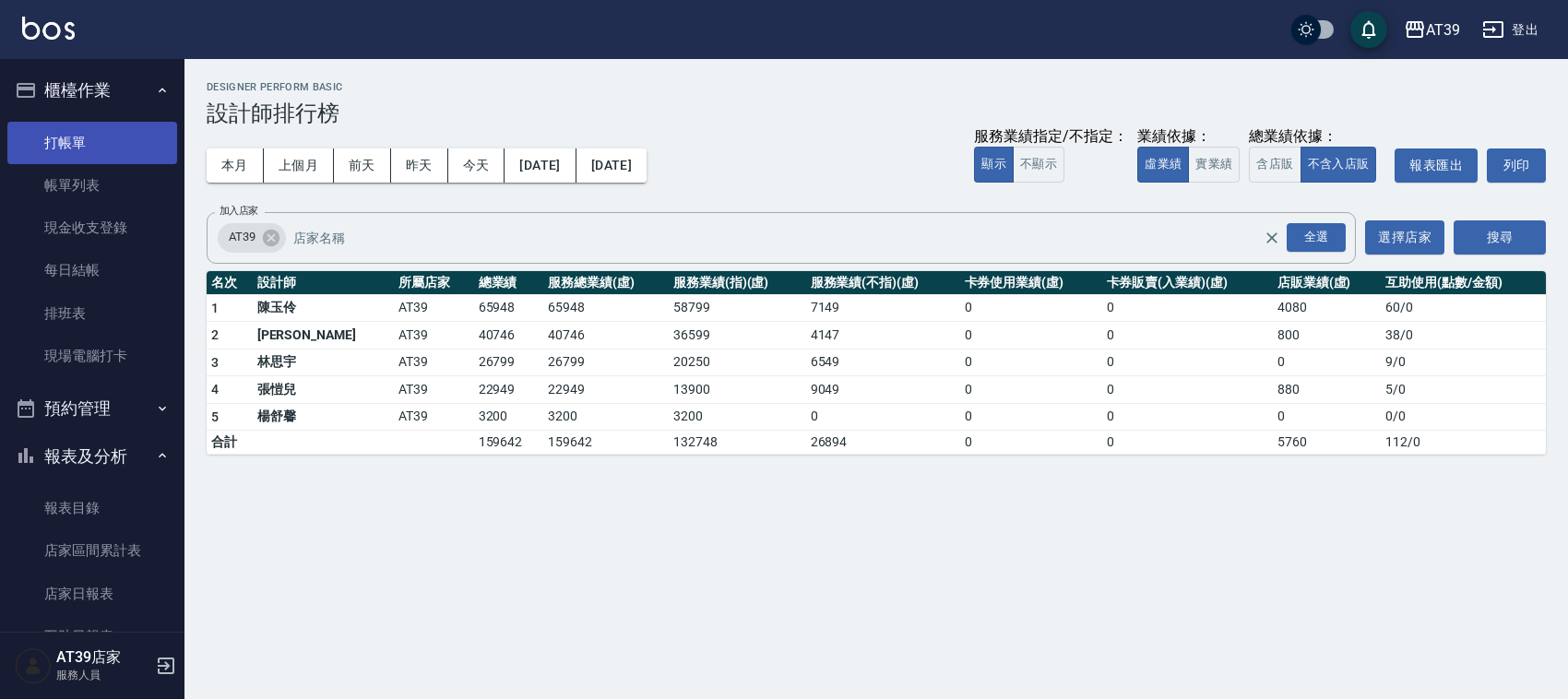
click at [123, 130] on link "打帳單" at bounding box center [92, 142] width 170 height 43
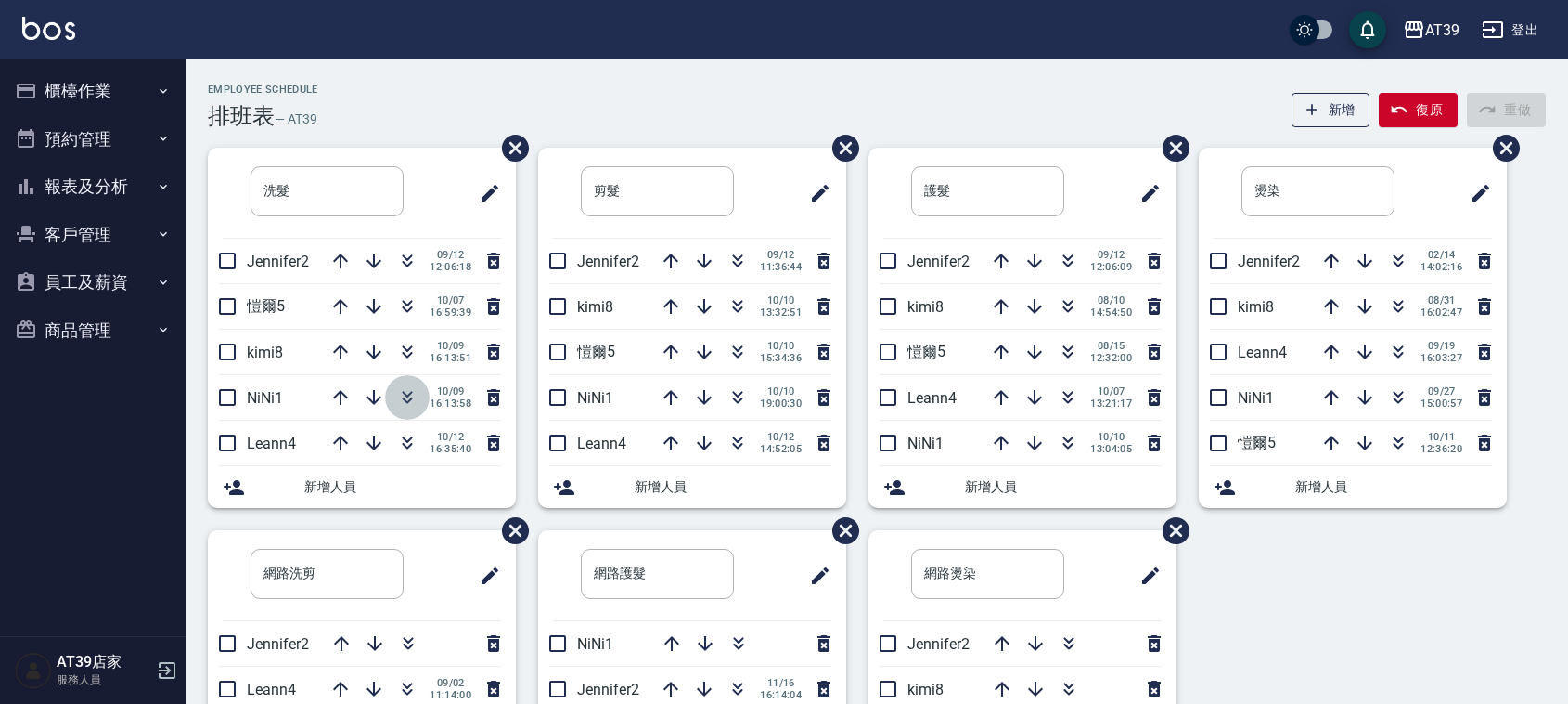
click at [405, 396] on icon "button" at bounding box center [407, 395] width 11 height 7
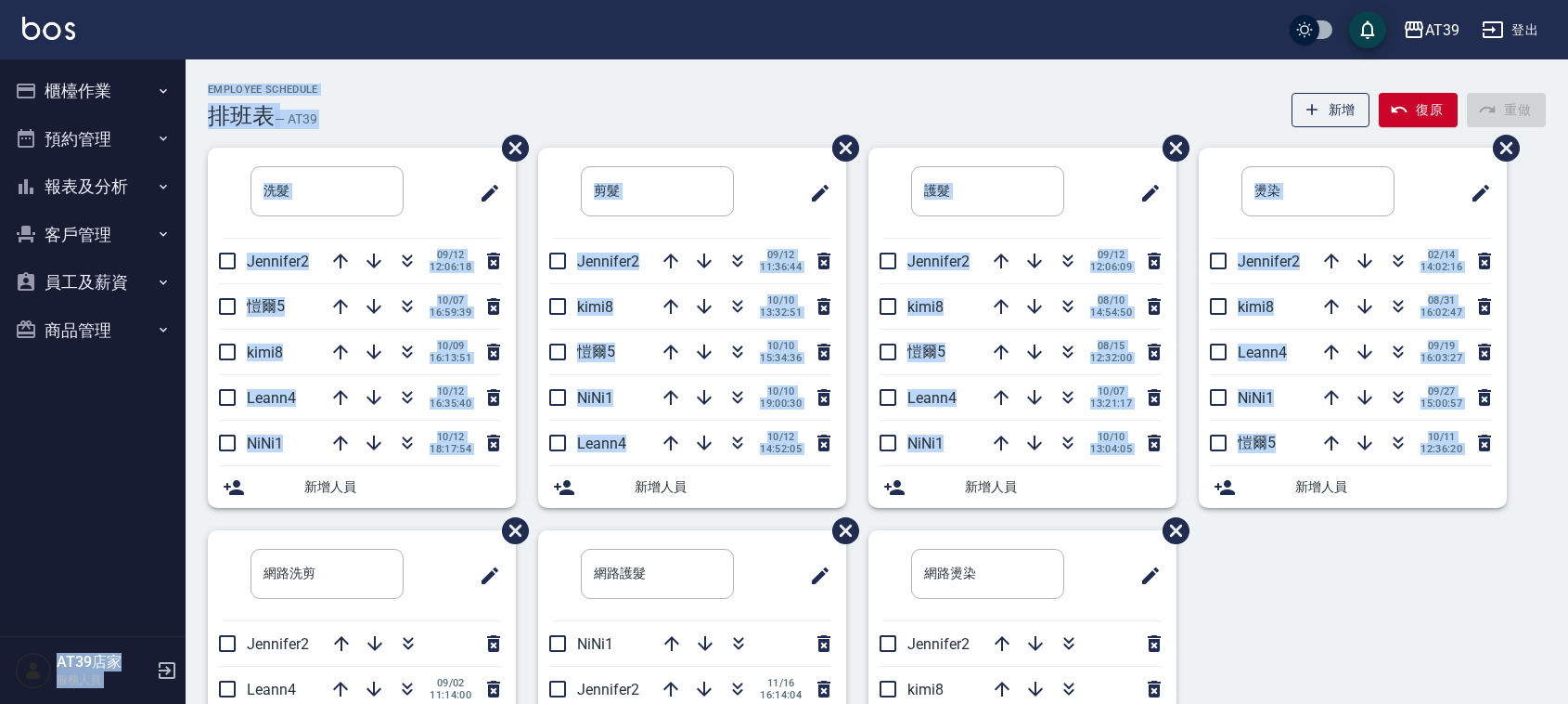
drag, startPoint x: 794, startPoint y: 58, endPoint x: 1324, endPoint y: 639, distance: 786.4
click at [1324, 639] on div "AT39 登出 櫃檯作業 打帳單 帳單列表 現金收支登錄 每日結帳 排班表 現場電腦打卡 預約管理 預約管理 單日預約紀錄 單週預約紀錄 報表及分析 報表目錄…" at bounding box center [784, 460] width 1568 height 920
click at [1324, 641] on div "洗髮 ​ Jennifer2 09/12 12:06:18 愷爾5 10/07 16:59:39 kimi8 10/09 16:13:51 Leann4 10…" at bounding box center [865, 530] width 1361 height 765
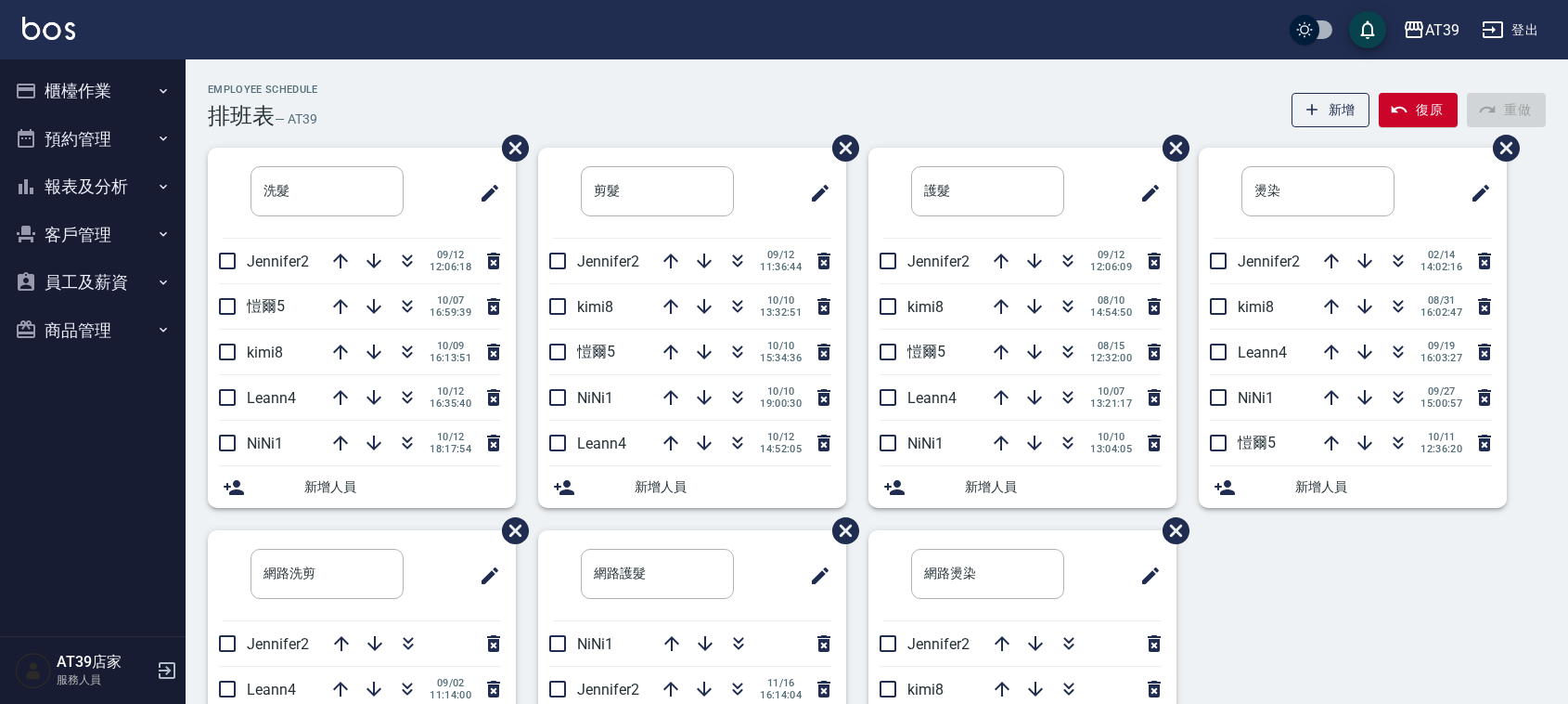
drag, startPoint x: 1324, startPoint y: 641, endPoint x: 654, endPoint y: 104, distance: 858.6
click at [654, 104] on div "Employee Schedule 排班表 — AT39 新增 復原 重做 洗髮 ​ Jennifer2 09/12 12:06:18 愷爾5 10/07 1…" at bounding box center [877, 497] width 1383 height 829
click at [654, 104] on div "Employee Schedule 排班表 — AT39 新增 復原 重做" at bounding box center [876, 106] width 1338 height 46
click at [128, 163] on button "報表及分析" at bounding box center [93, 187] width 171 height 48
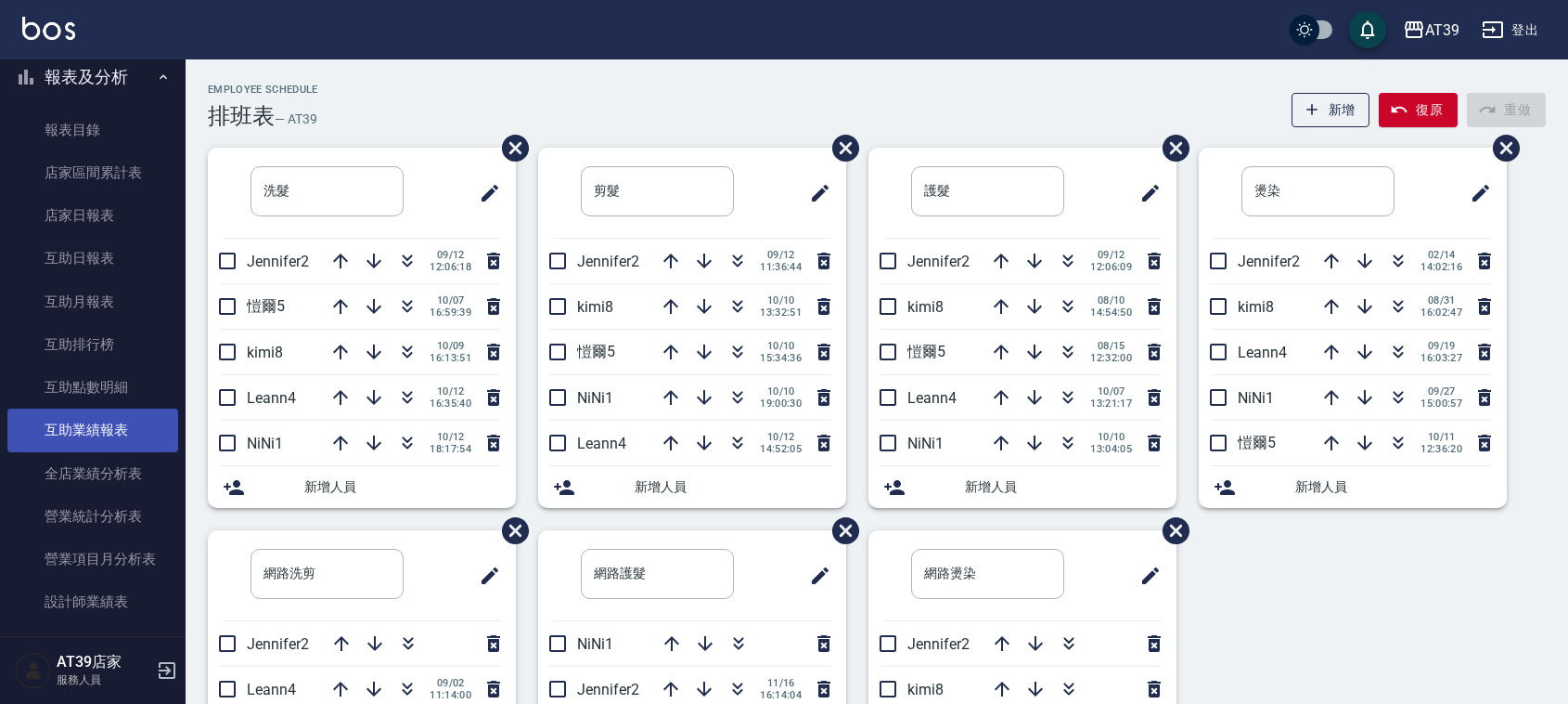
scroll to position [232, 0]
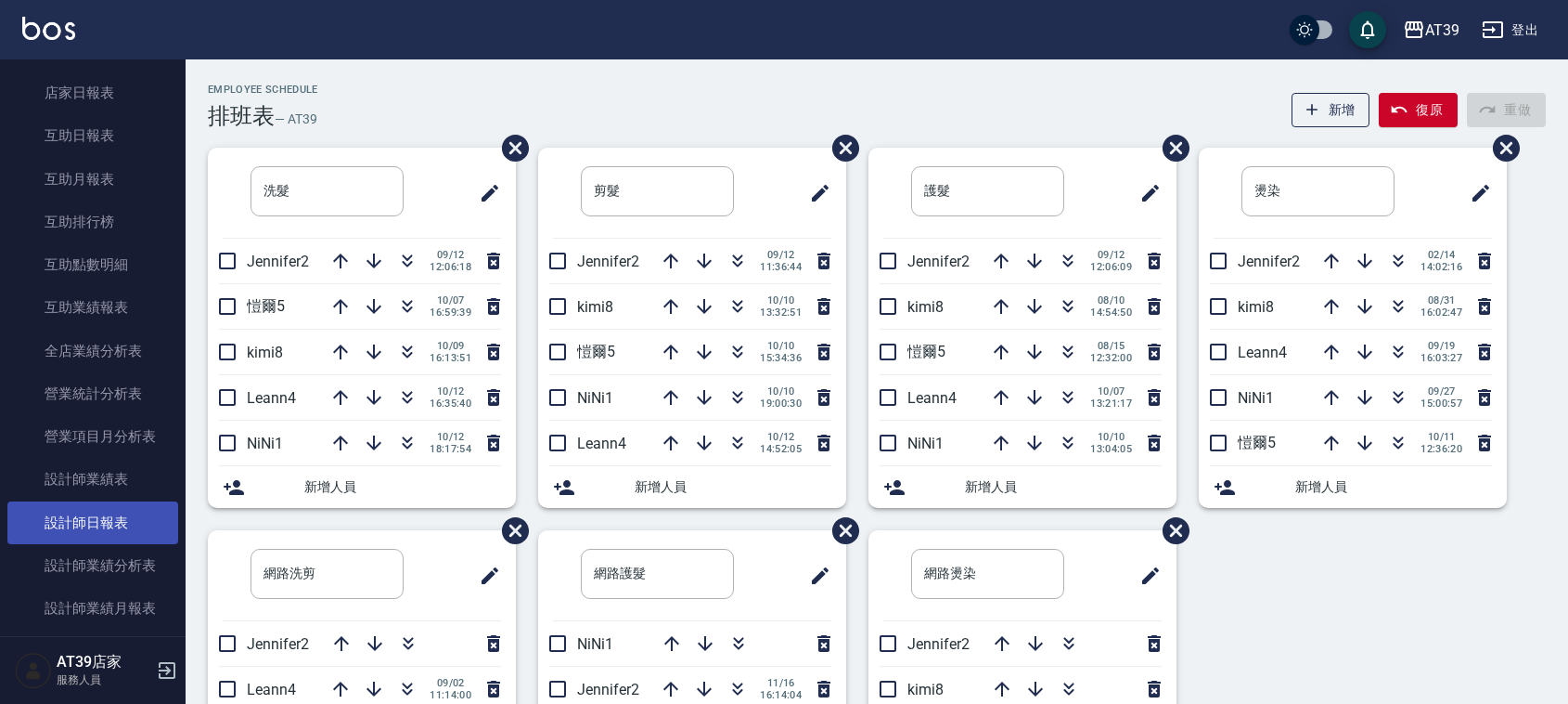
click at [127, 536] on link "設計師日報表" at bounding box center [93, 522] width 171 height 43
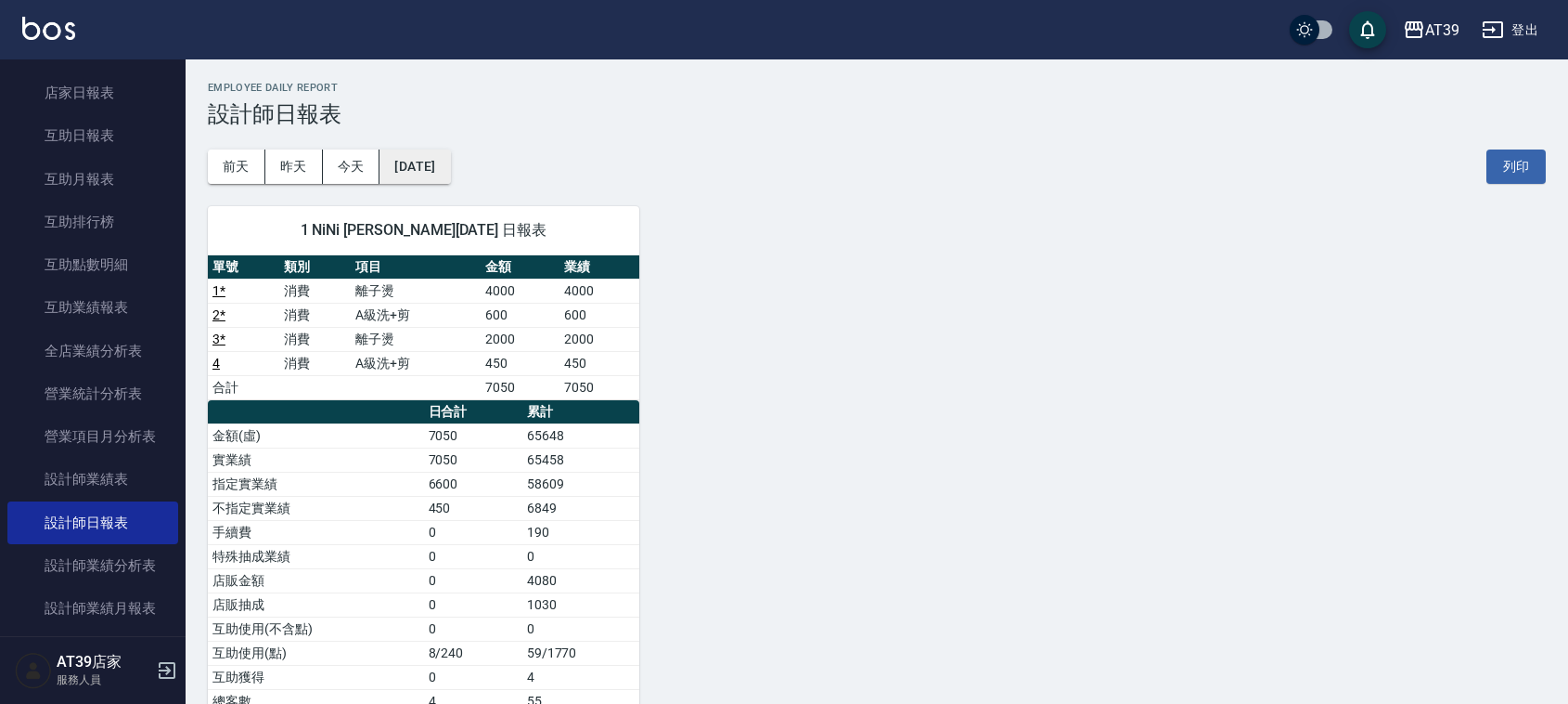
click at [426, 173] on button "[DATE]" at bounding box center [415, 166] width 71 height 34
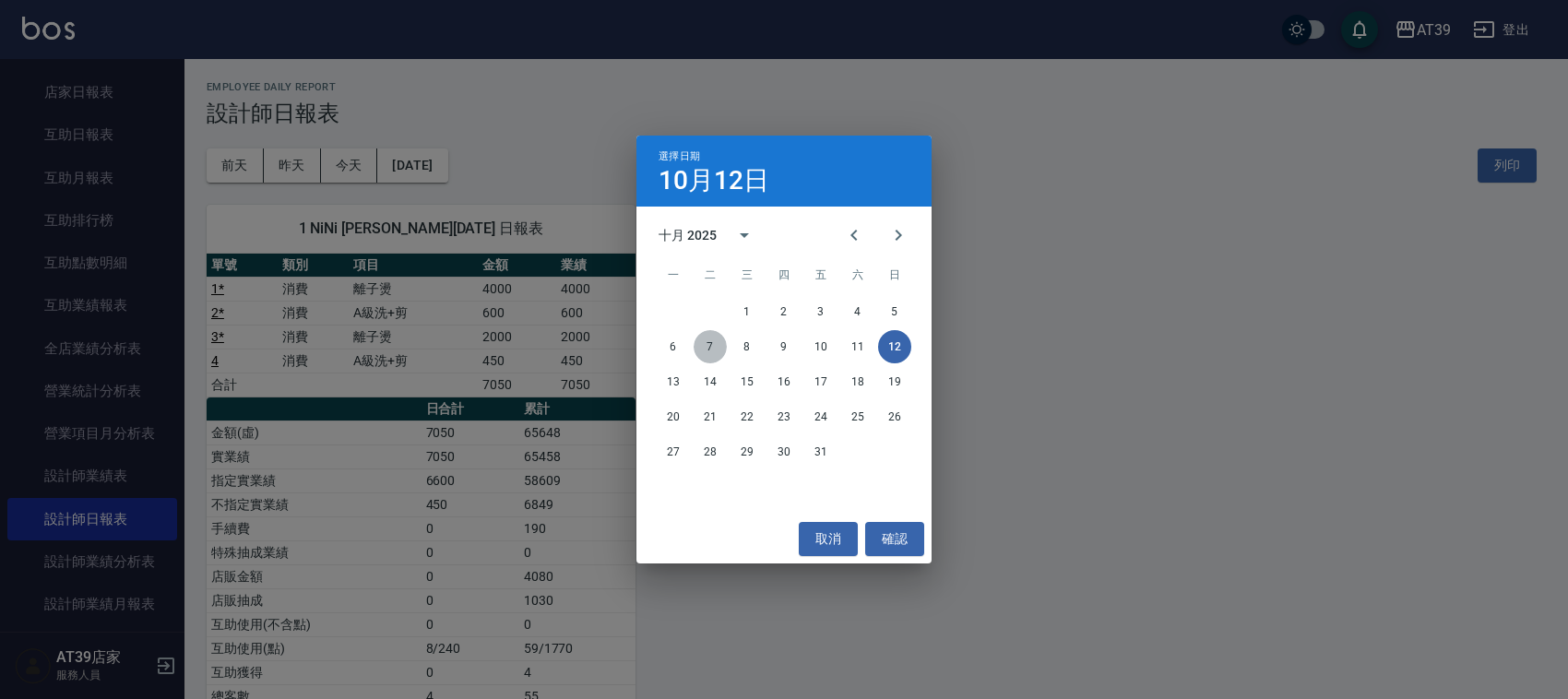
click at [715, 351] on button "7" at bounding box center [710, 346] width 33 height 33
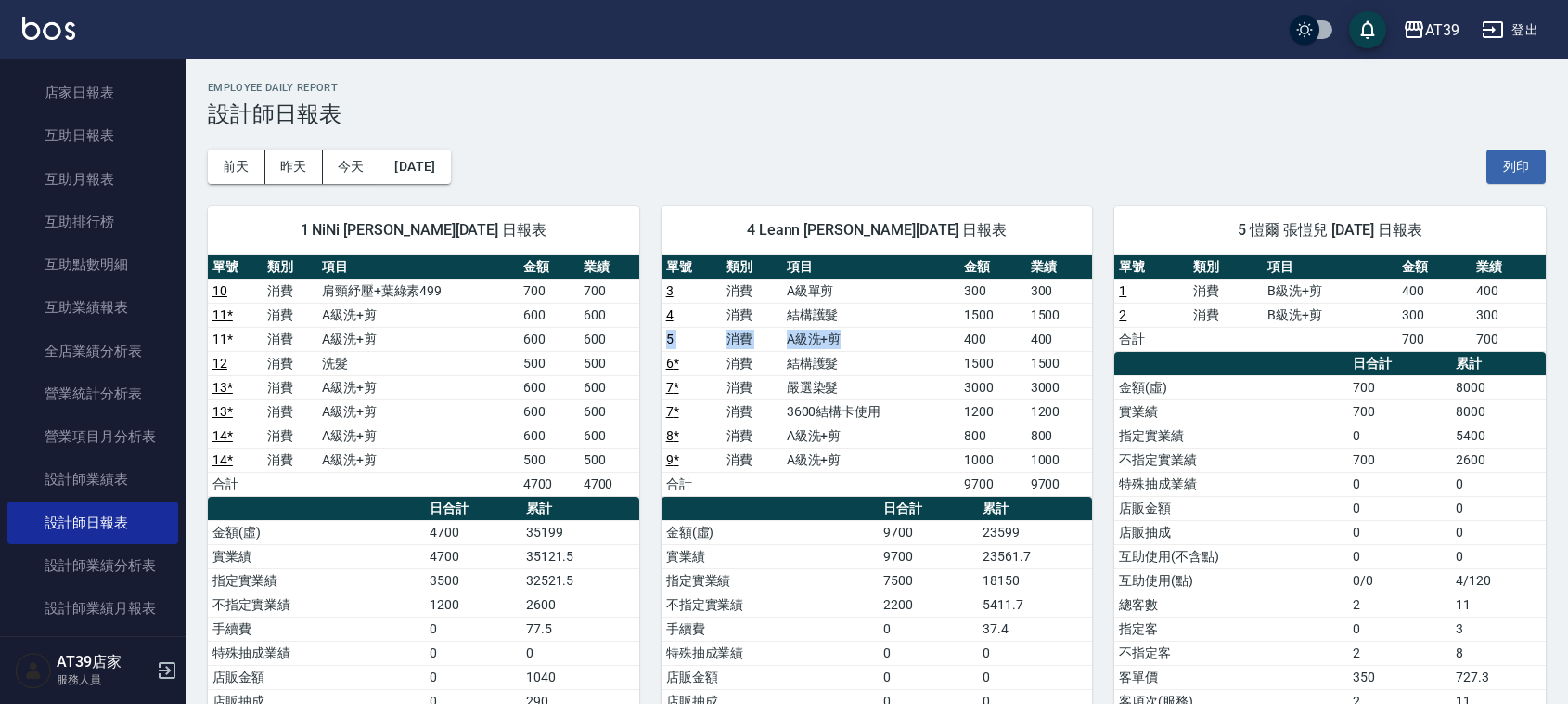
drag, startPoint x: 1069, startPoint y: 323, endPoint x: 842, endPoint y: 339, distance: 227.6
click at [842, 339] on tbody "3 消費 A級單剪 300 300 4 消費 結構護髮 1500 1500 5 消費 A級洗+剪 400 400 6 * 消費 結構護髮 1500 1500 …" at bounding box center [877, 386] width 431 height 217
click at [777, 311] on td "消費" at bounding box center [751, 314] width 60 height 24
drag, startPoint x: 837, startPoint y: 332, endPoint x: 1078, endPoint y: 317, distance: 241.5
click at [1078, 317] on tr "4 消費 結構護髮 1500 1500" at bounding box center [877, 314] width 431 height 24
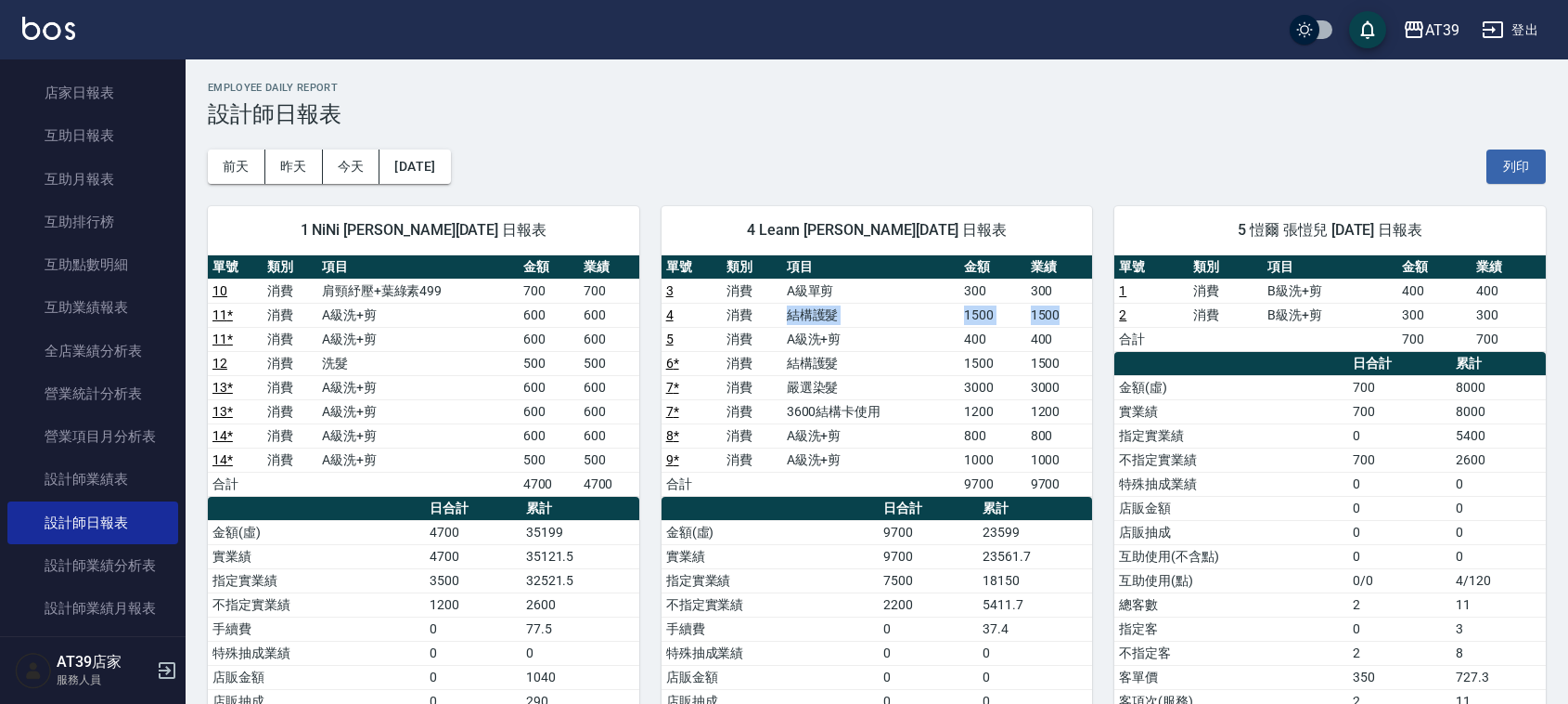
click at [1078, 317] on td "1500" at bounding box center [1059, 314] width 67 height 24
drag, startPoint x: 1078, startPoint y: 317, endPoint x: 711, endPoint y: 363, distance: 369.9
click at [711, 363] on tbody "3 消費 A級單剪 300 300 4 消費 結構護髮 1500 1500 5 消費 A級洗+剪 400 400 6 * 消費 結構護髮 1500 1500 …" at bounding box center [877, 386] width 431 height 217
click at [682, 313] on td "4" at bounding box center [691, 314] width 60 height 24
drag, startPoint x: 682, startPoint y: 313, endPoint x: 688, endPoint y: 331, distance: 19.0
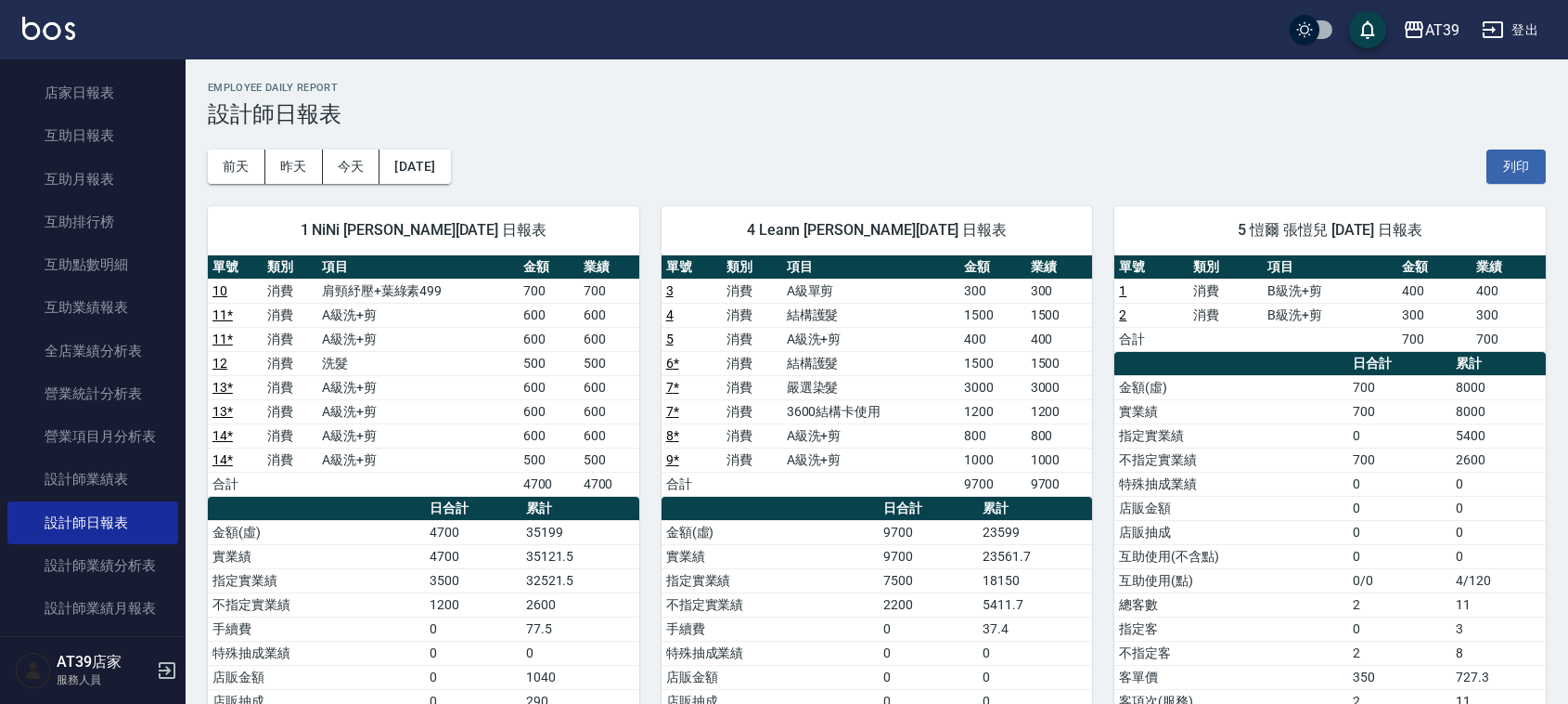
click at [688, 331] on tbody "3 消費 A級單剪 300 300 4 消費 結構護髮 1500 1500 5 消費 A級洗+剪 400 400 6 * 消費 結構護髮 1500 1500 …" at bounding box center [877, 386] width 431 height 217
click at [688, 331] on td "5" at bounding box center [691, 339] width 60 height 24
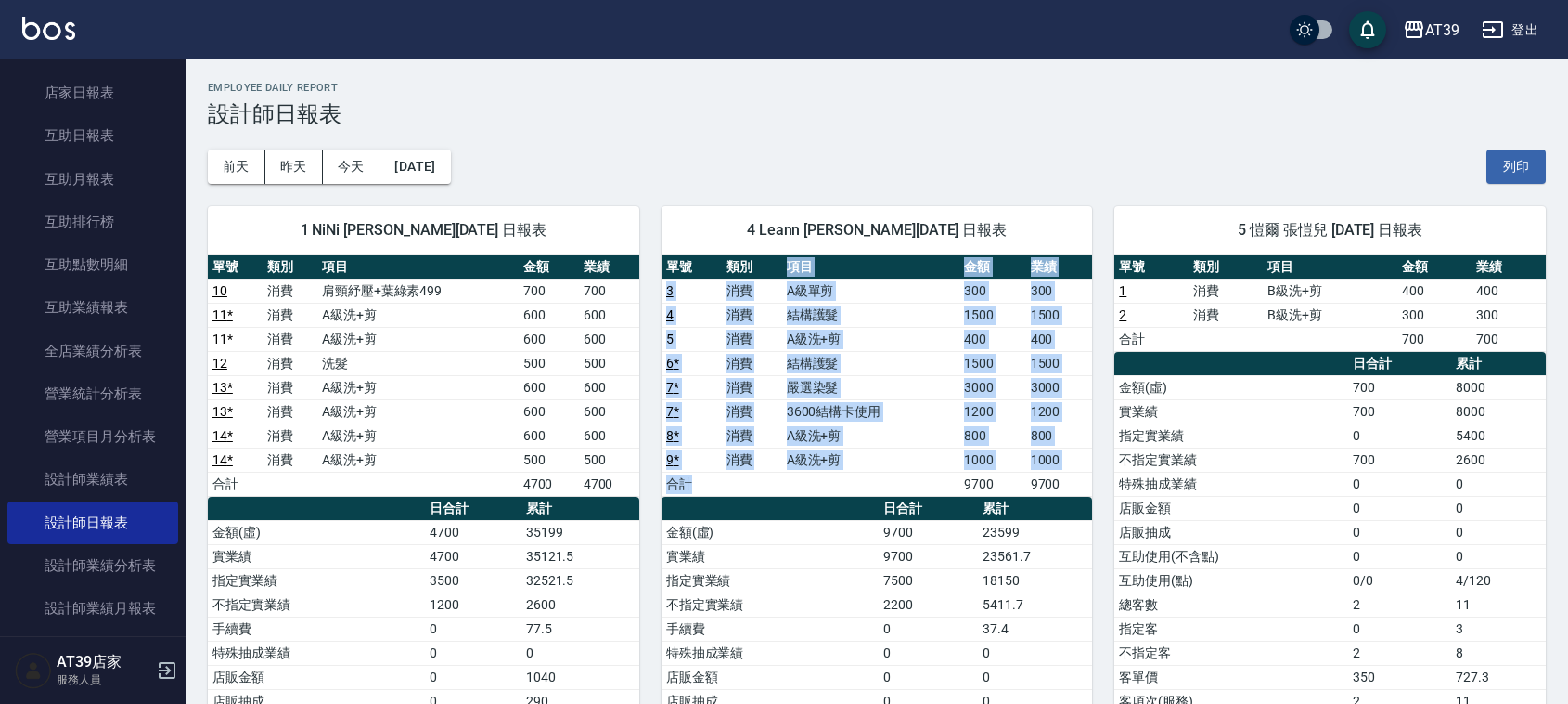
drag, startPoint x: 761, startPoint y: 257, endPoint x: 838, endPoint y: 474, distance: 230.3
click at [838, 474] on table "單號 類別 項目 金額 業績 3 消費 A級單剪 300 300 4 消費 結構護髮 1500 1500 5 消費 A級洗+剪 400 400 6 * 消費 …" at bounding box center [877, 376] width 431 height 241
click at [838, 474] on td "a dense table" at bounding box center [870, 483] width 177 height 24
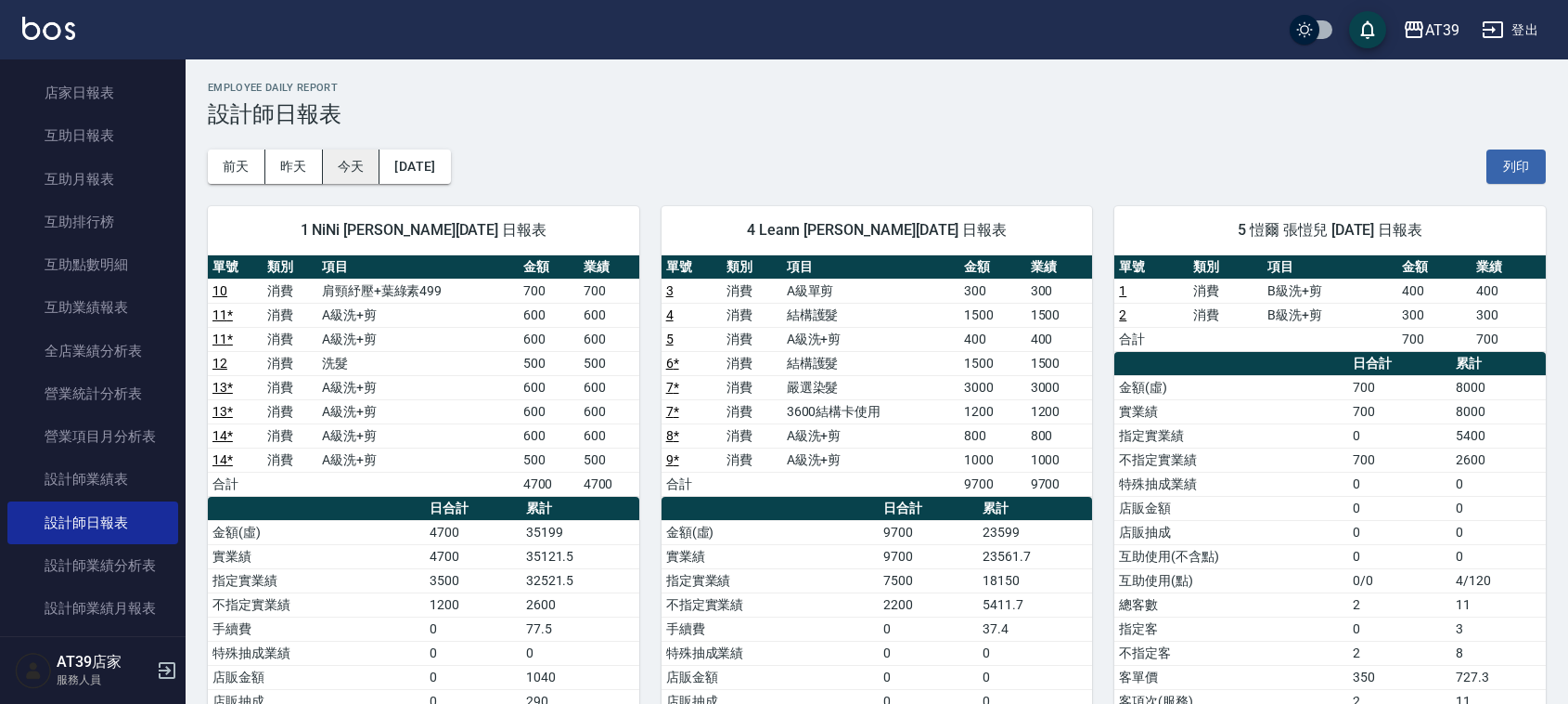
click at [367, 173] on button "今天" at bounding box center [352, 166] width 57 height 34
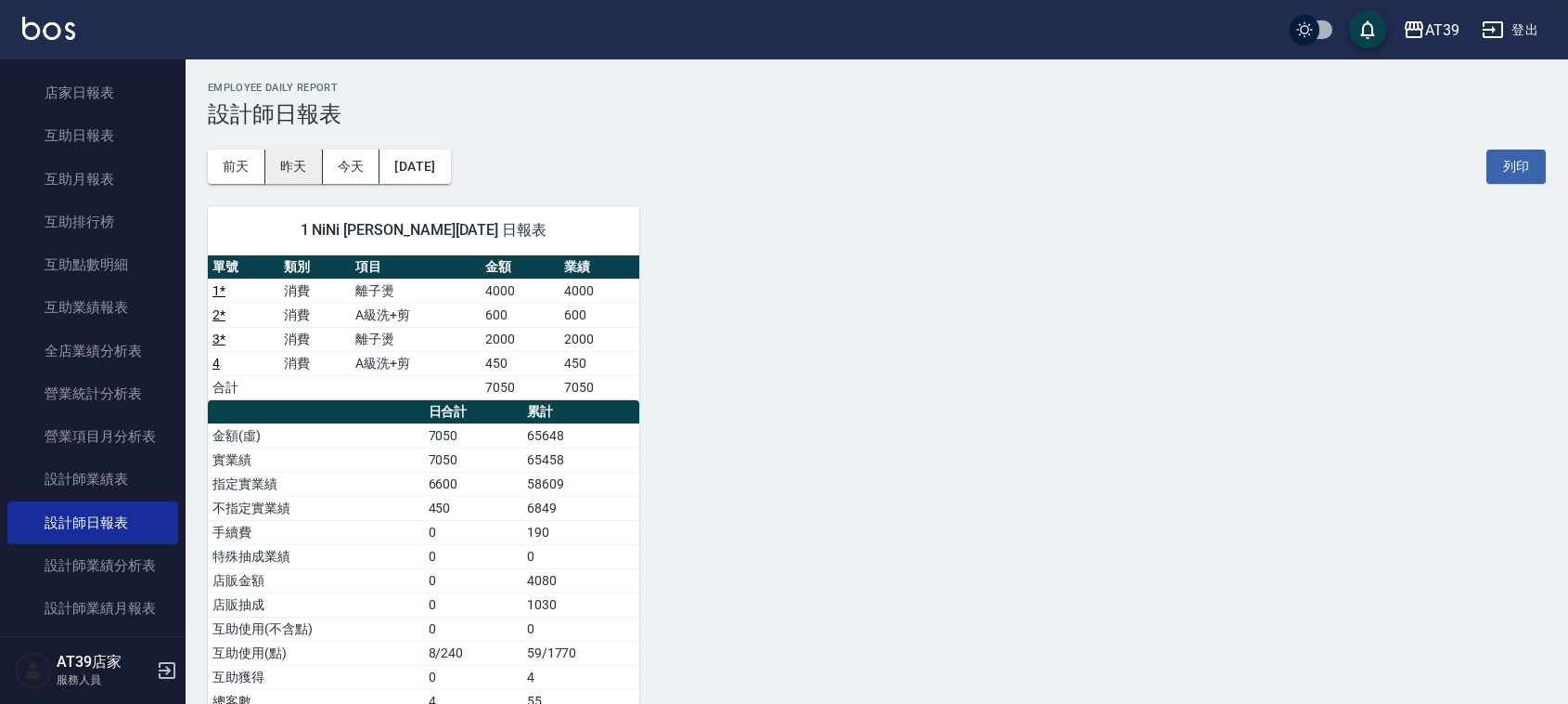
click at [270, 163] on button "昨天" at bounding box center [294, 166] width 57 height 34
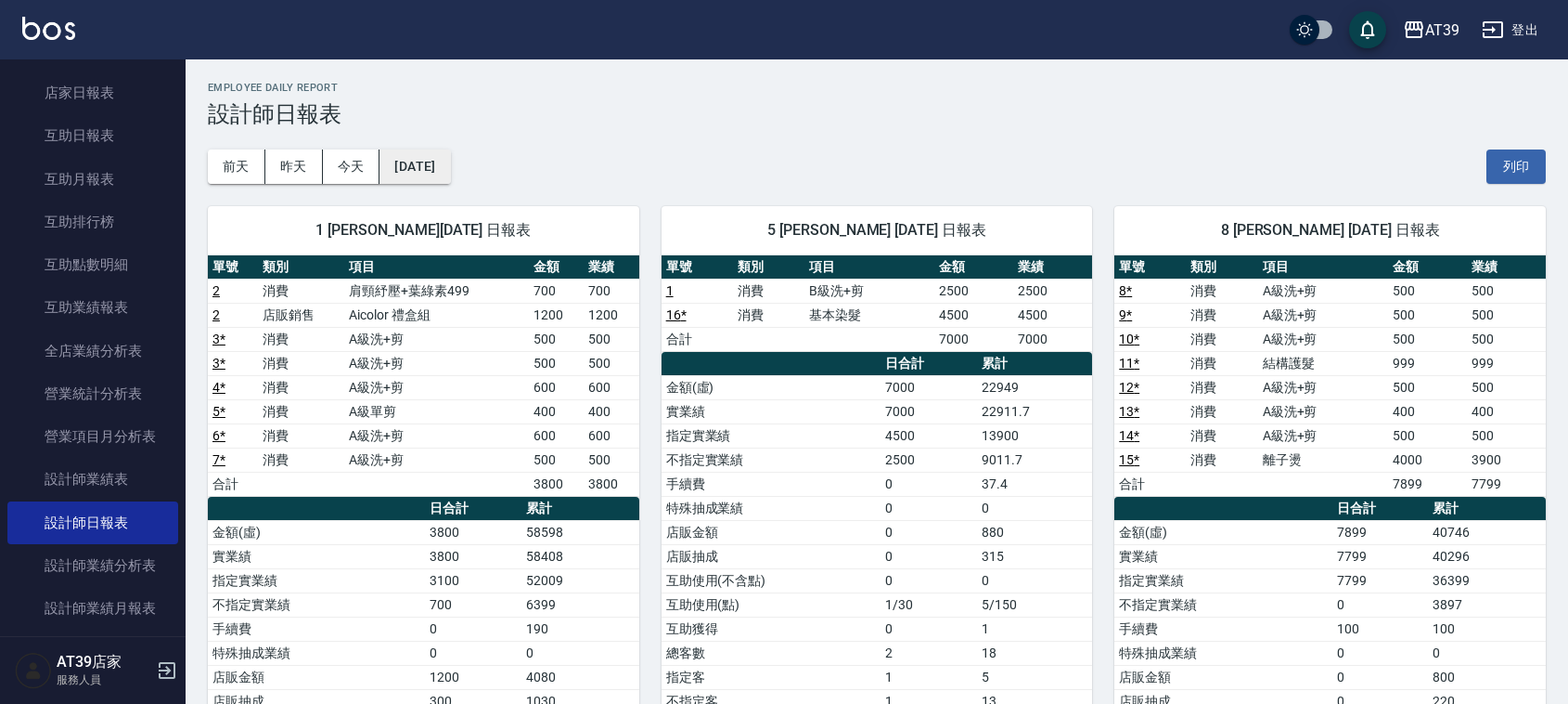
click at [402, 165] on button "2025/10/11" at bounding box center [415, 166] width 71 height 34
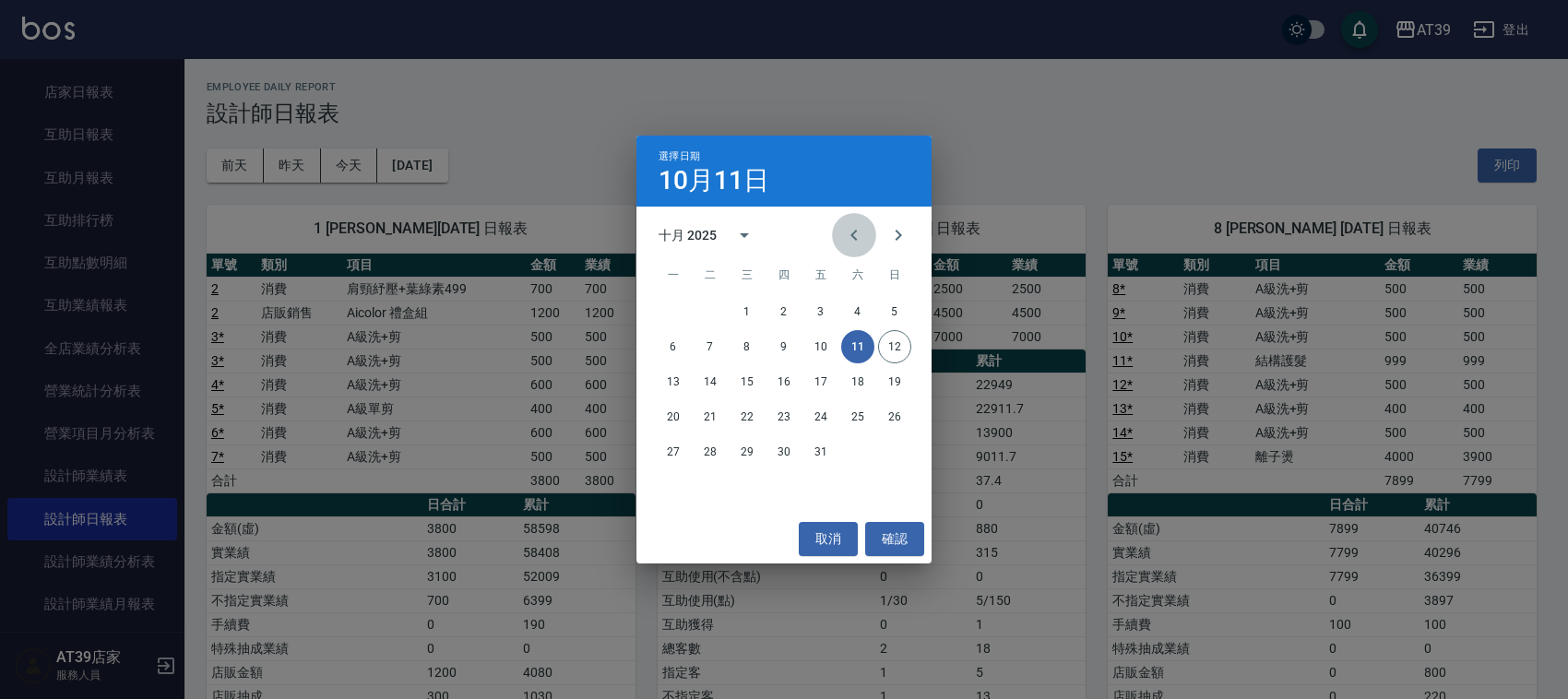
click at [868, 232] on button "Previous month" at bounding box center [853, 235] width 45 height 45
click at [787, 341] on button "11" at bounding box center [783, 346] width 33 height 33
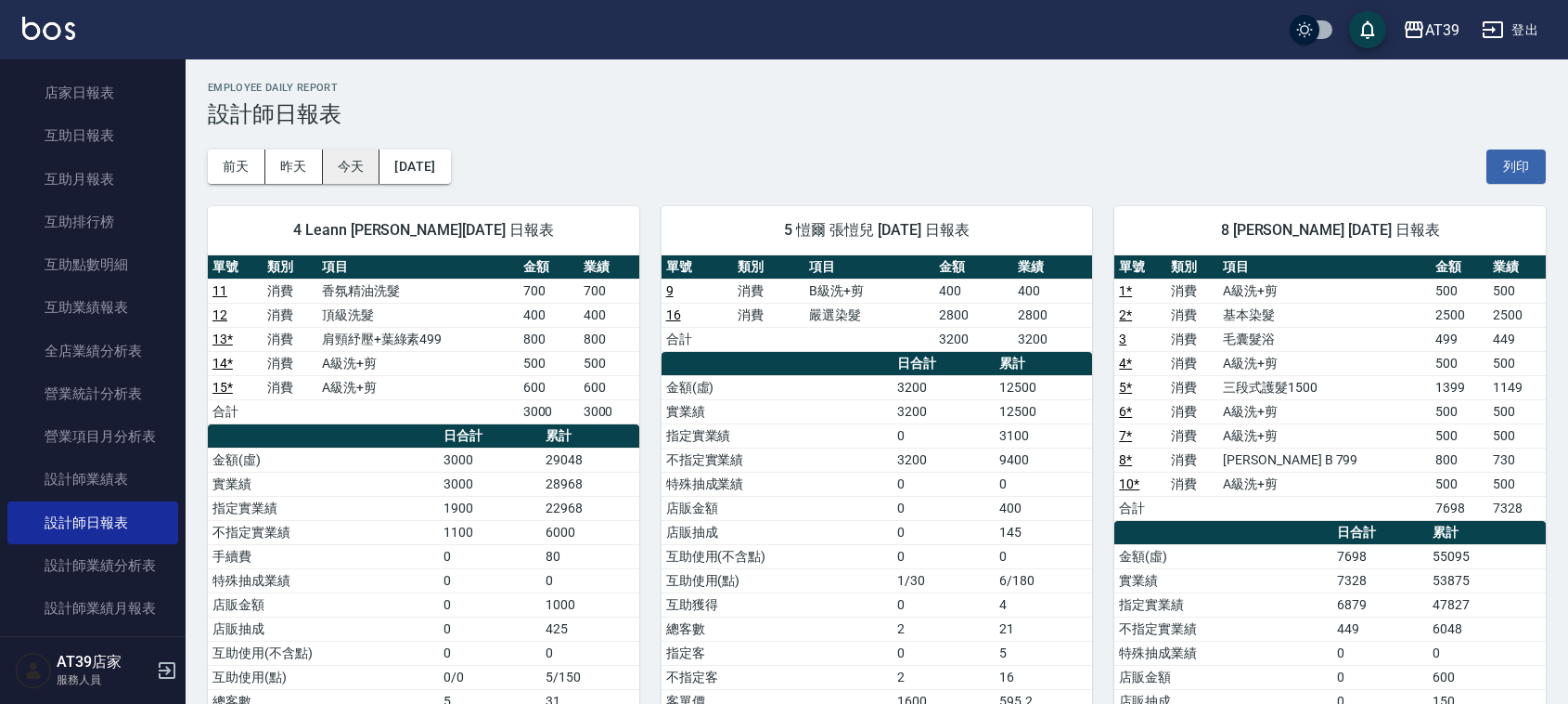
click at [353, 173] on button "今天" at bounding box center [352, 166] width 57 height 34
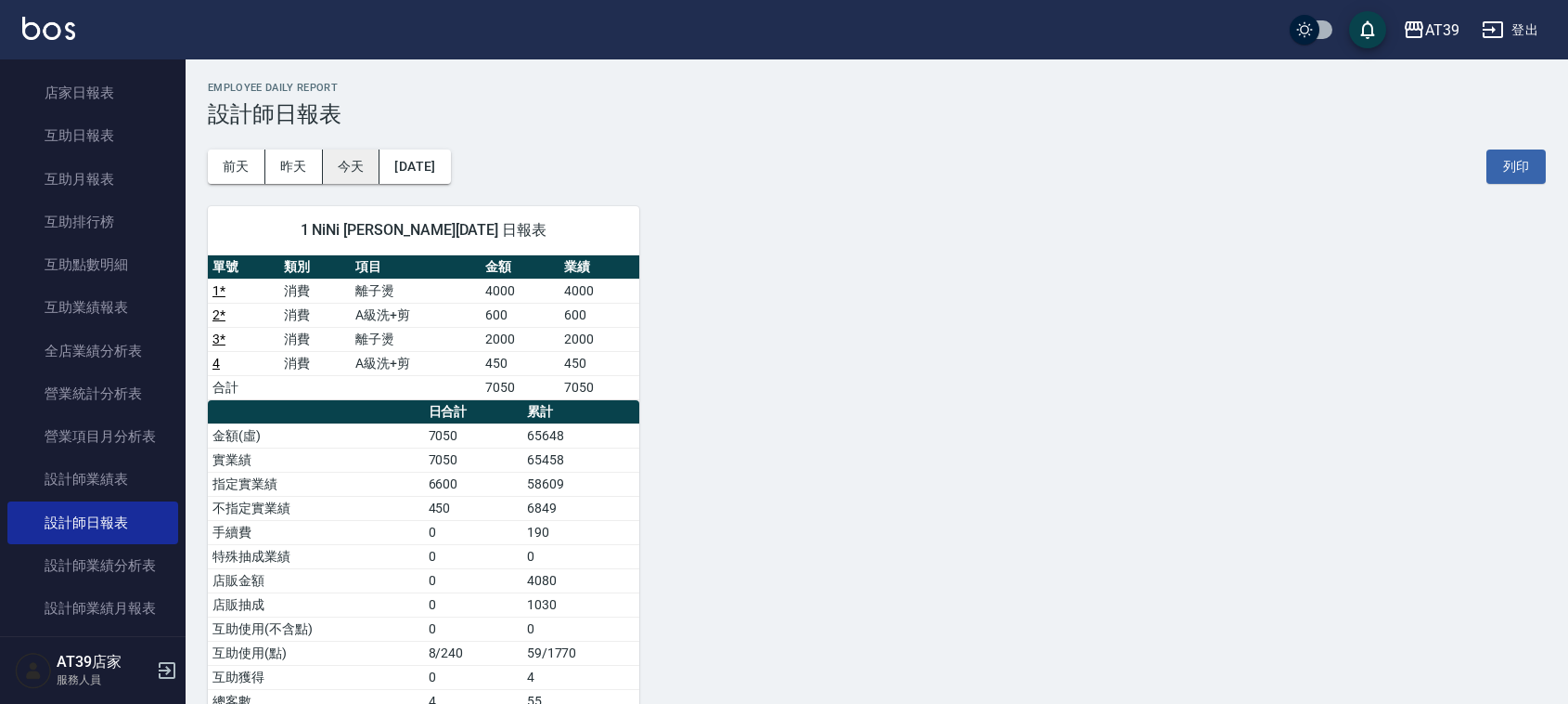
click at [351, 160] on button "今天" at bounding box center [352, 166] width 57 height 34
click at [349, 156] on button "今天" at bounding box center [352, 166] width 57 height 34
click at [33, 20] on img at bounding box center [48, 28] width 53 height 23
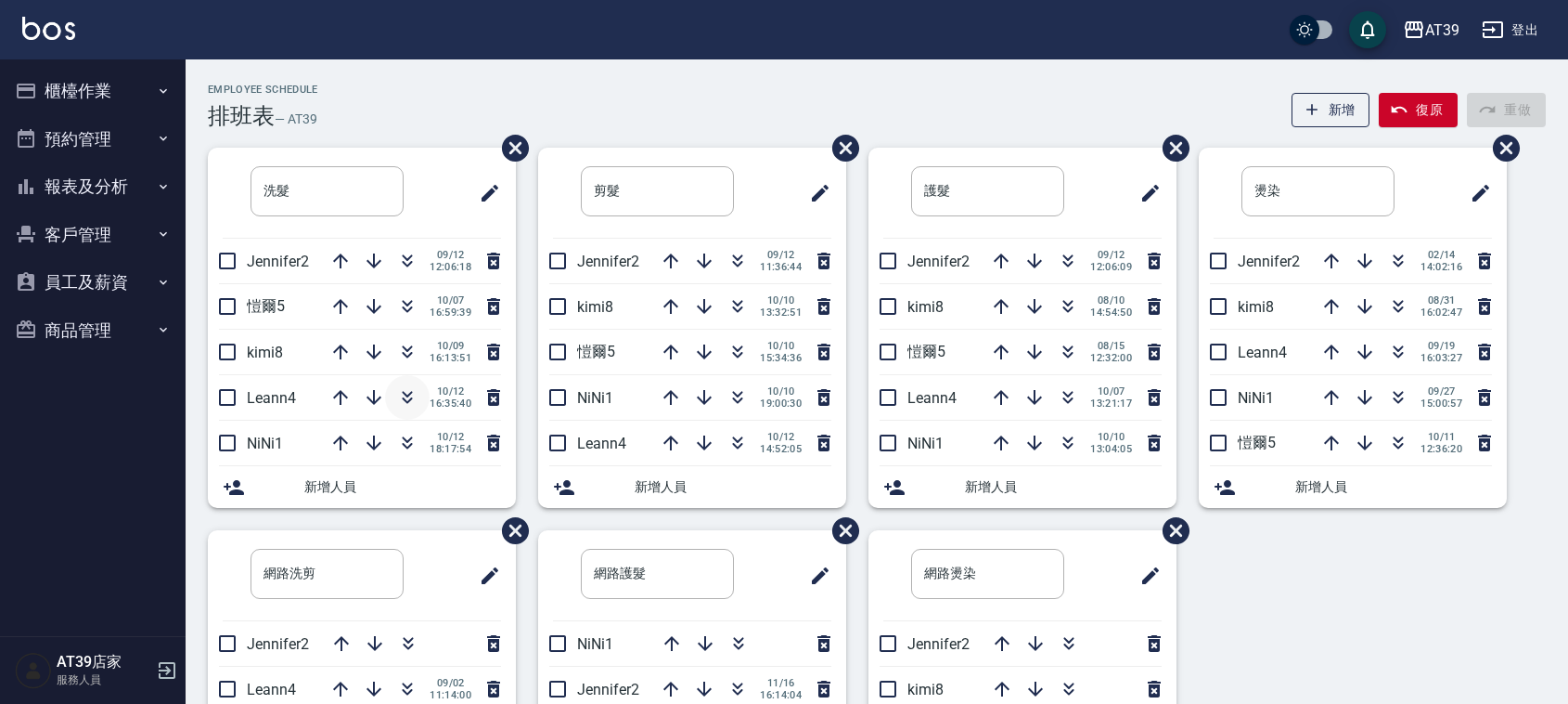
click at [405, 402] on icon "button" at bounding box center [407, 400] width 11 height 7
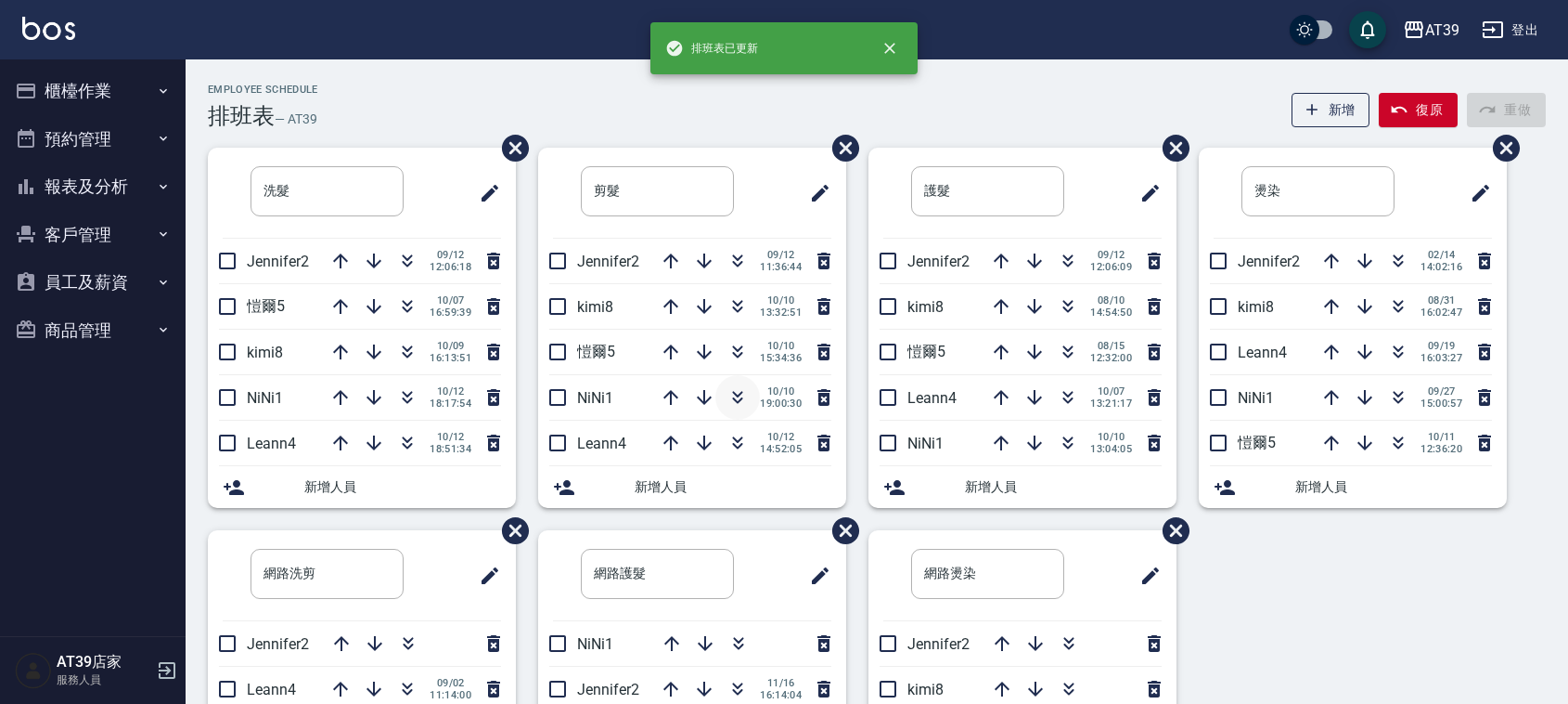
click at [734, 402] on icon "button" at bounding box center [737, 397] width 22 height 22
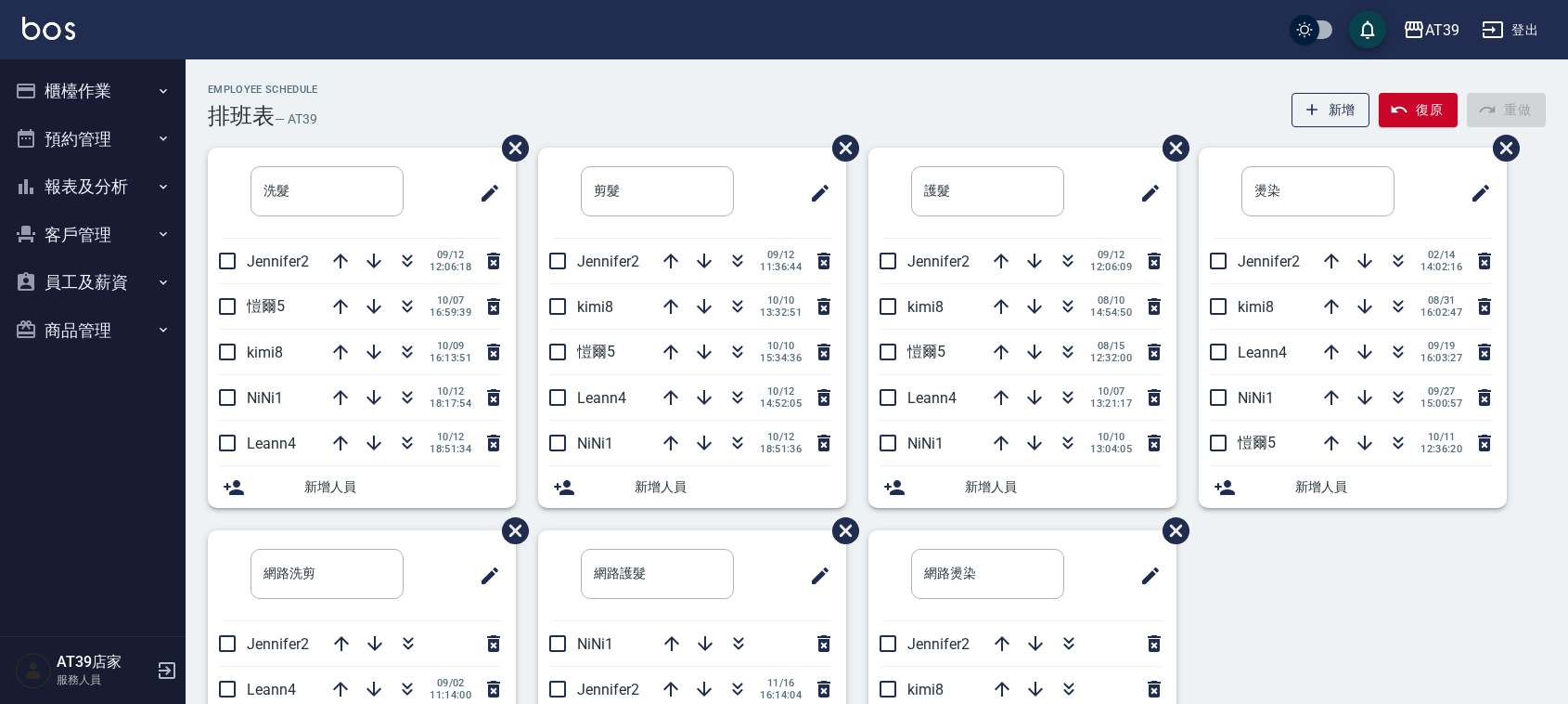
click at [535, 90] on div "Employee Schedule 排班表 — AT39 新增 復原 重做" at bounding box center [876, 106] width 1338 height 46
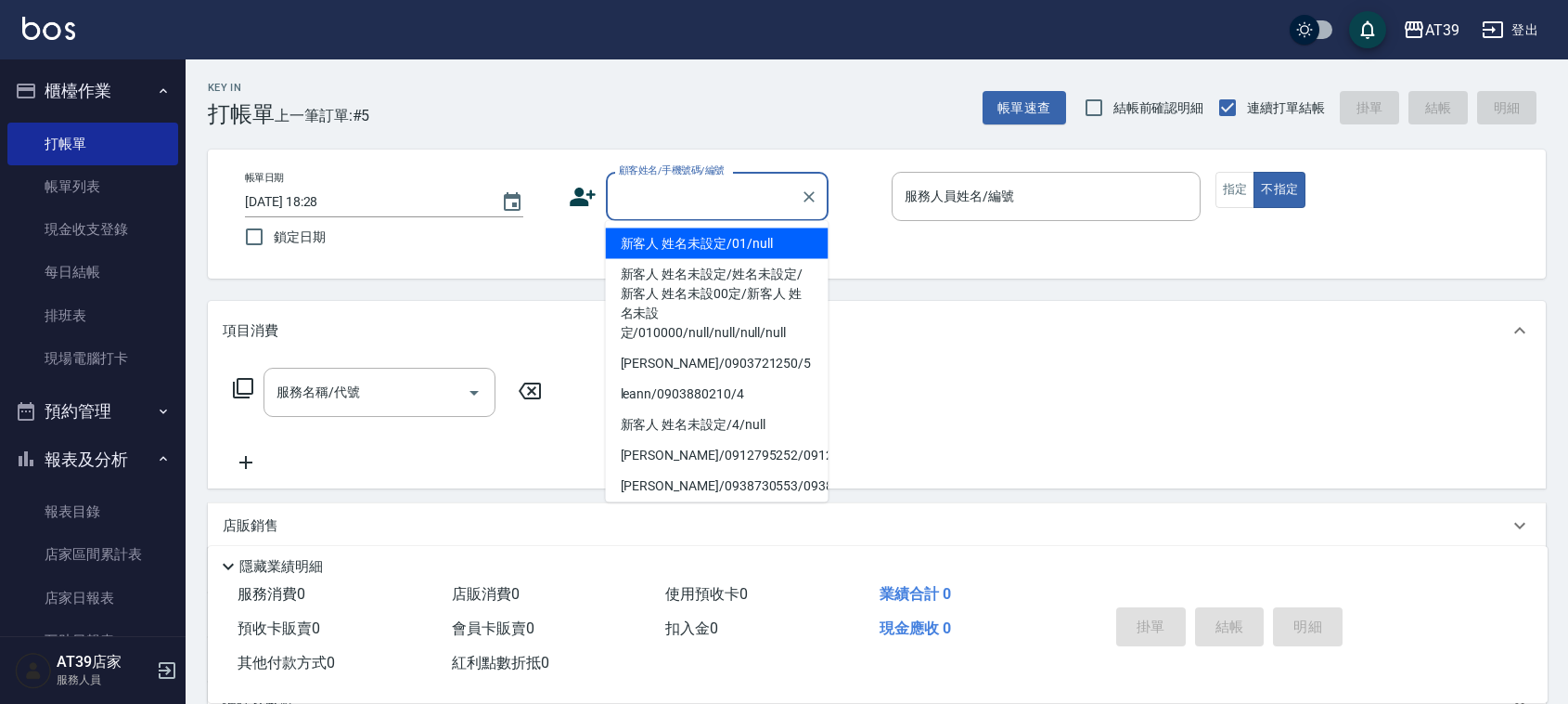
click at [740, 202] on input "顧客姓名/手機號碼/編號" at bounding box center [703, 196] width 178 height 33
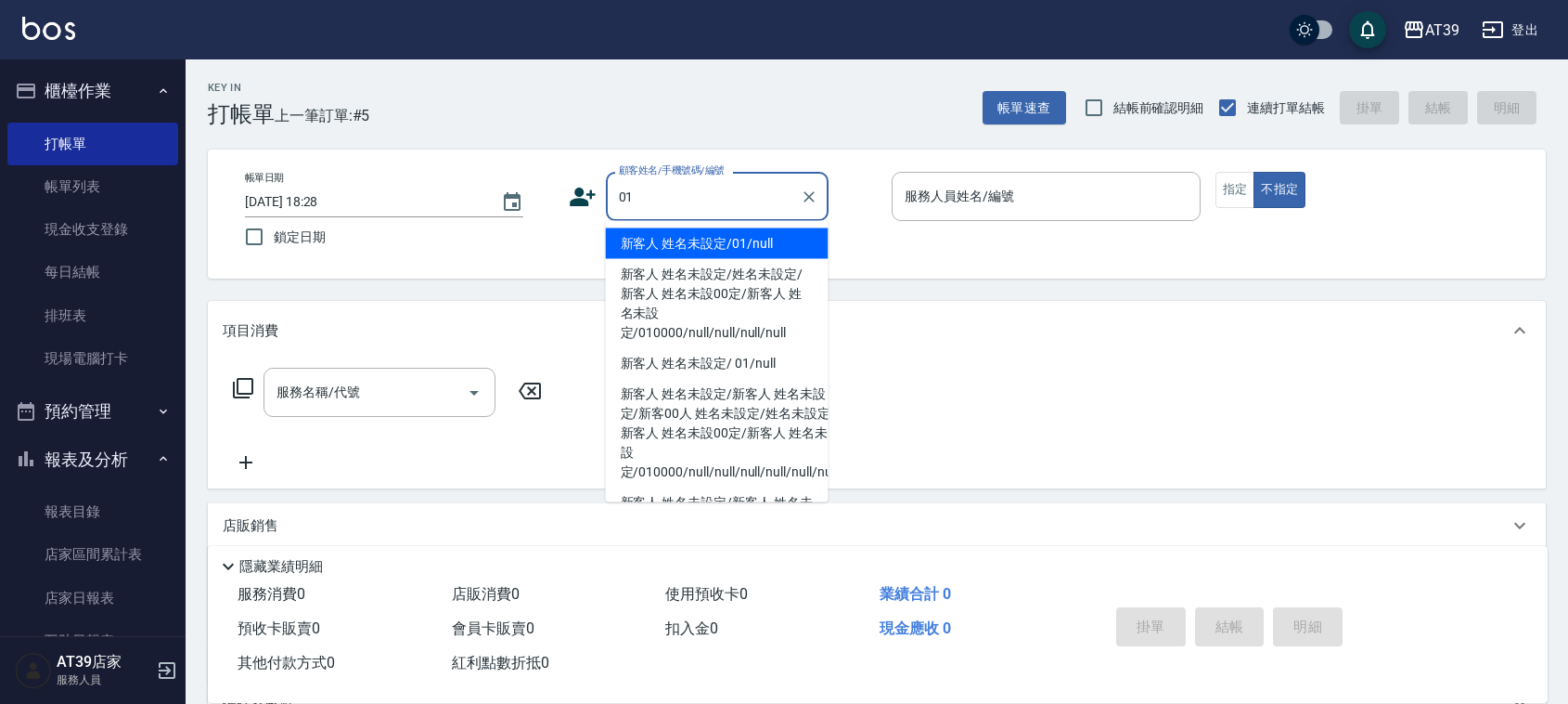
type input "新客人 姓名未設定/01/null"
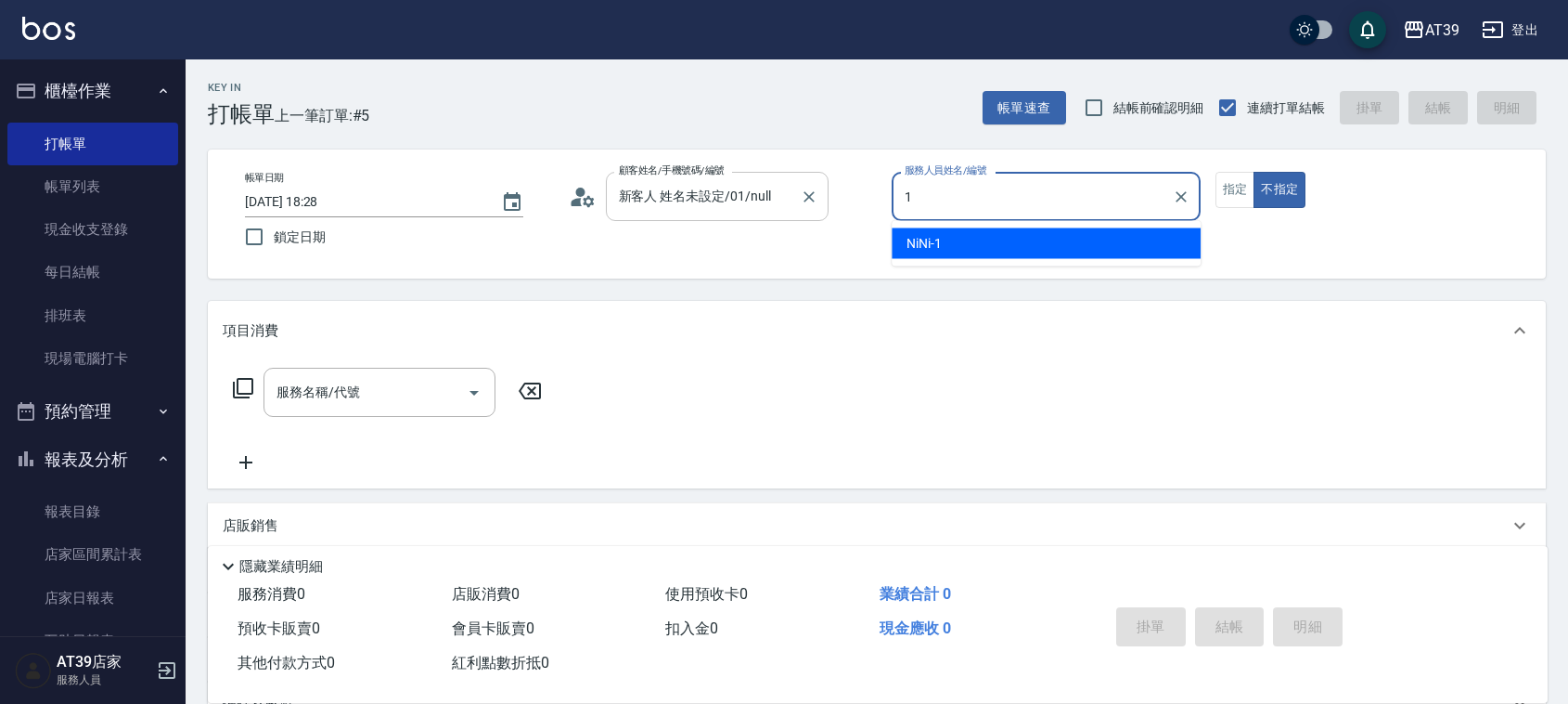
type input "NiNi-1"
type button "false"
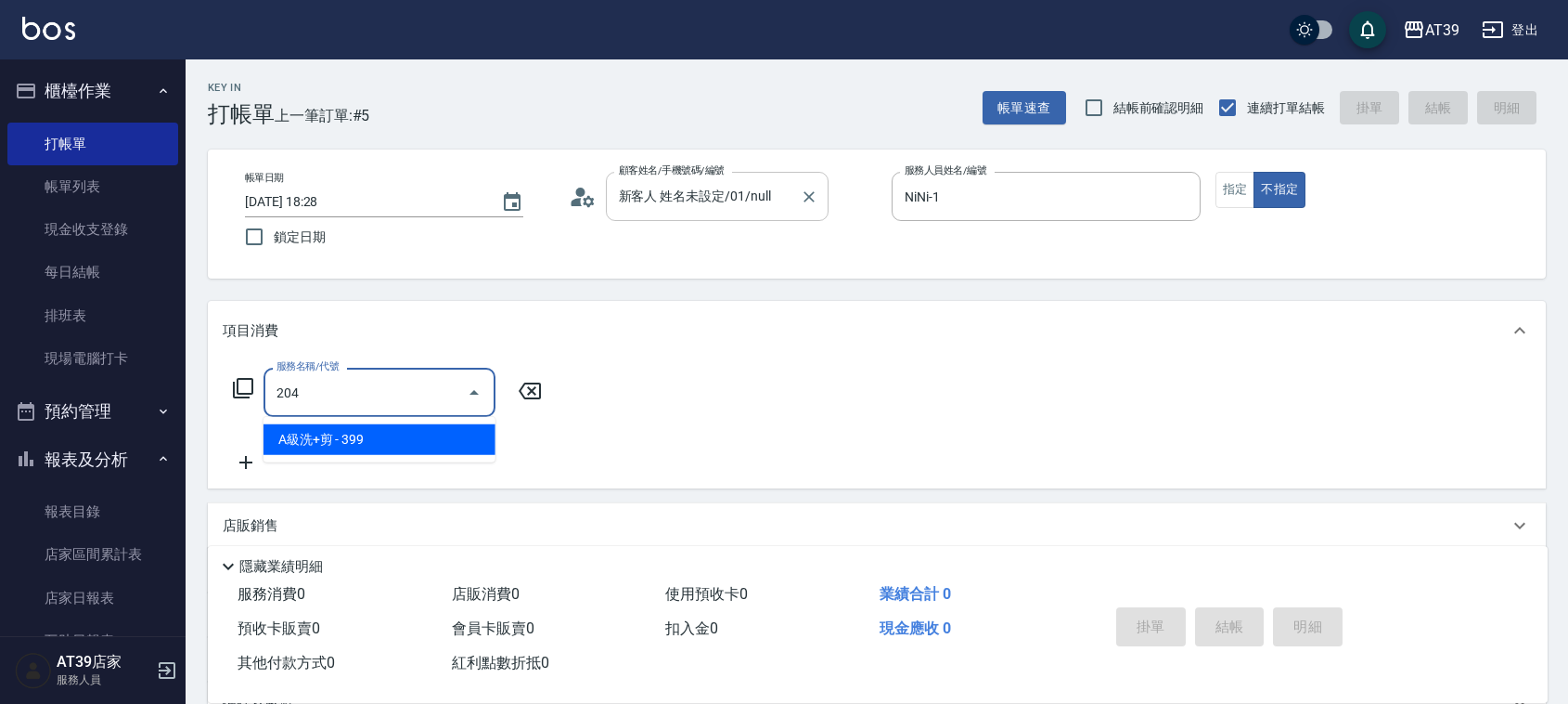
type input "A級洗+剪(204)"
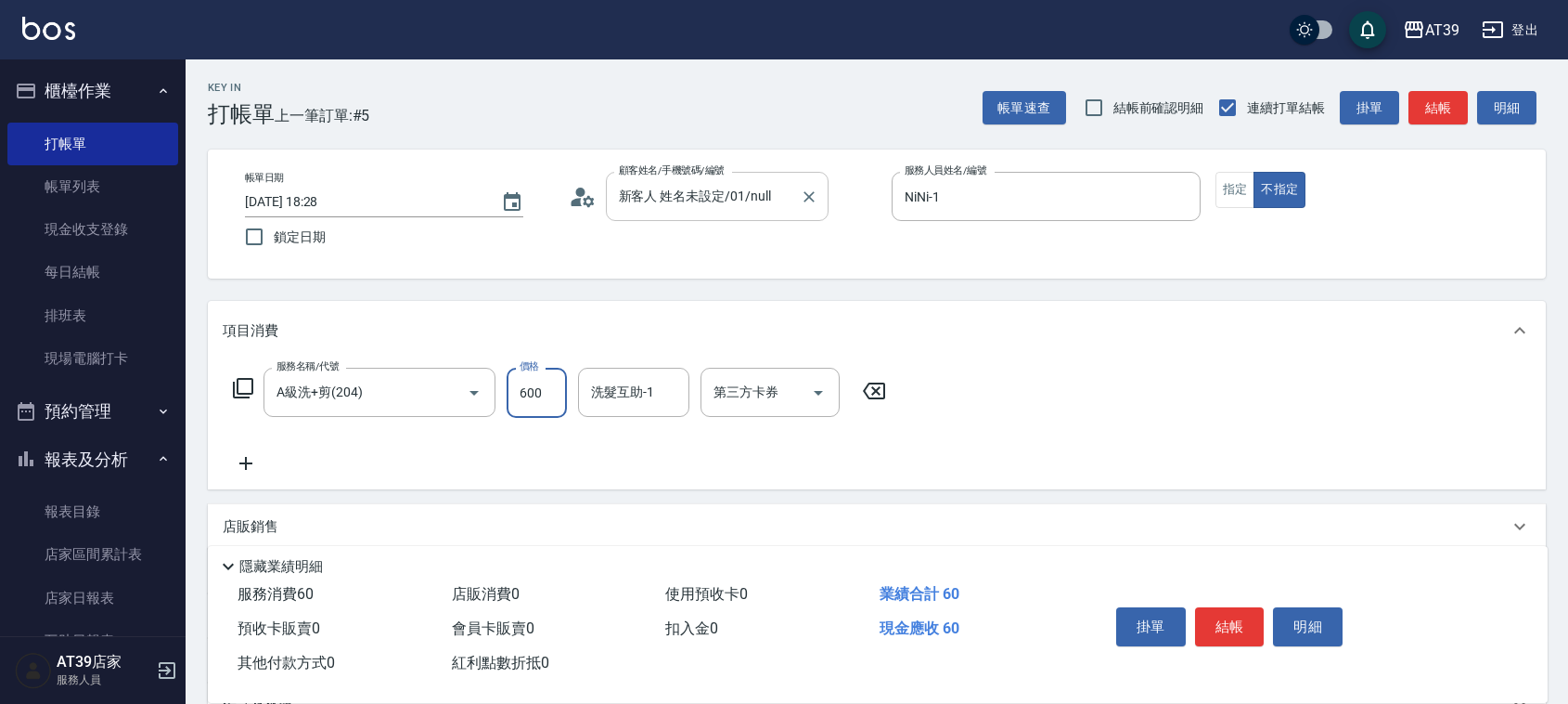
type input "600"
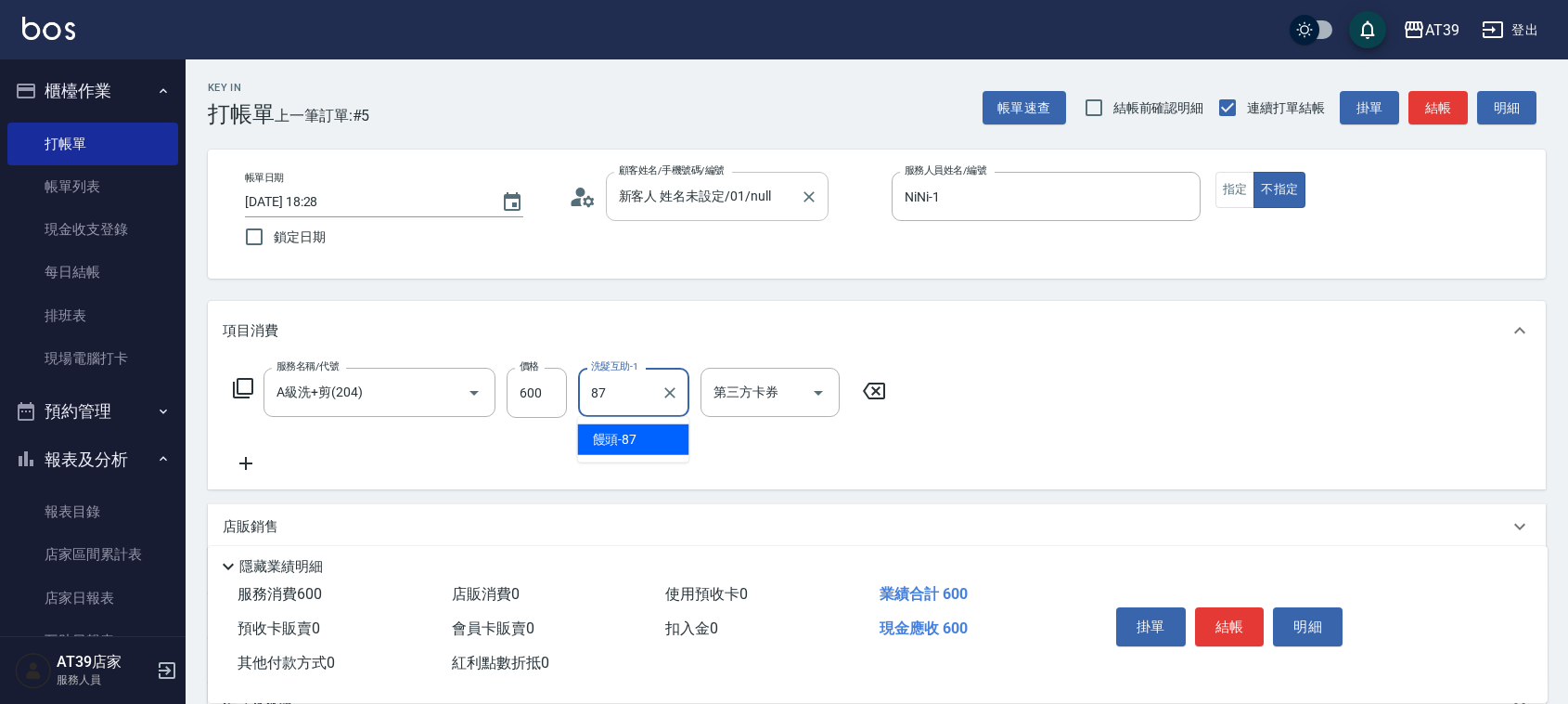
type input "饅頭-87"
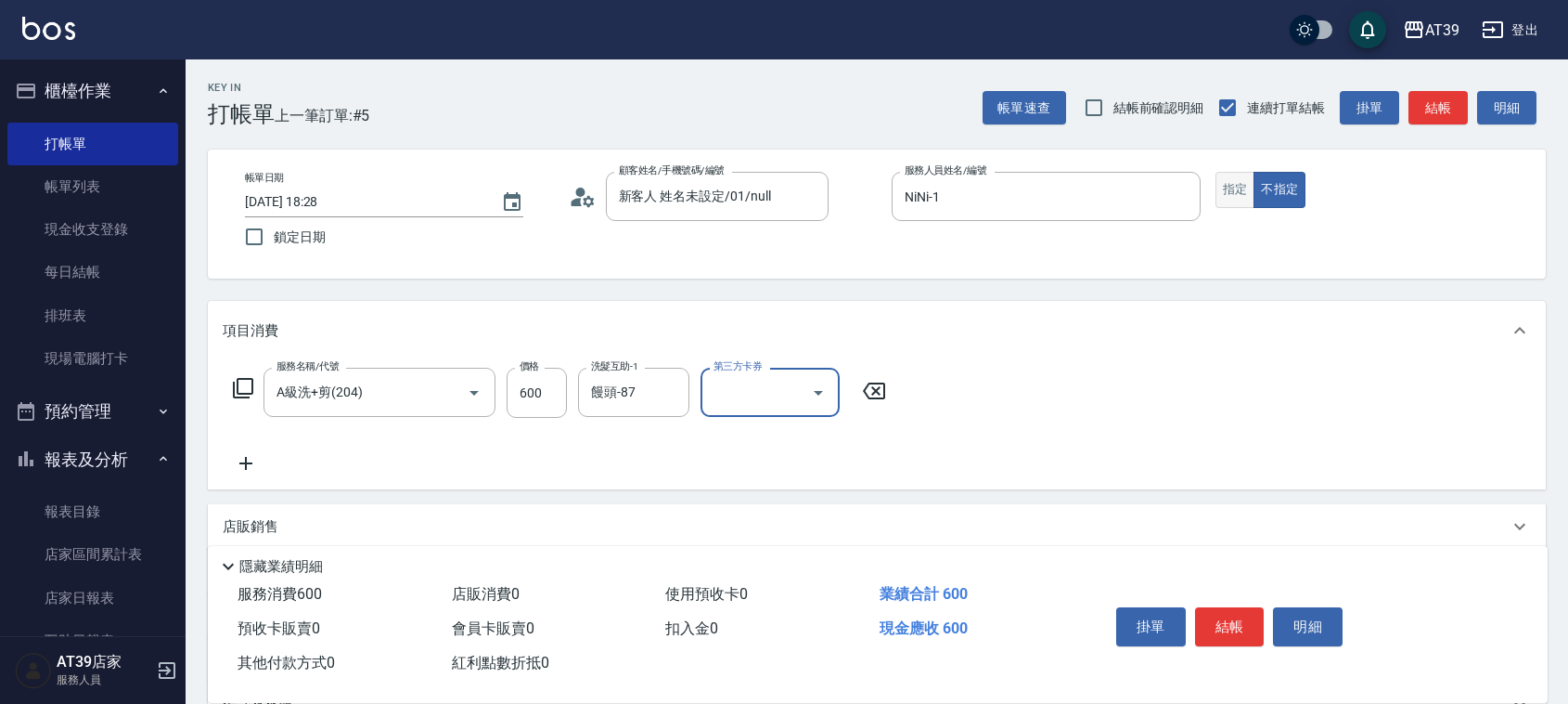
click at [1242, 187] on button "指定" at bounding box center [1235, 190] width 40 height 36
click at [1438, 111] on button "結帳" at bounding box center [1438, 108] width 59 height 34
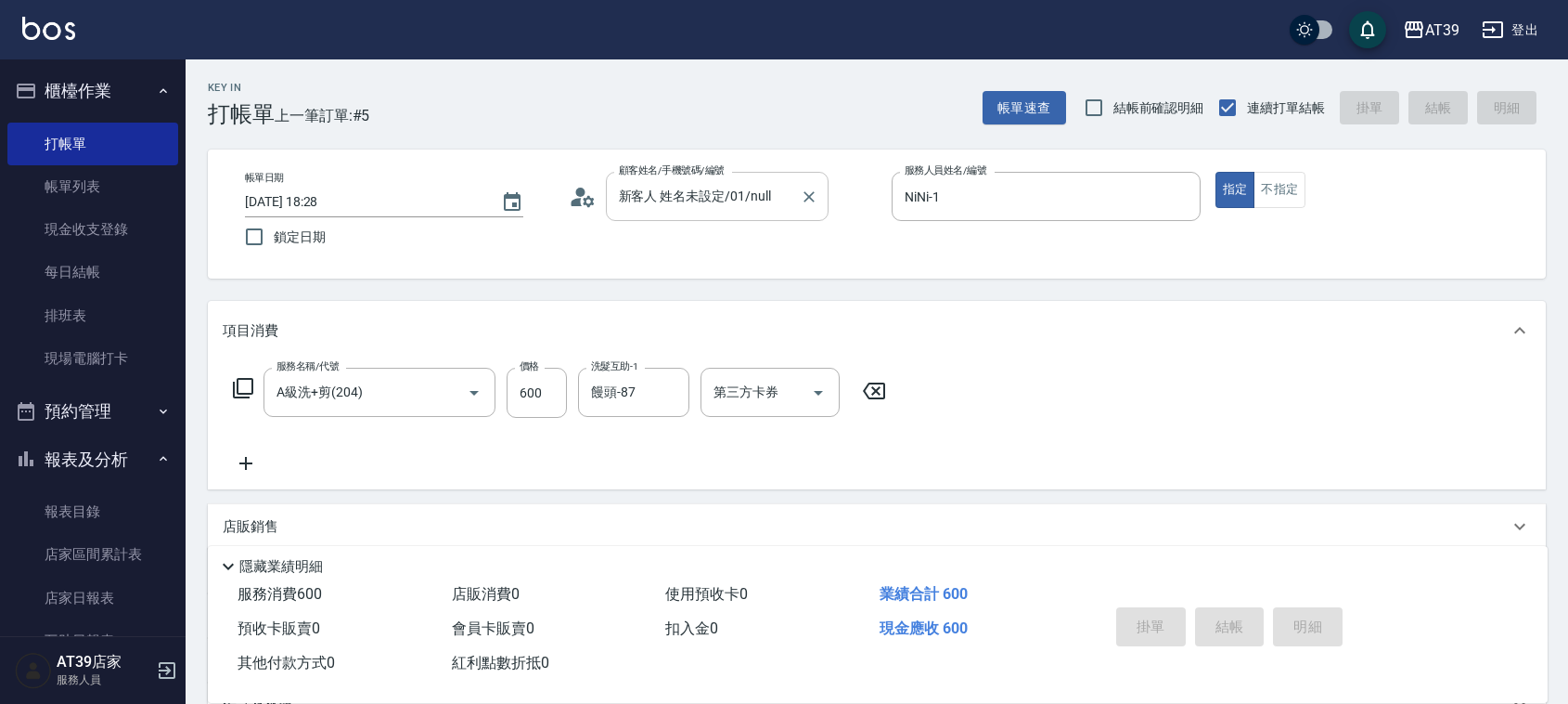
type input "2025/10/12 19:19"
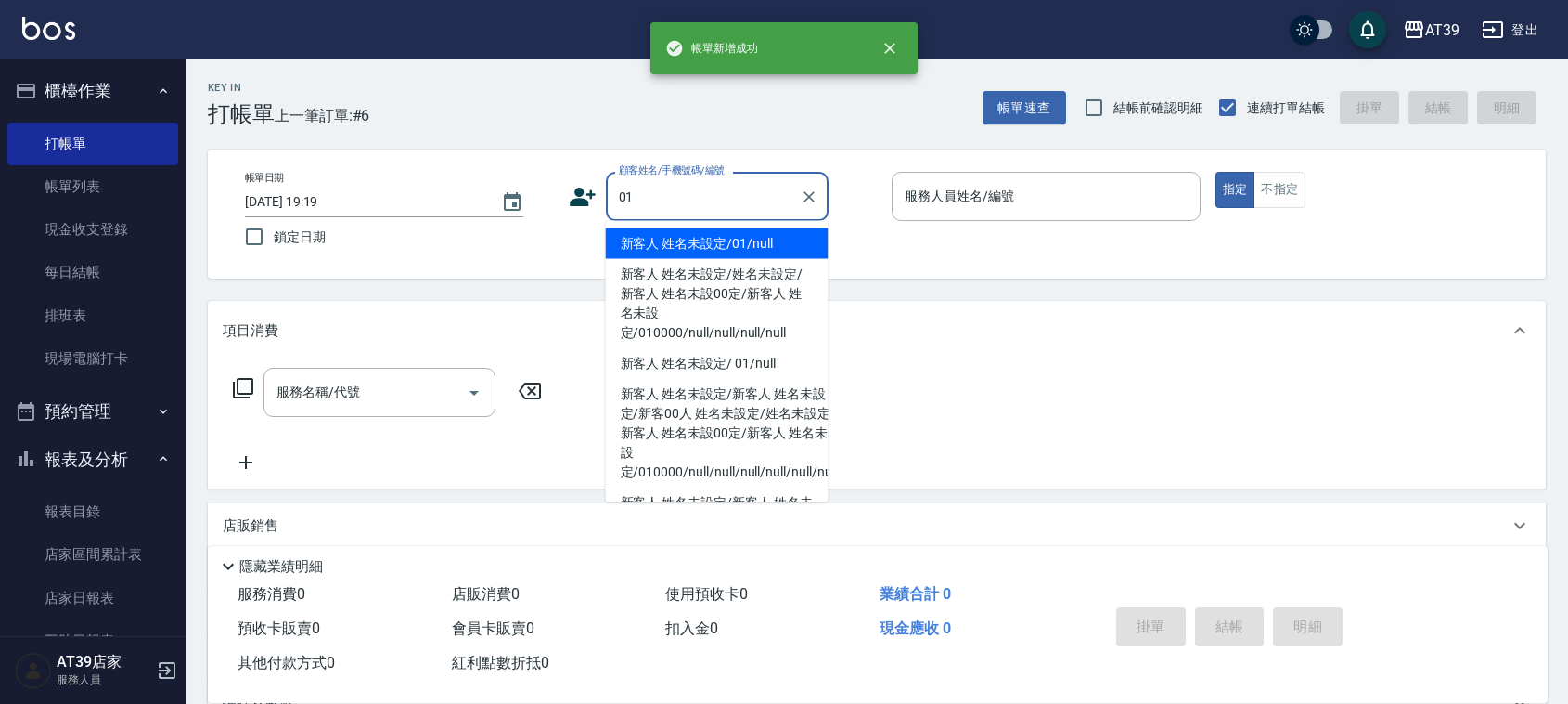
type input "新客人 姓名未設定/01/null"
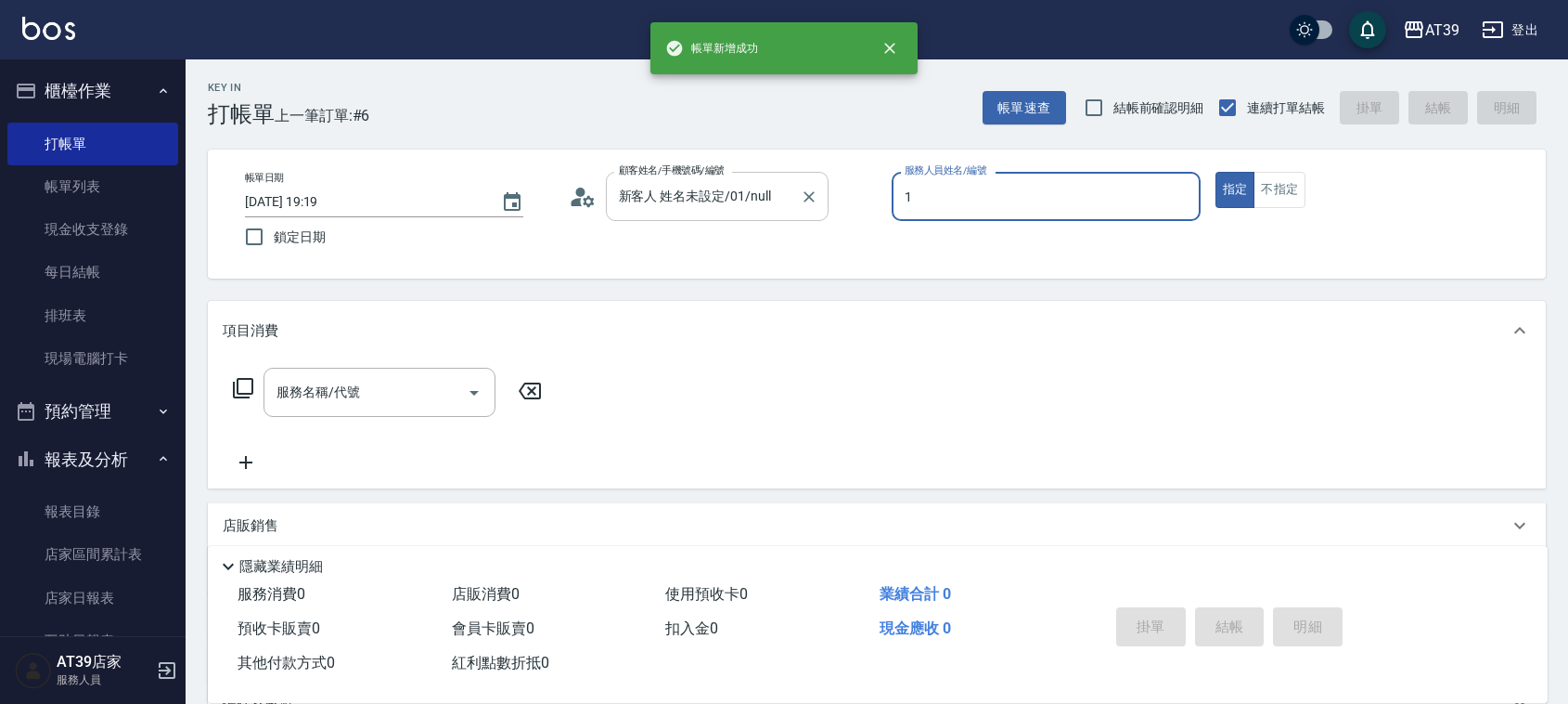
type input "NiNi-1"
type button "true"
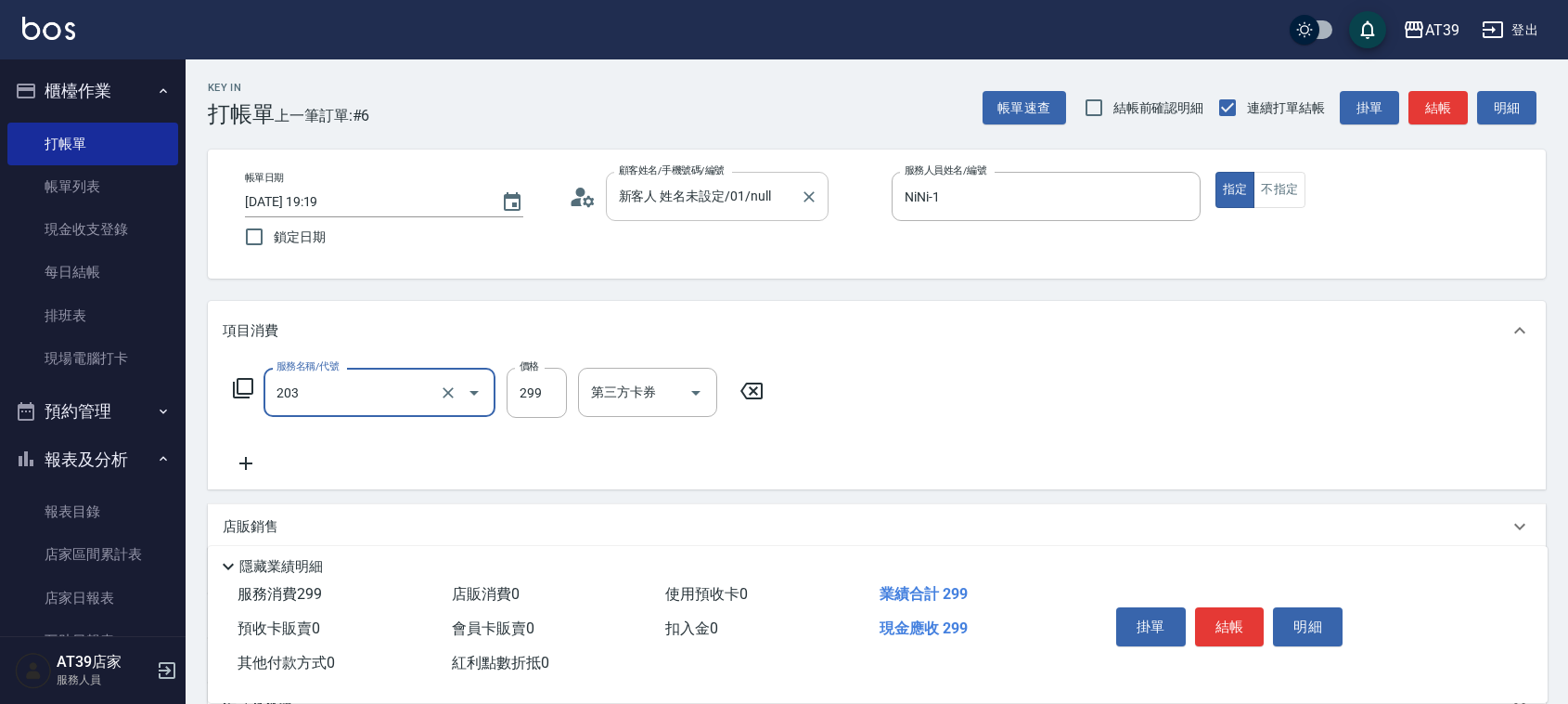
type input "B級洗+剪(203)"
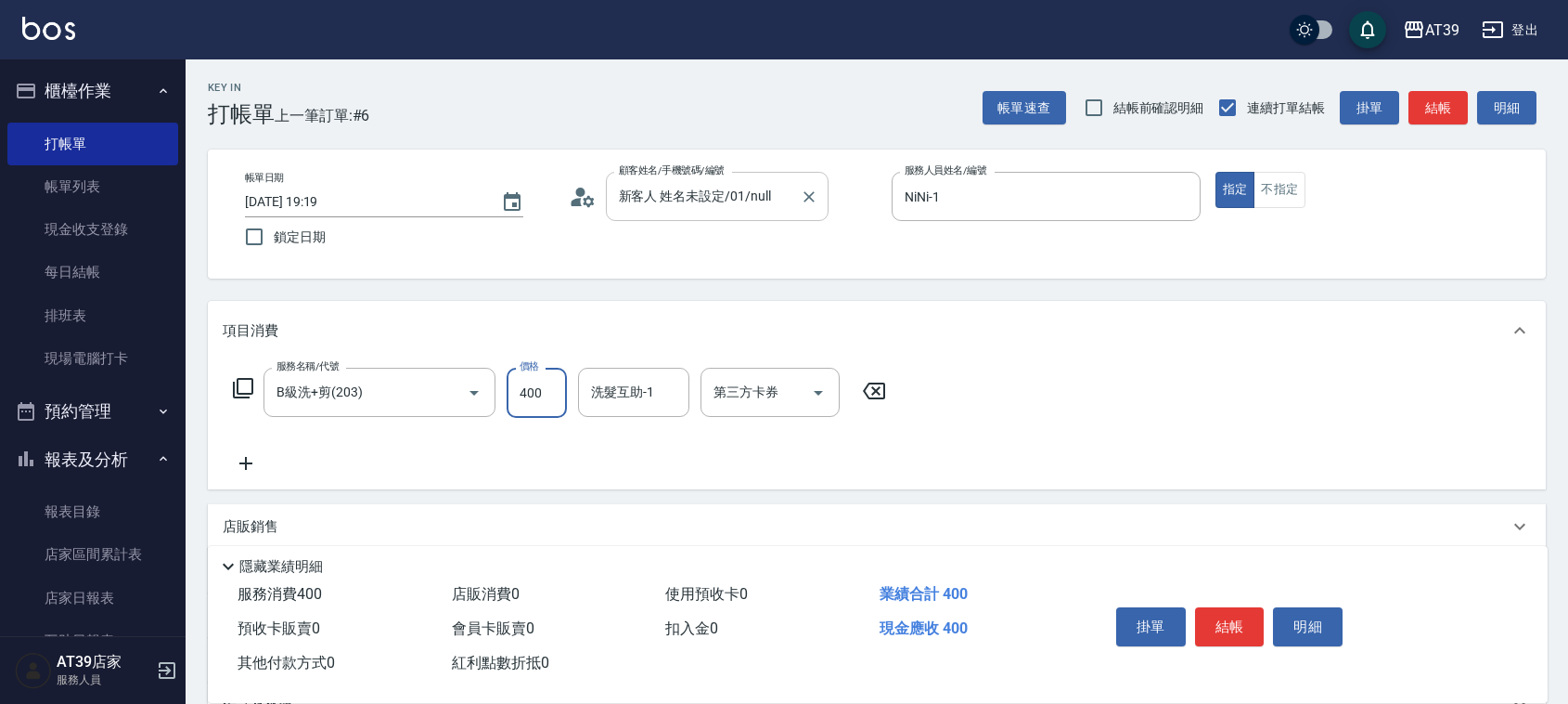
type input "400"
type input "饅頭-87"
click at [1302, 195] on button "不指定" at bounding box center [1279, 190] width 52 height 36
click at [1455, 96] on button "結帳" at bounding box center [1438, 108] width 59 height 34
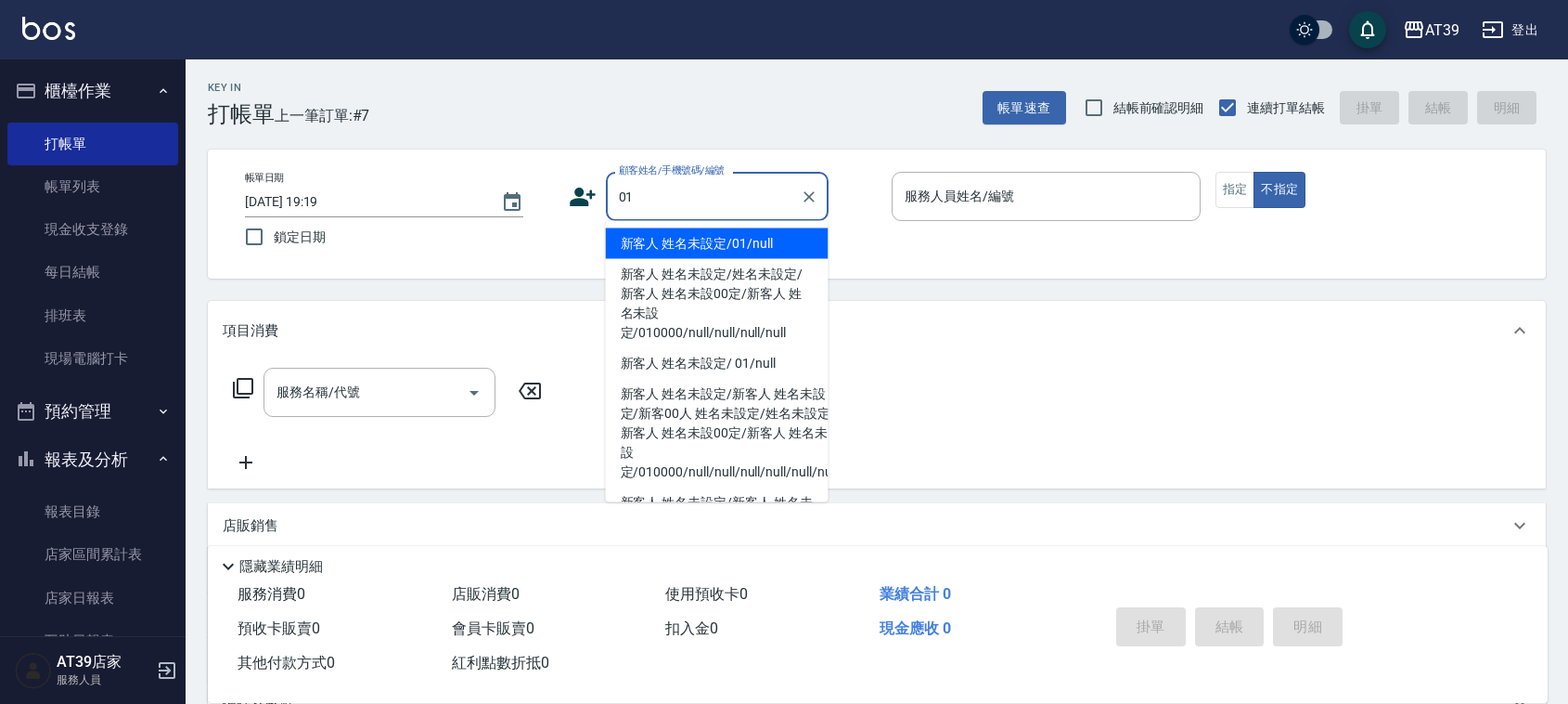
type input "新客人 姓名未設定/01/null"
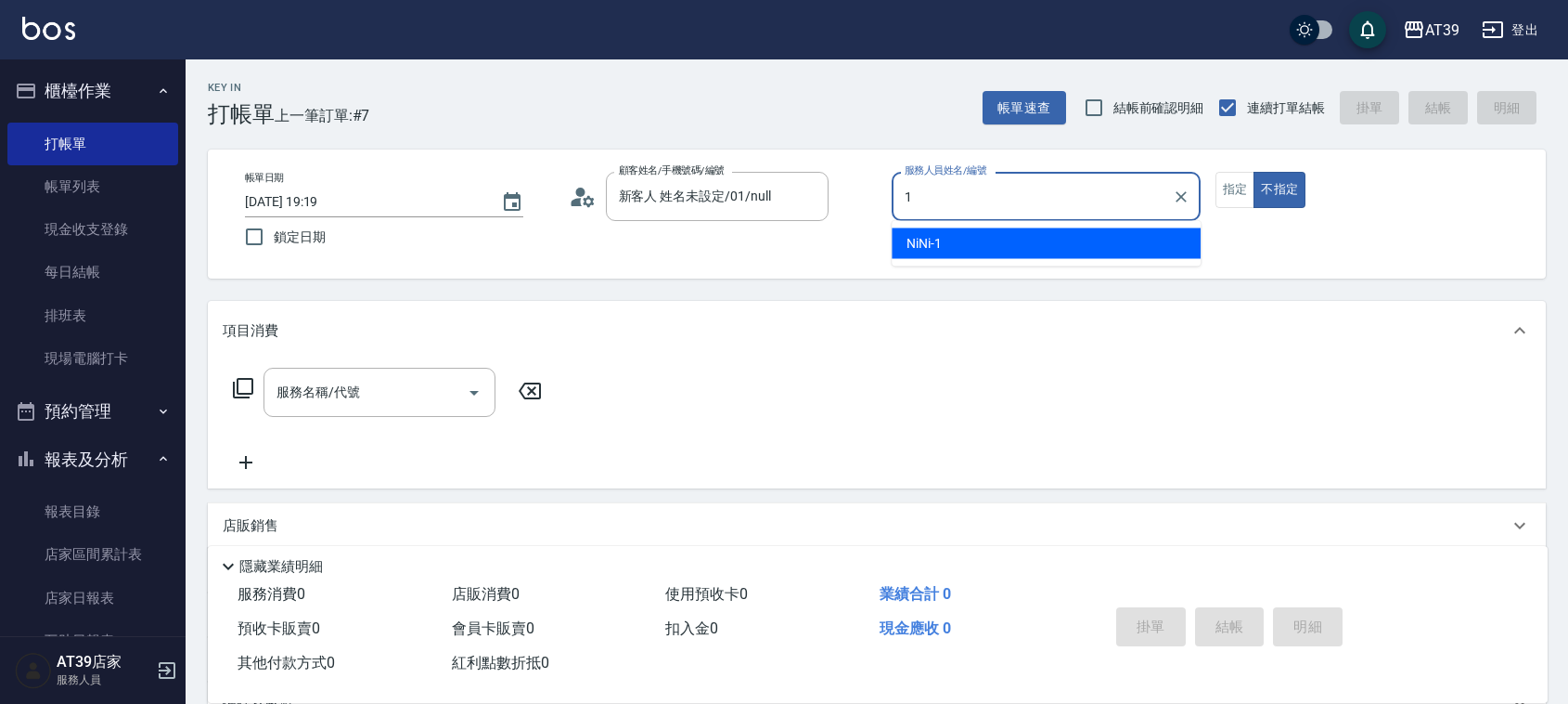
type input "NiNi-1"
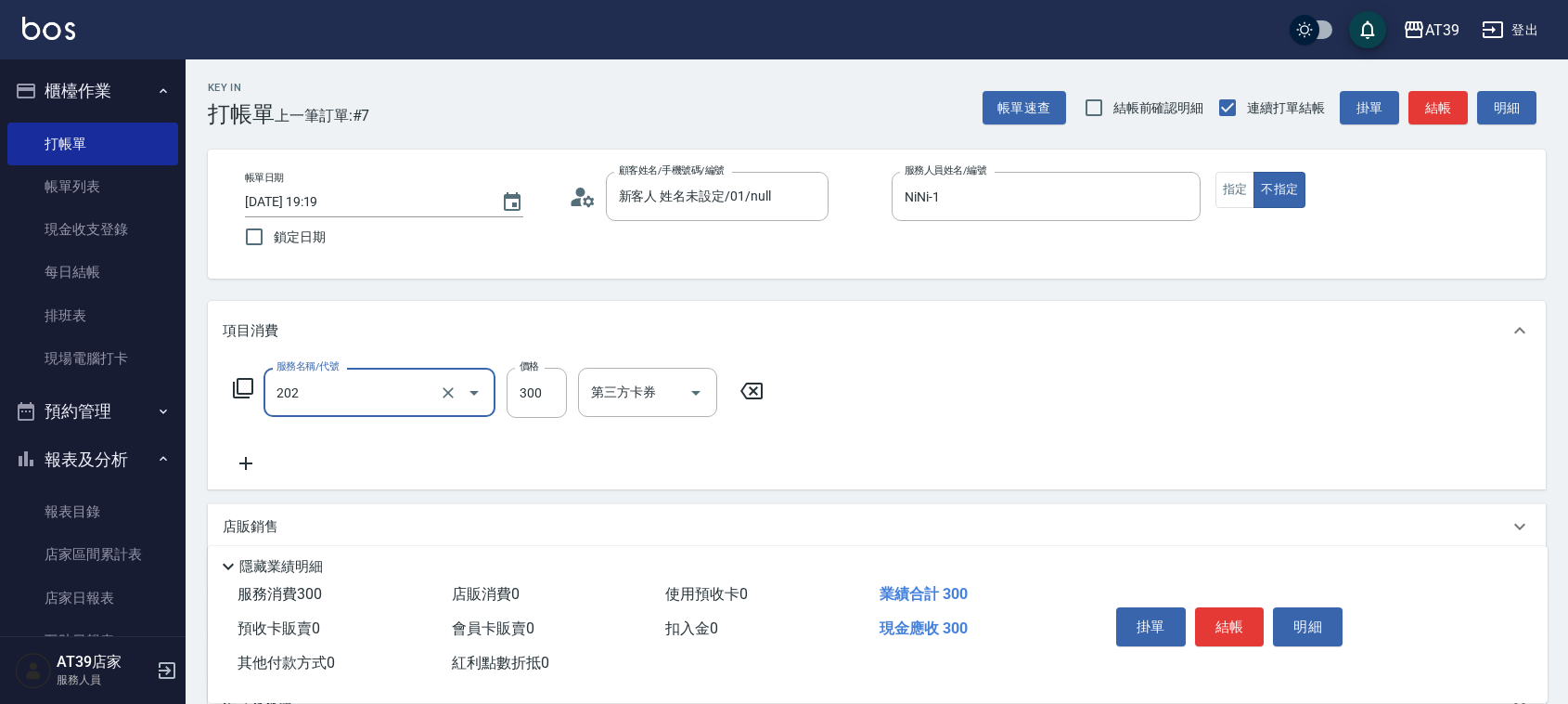
type input "A級單剪(202)"
type input "500"
drag, startPoint x: 1242, startPoint y: 182, endPoint x: 1346, endPoint y: 145, distance: 110.4
click at [1242, 183] on button "指定" at bounding box center [1235, 190] width 40 height 36
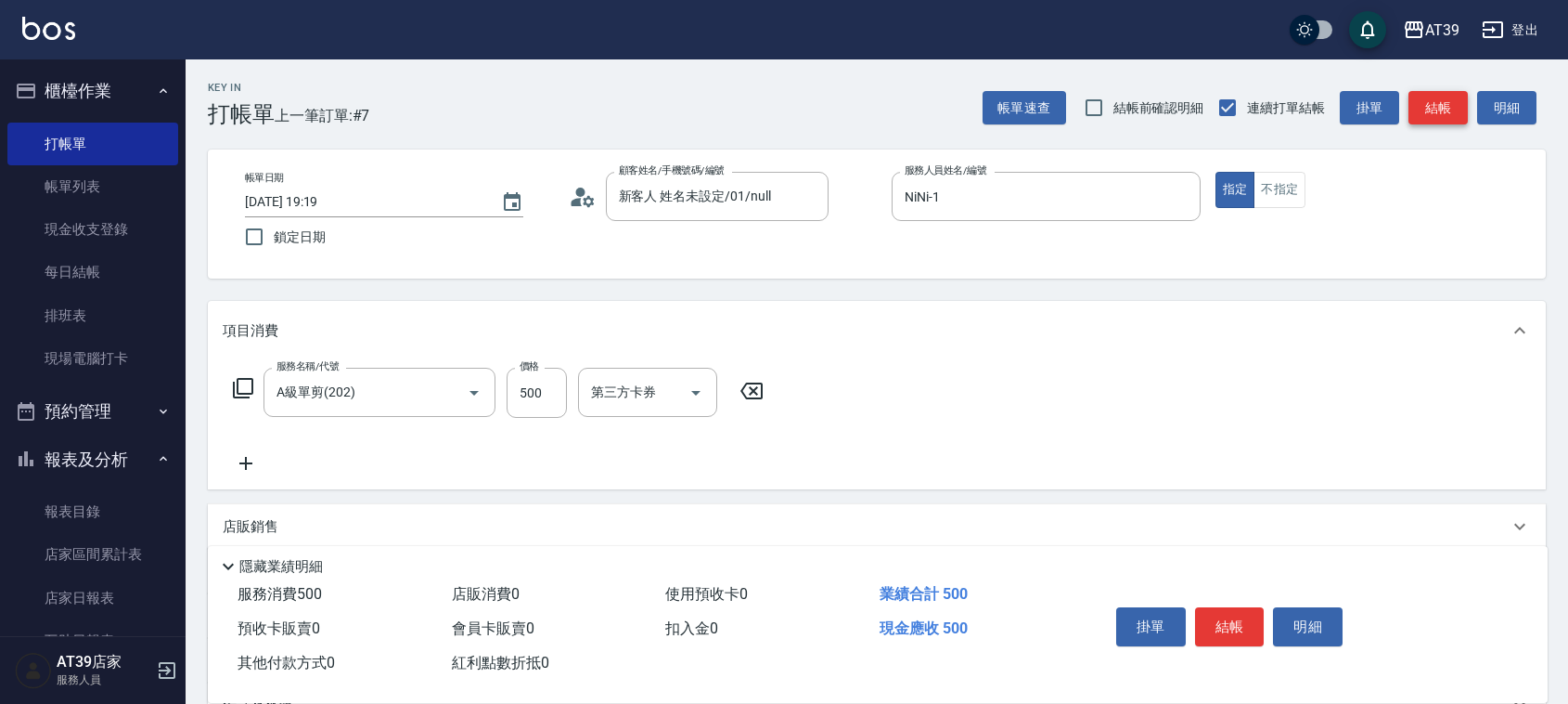
click at [1438, 117] on button "結帳" at bounding box center [1438, 108] width 59 height 34
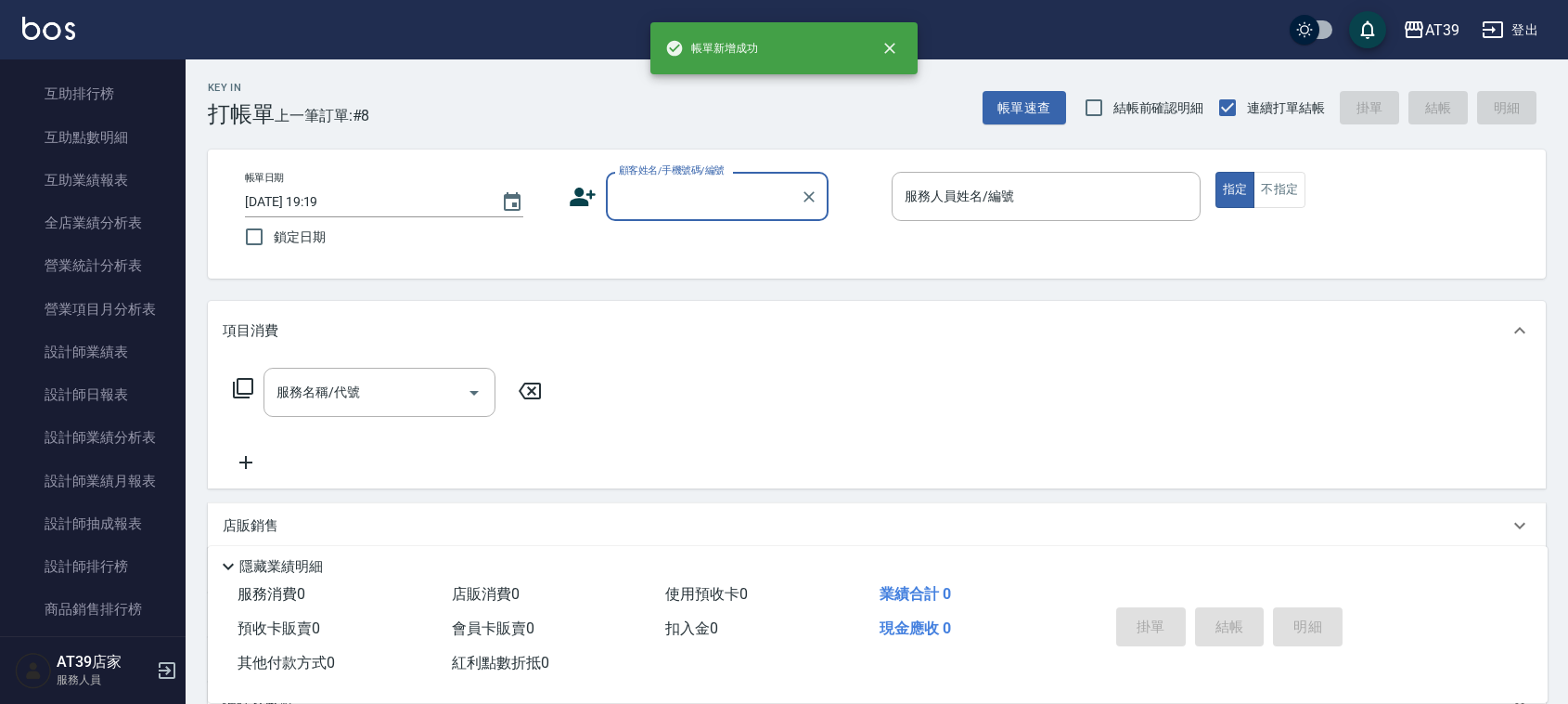
scroll to position [660, 0]
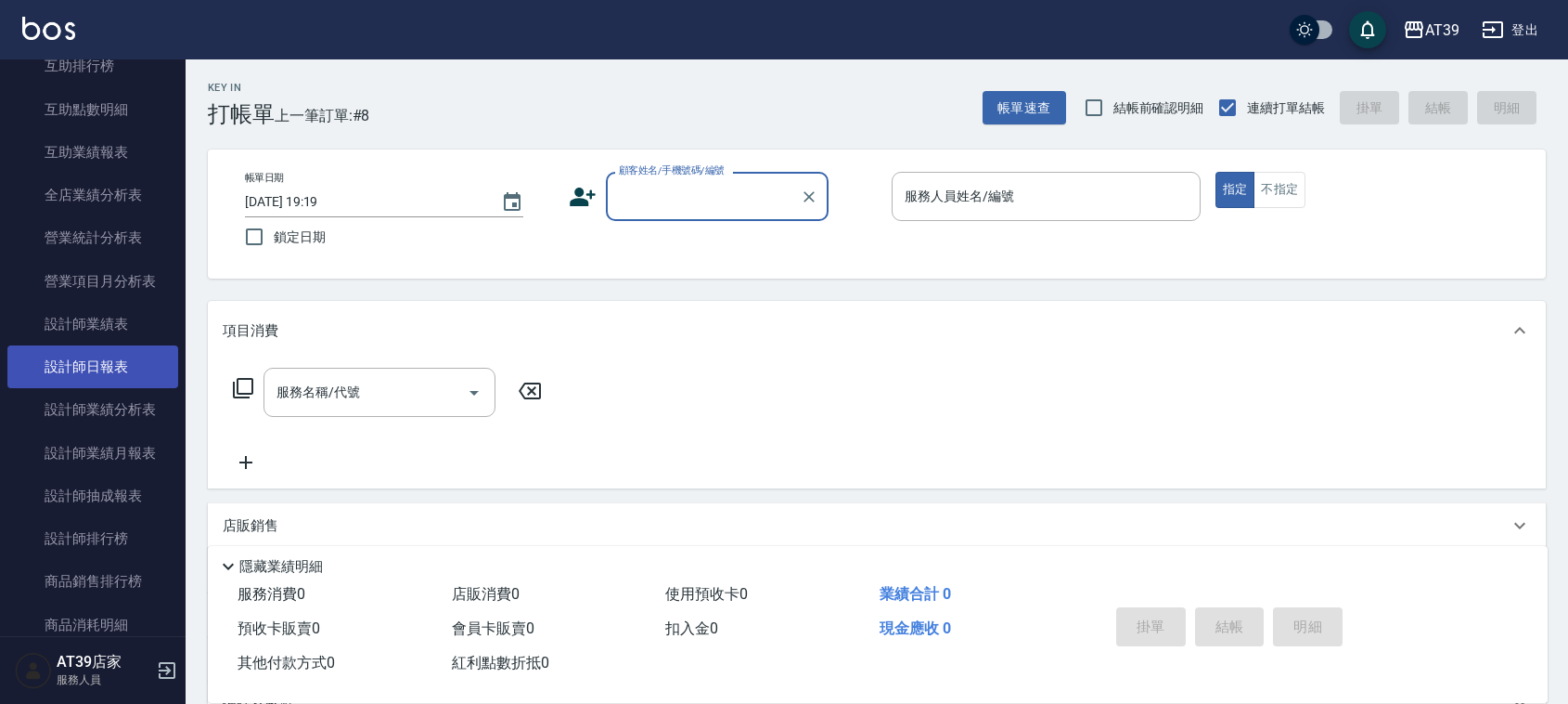
click at [140, 355] on link "設計師日報表" at bounding box center [93, 366] width 171 height 43
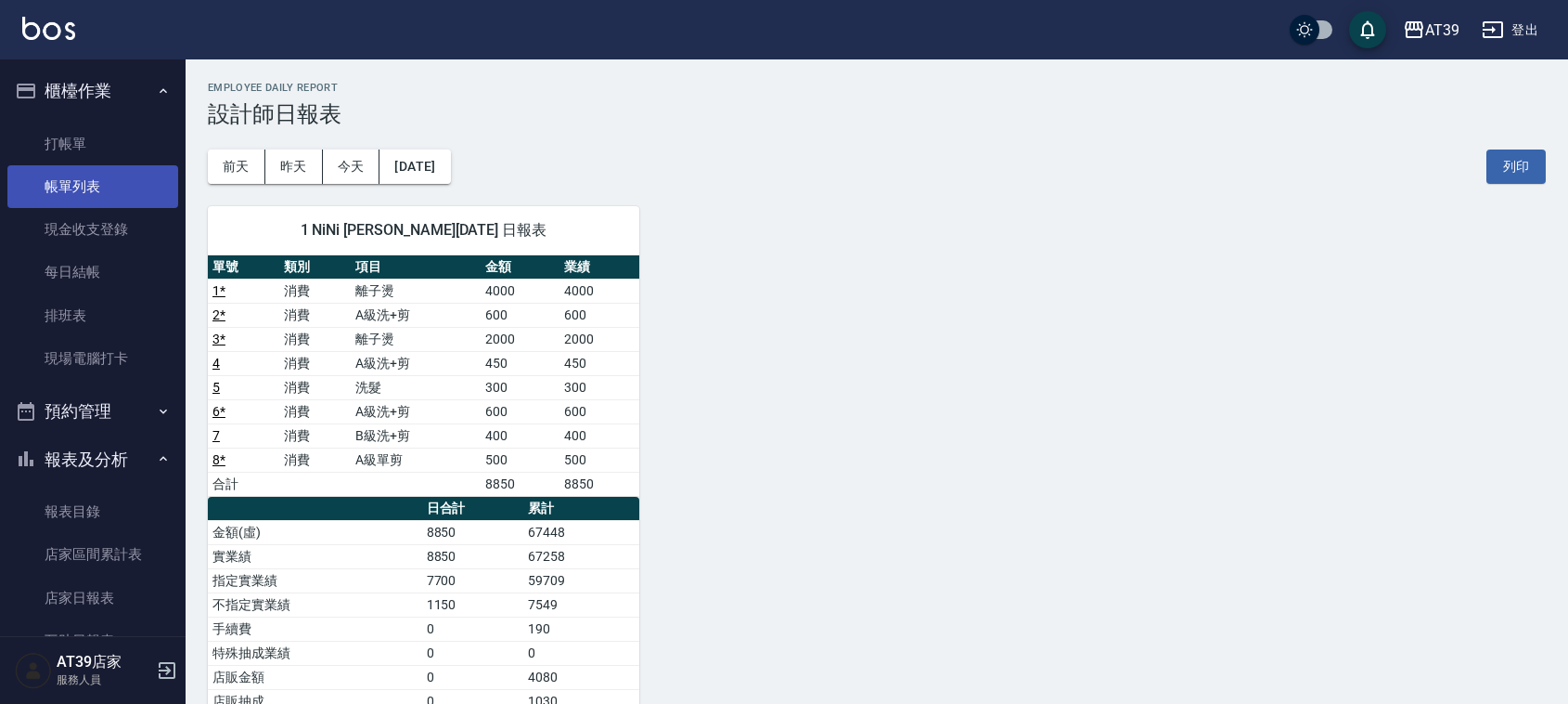
click at [95, 165] on link "帳單列表" at bounding box center [93, 187] width 171 height 43
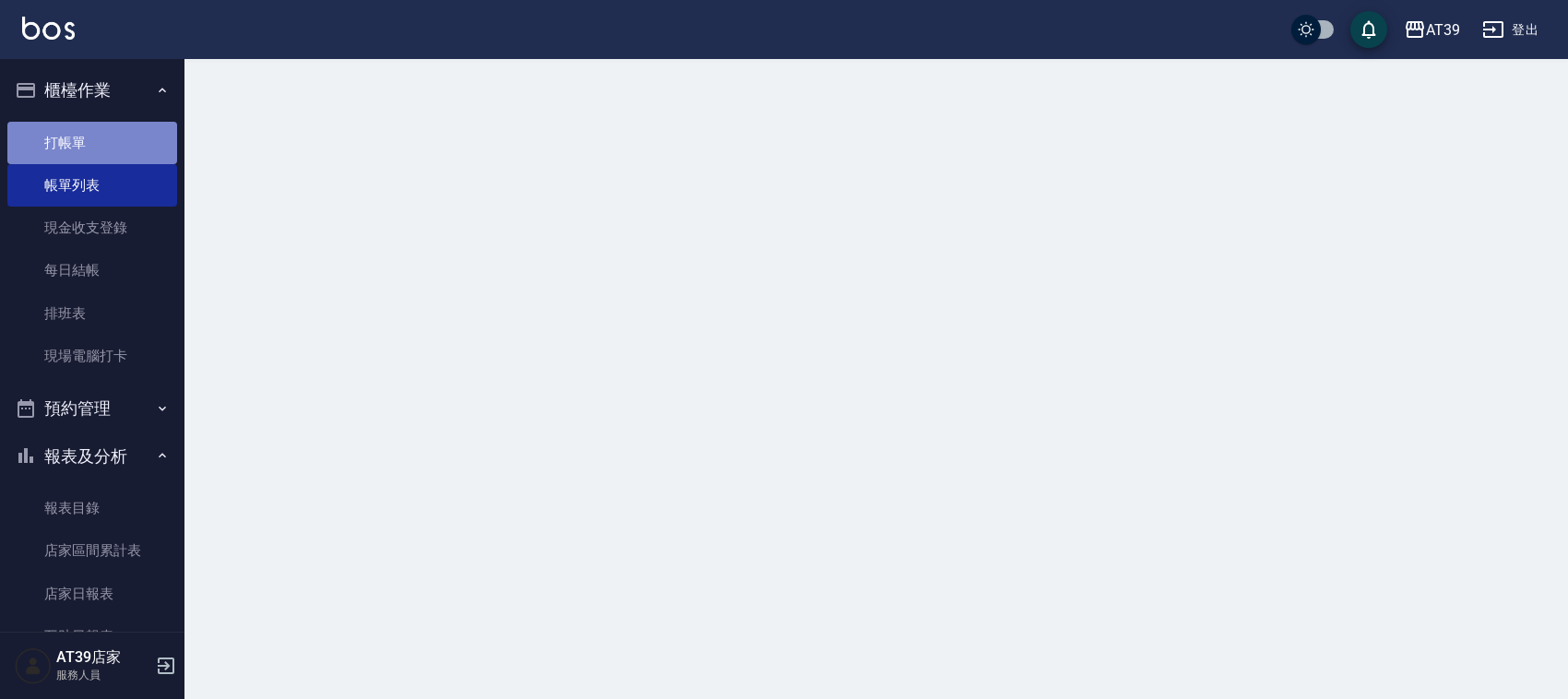
click at [95, 130] on link "打帳單" at bounding box center [92, 142] width 170 height 43
